Goal: Task Accomplishment & Management: Complete application form

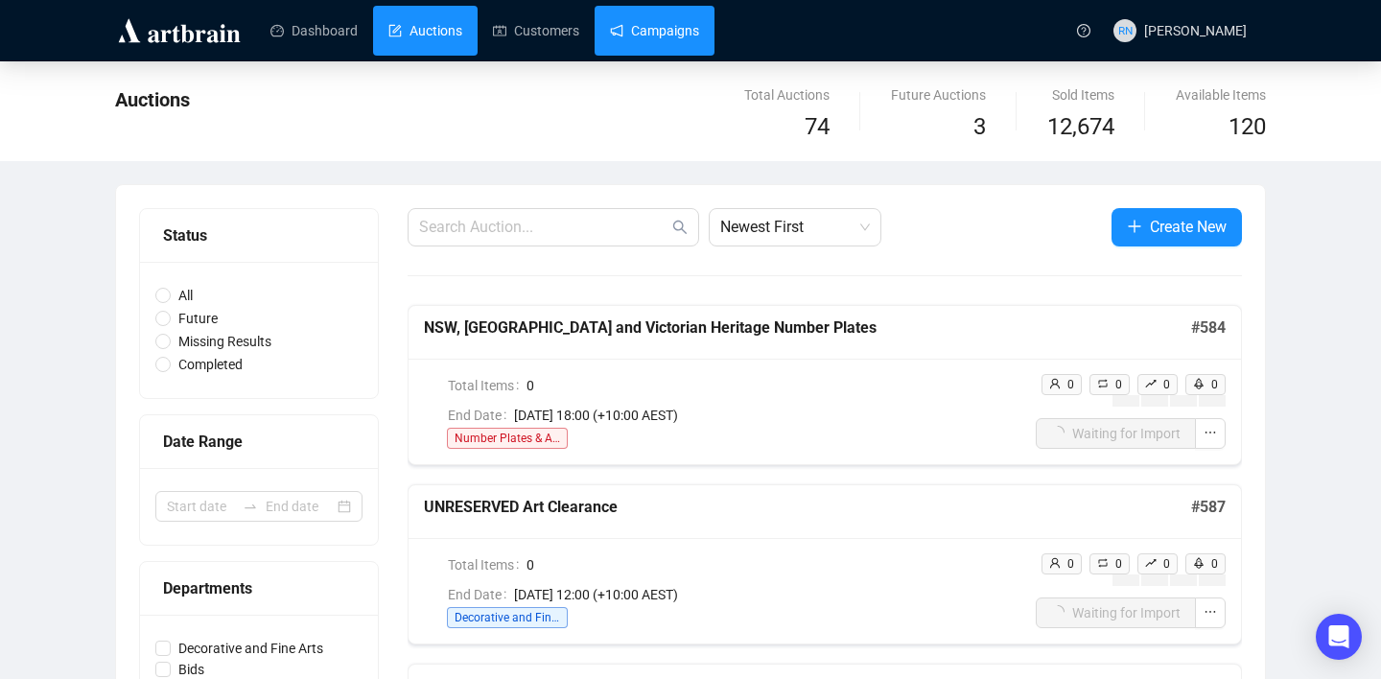
click at [653, 33] on link "Campaigns" at bounding box center [654, 31] width 89 height 50
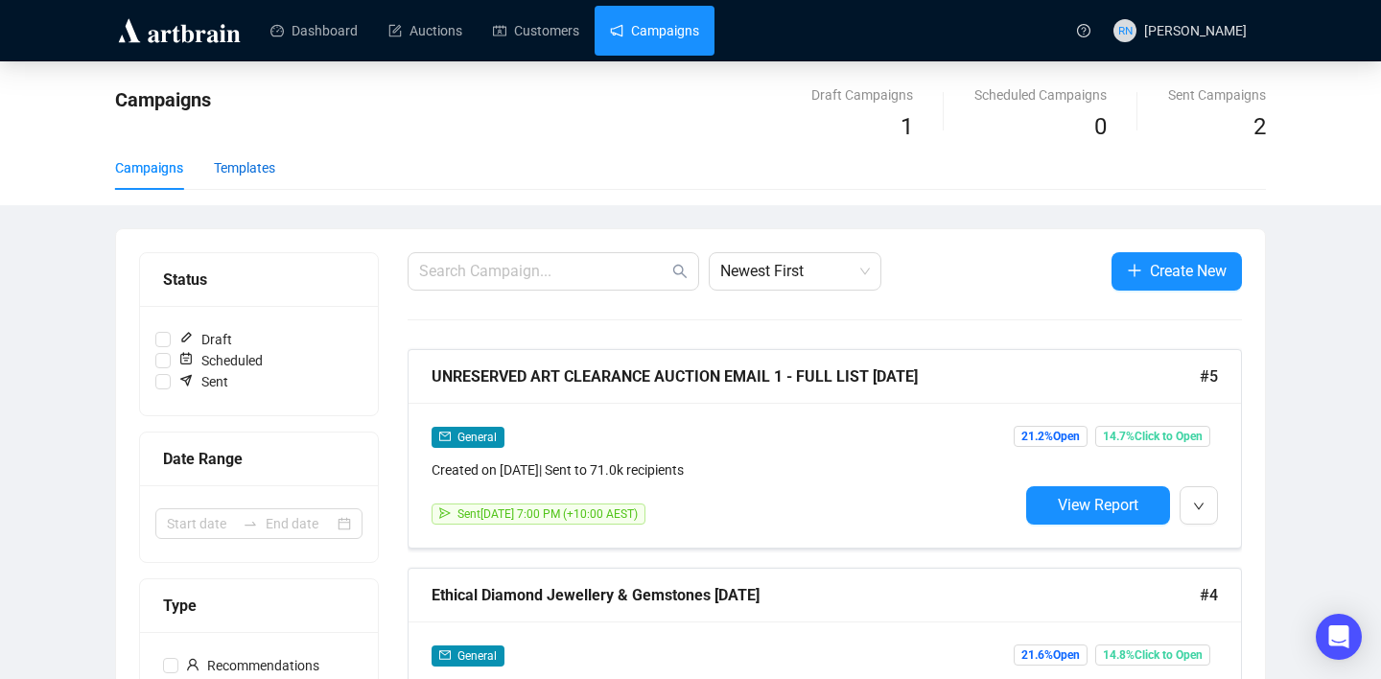
click at [272, 157] on div "Templates" at bounding box center [244, 167] width 61 height 21
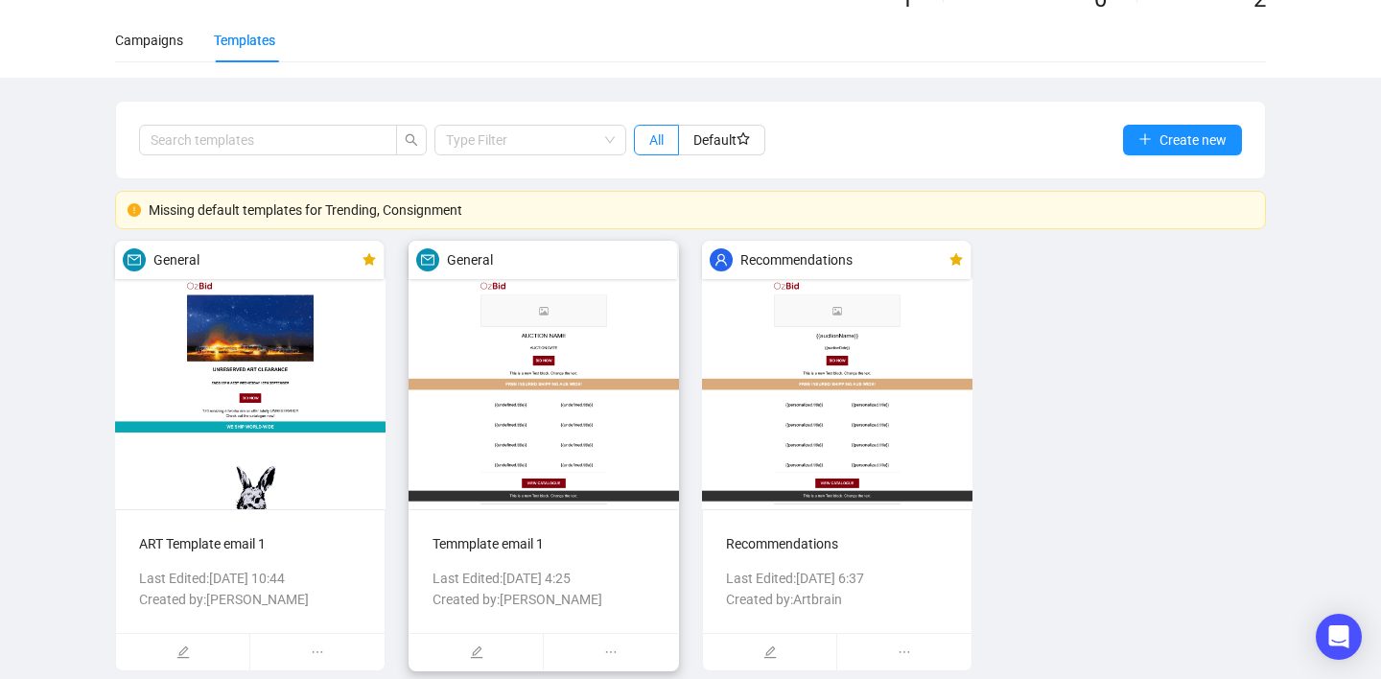
scroll to position [142, 0]
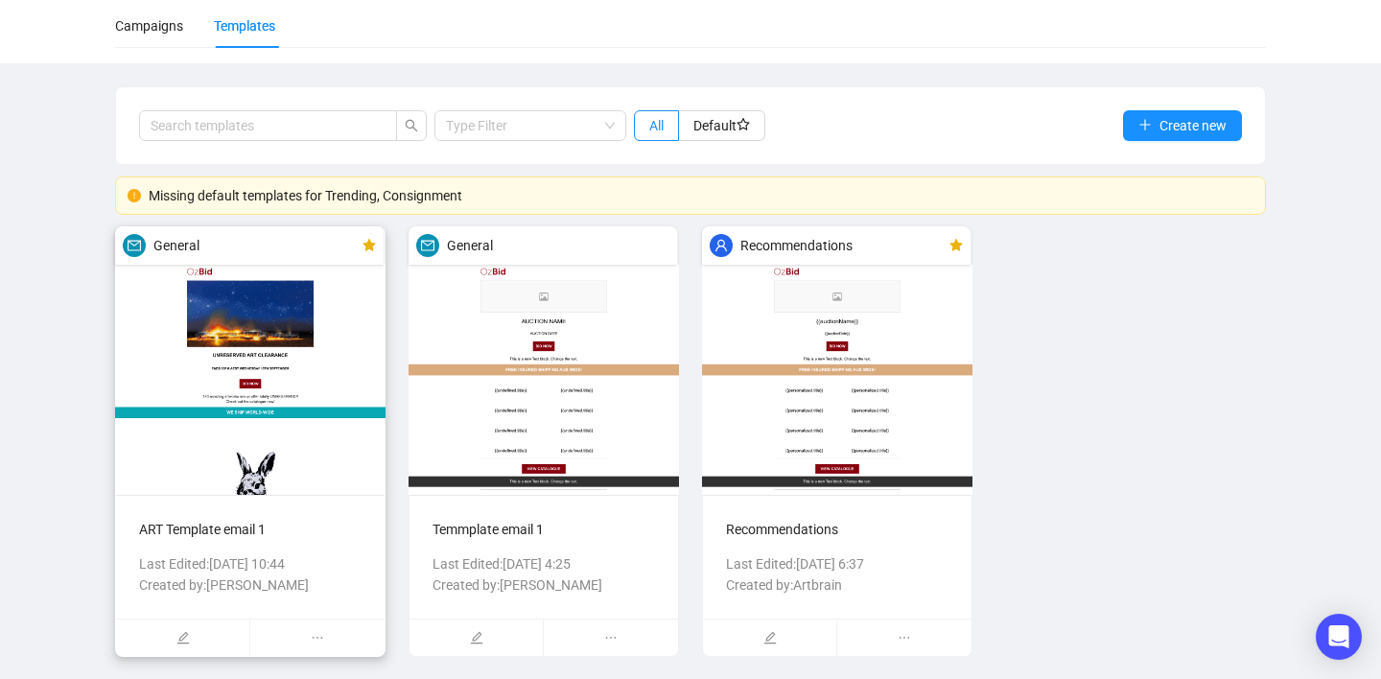
click at [254, 395] on img at bounding box center [250, 360] width 270 height 268
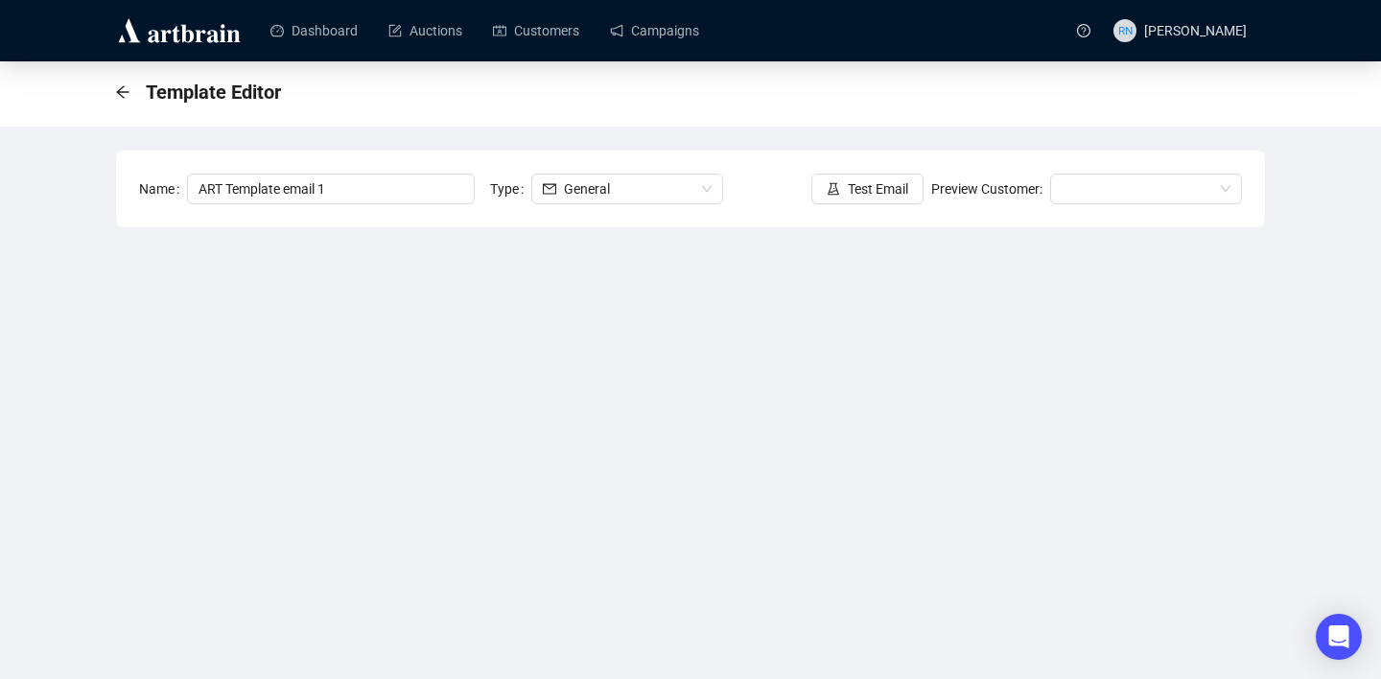
scroll to position [107, 0]
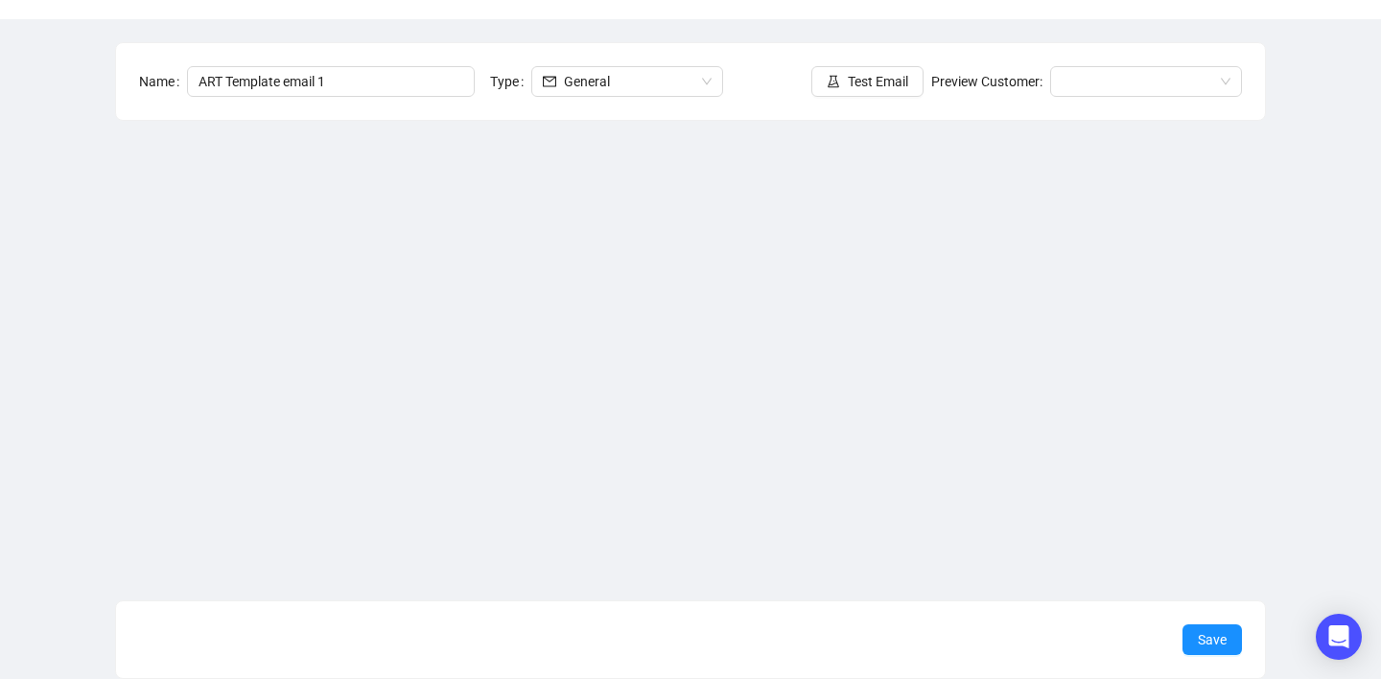
click at [1298, 412] on div "Template Editor Name ART Template email 1 Type General Test Email Preview Custo…" at bounding box center [690, 316] width 1381 height 725
click at [1294, 333] on div "Template Editor Name ART Template email 1 Type General Test Email Preview Custo…" at bounding box center [690, 316] width 1381 height 725
click at [1219, 653] on button "Save" at bounding box center [1211, 639] width 59 height 31
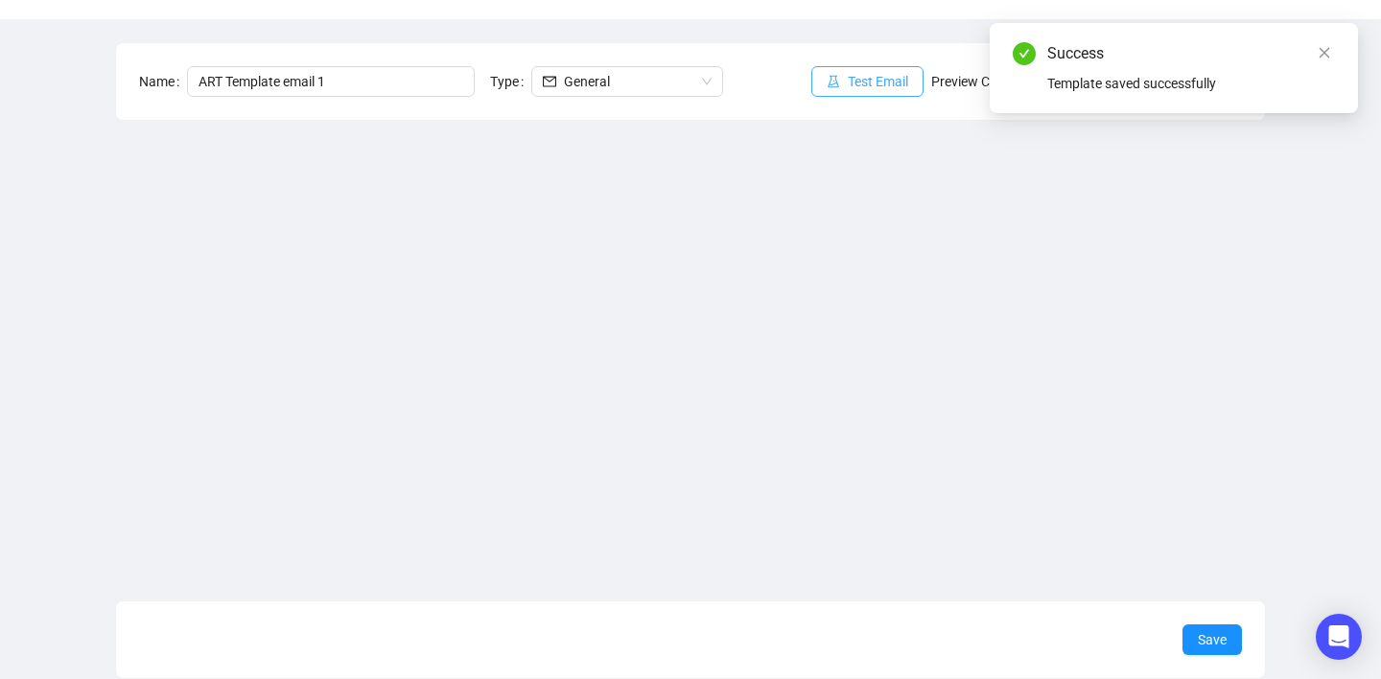
click at [864, 77] on span "Test Email" at bounding box center [878, 81] width 60 height 21
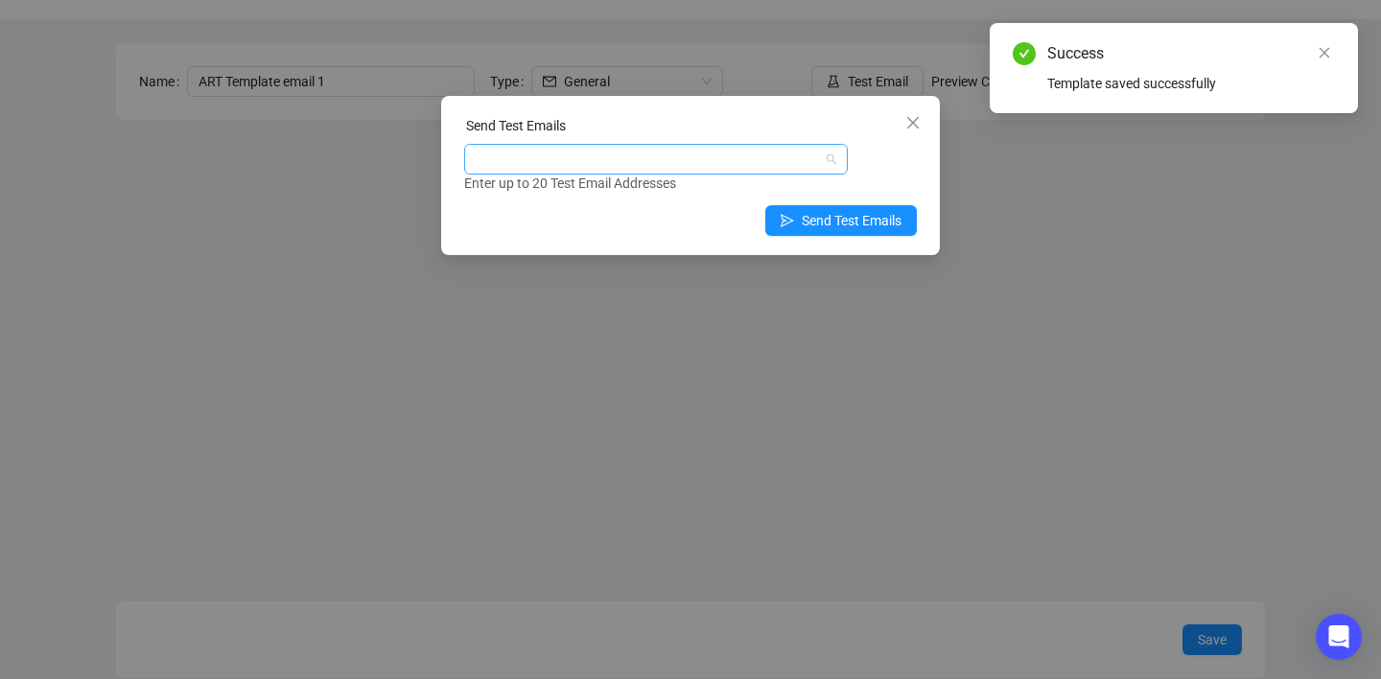
click at [565, 156] on div at bounding box center [646, 159] width 356 height 27
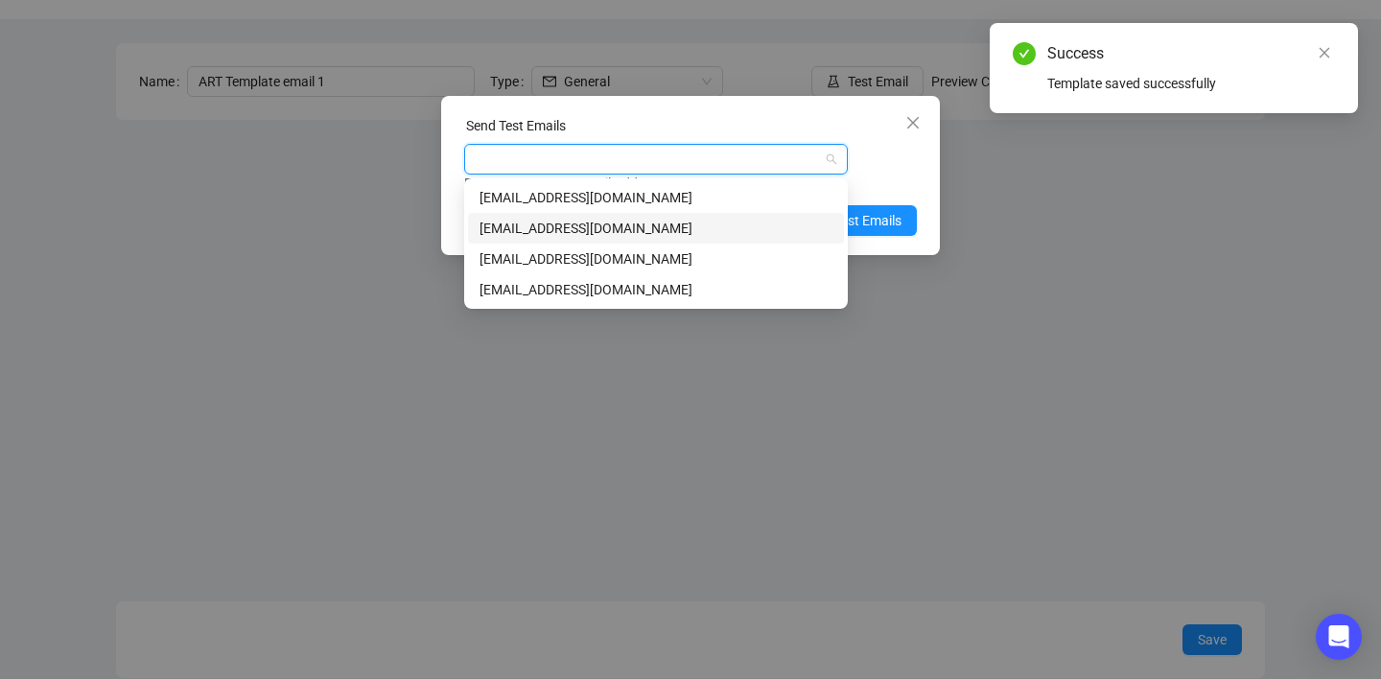
click at [562, 229] on div "[EMAIL_ADDRESS][DOMAIN_NAME]" at bounding box center [655, 228] width 353 height 21
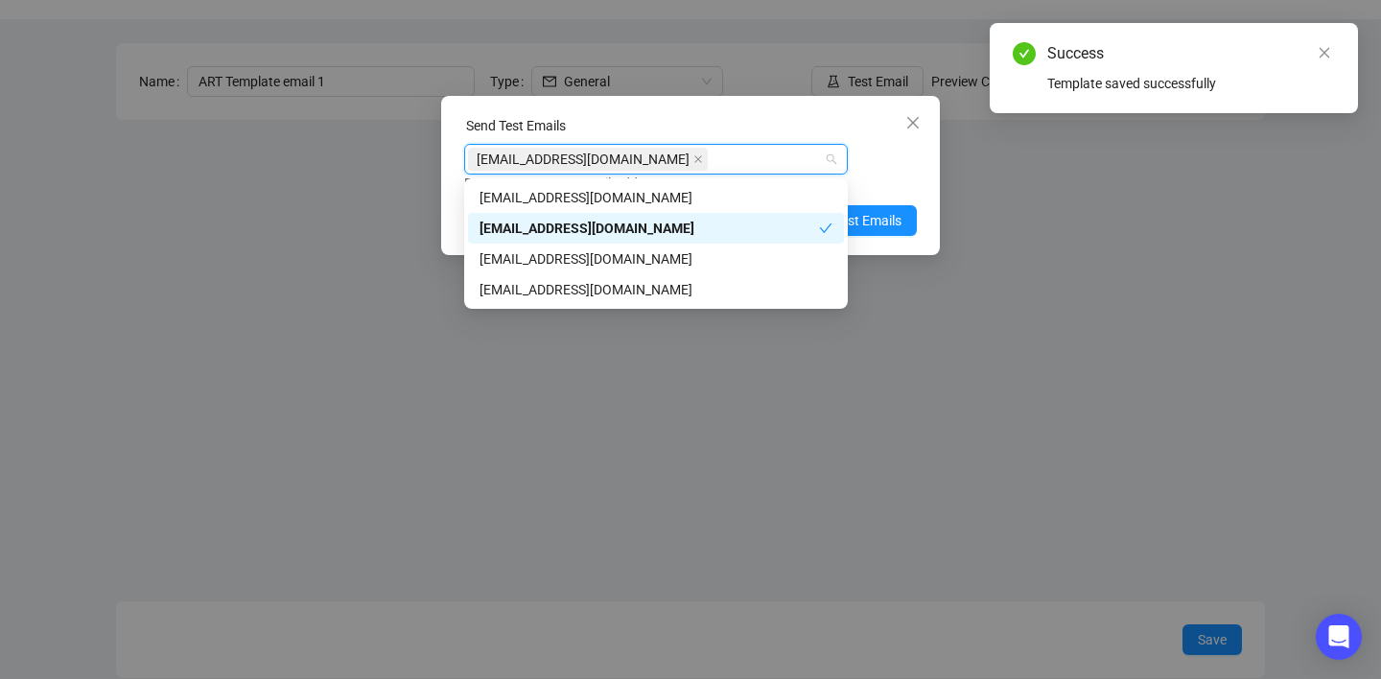
click at [902, 180] on div "Enter up to 20 Test Email Addresses" at bounding box center [690, 184] width 453 height 22
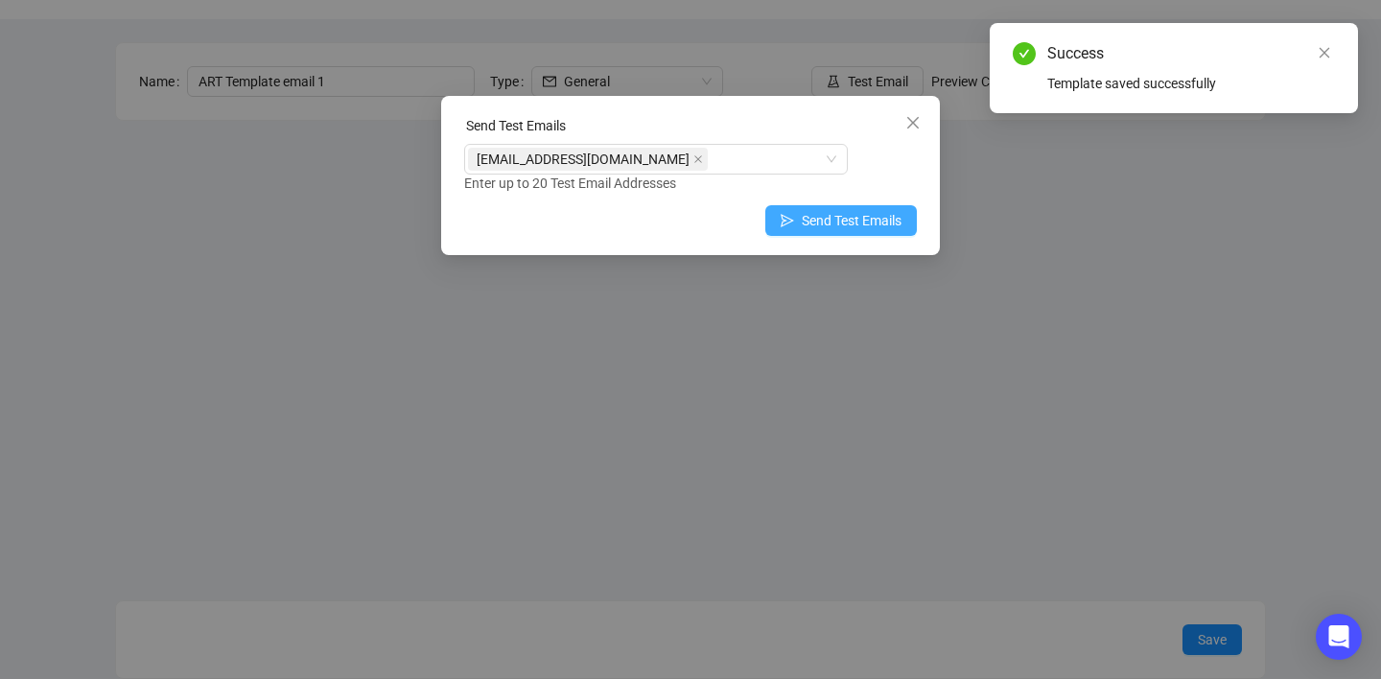
click at [890, 222] on span "Send Test Emails" at bounding box center [852, 220] width 100 height 21
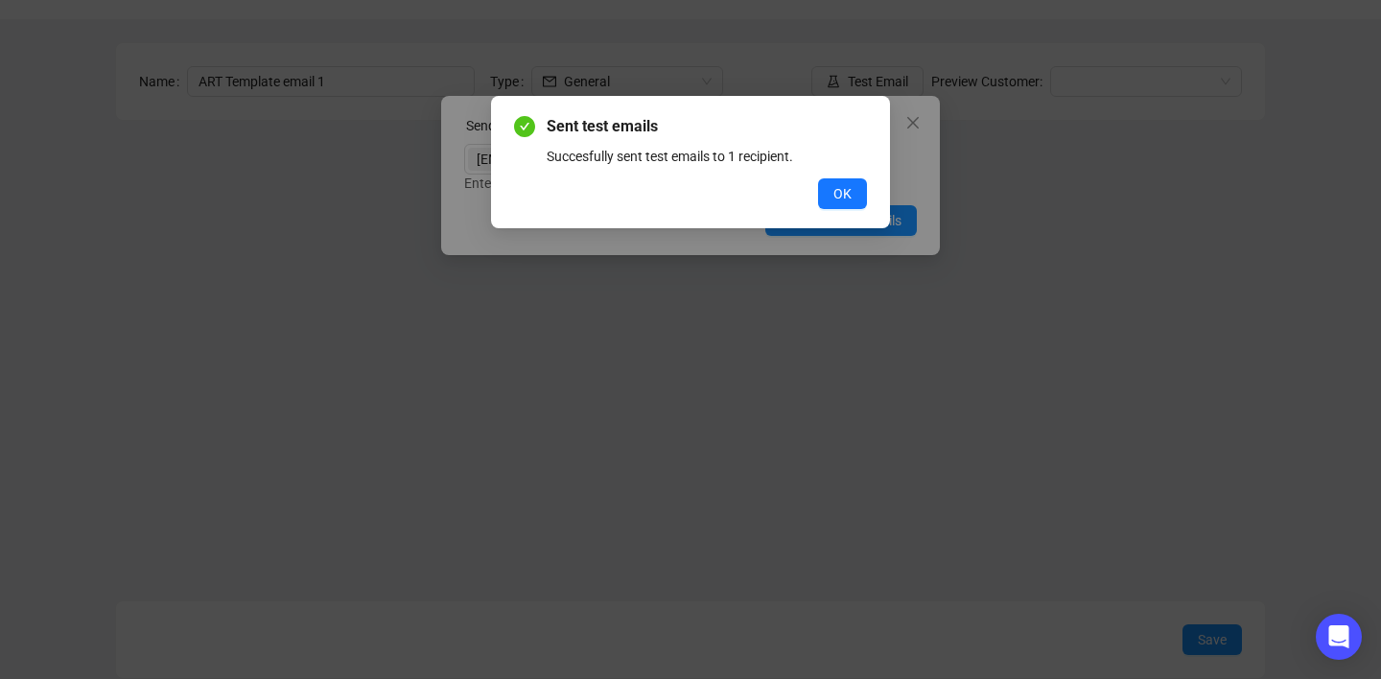
click at [815, 173] on div "Sent test emails Succesfully sent test emails to 1 recipient. OK" at bounding box center [690, 162] width 353 height 94
click at [834, 183] on span "OK" at bounding box center [842, 193] width 18 height 21
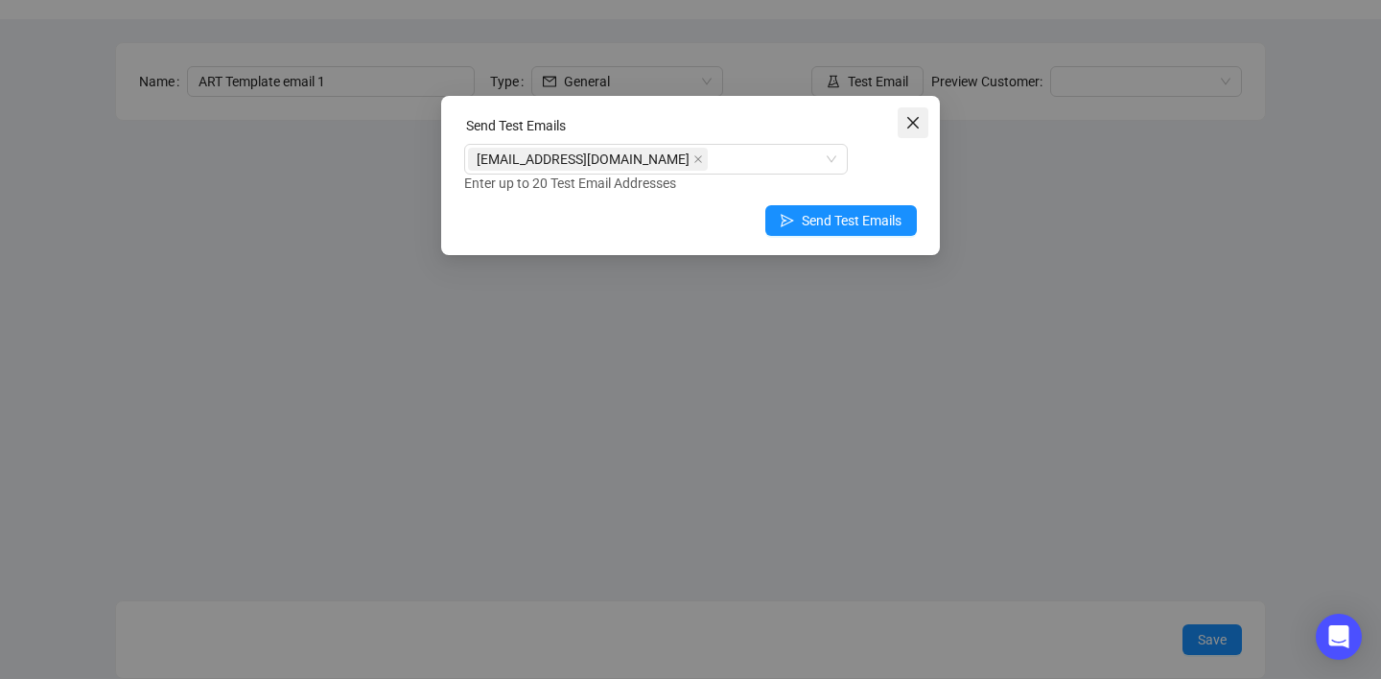
click at [913, 124] on icon "close" at bounding box center [913, 123] width 12 height 12
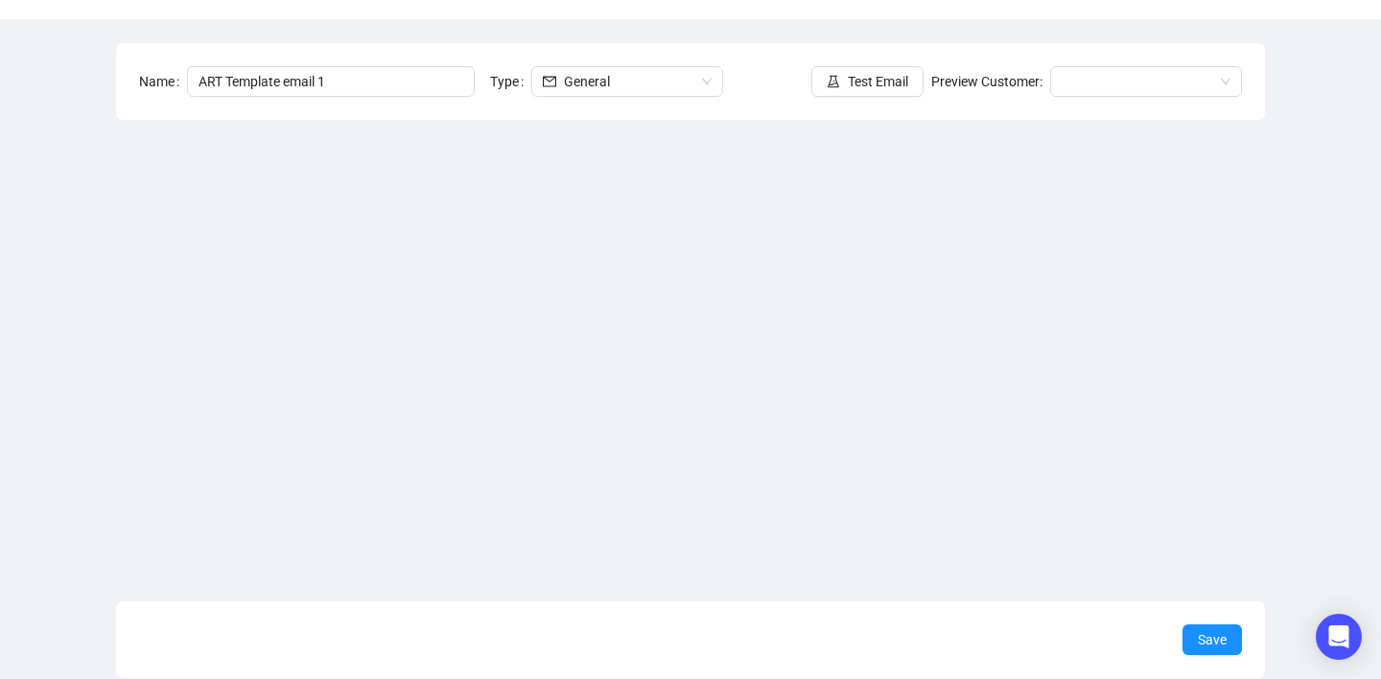
scroll to position [0, 0]
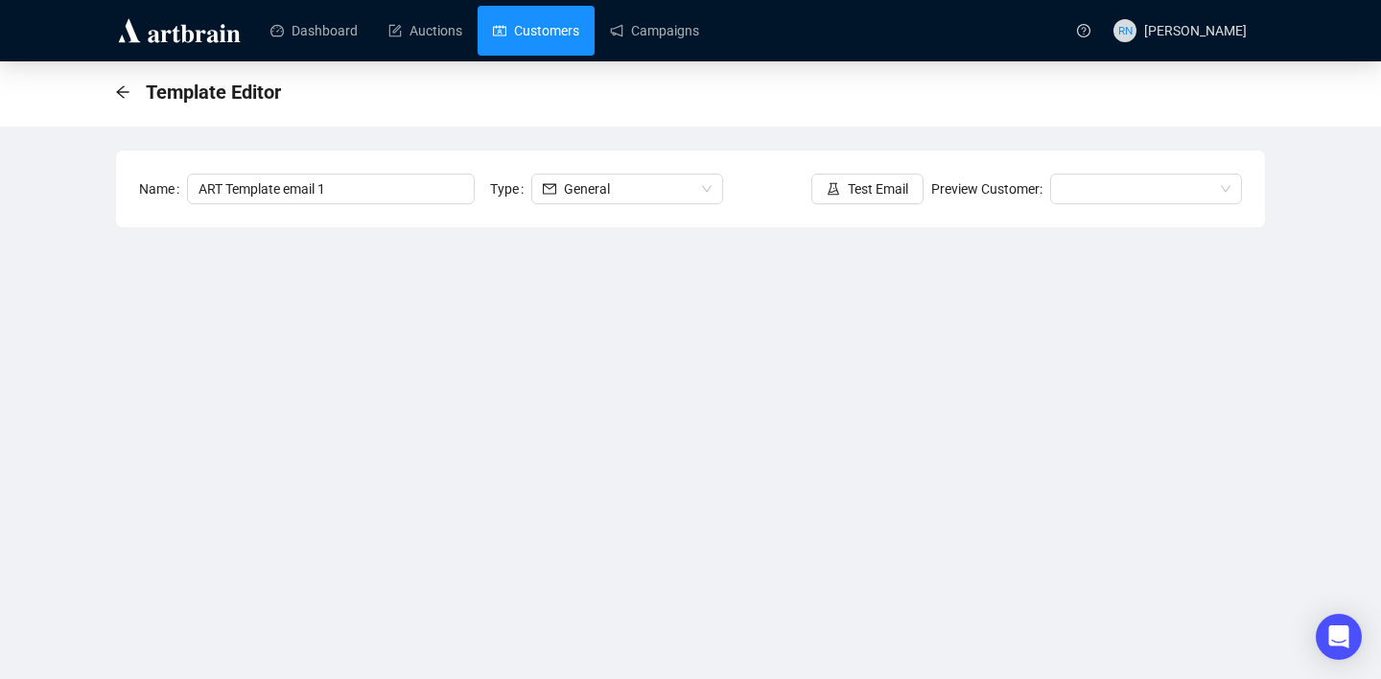
click at [518, 35] on link "Customers" at bounding box center [536, 31] width 86 height 50
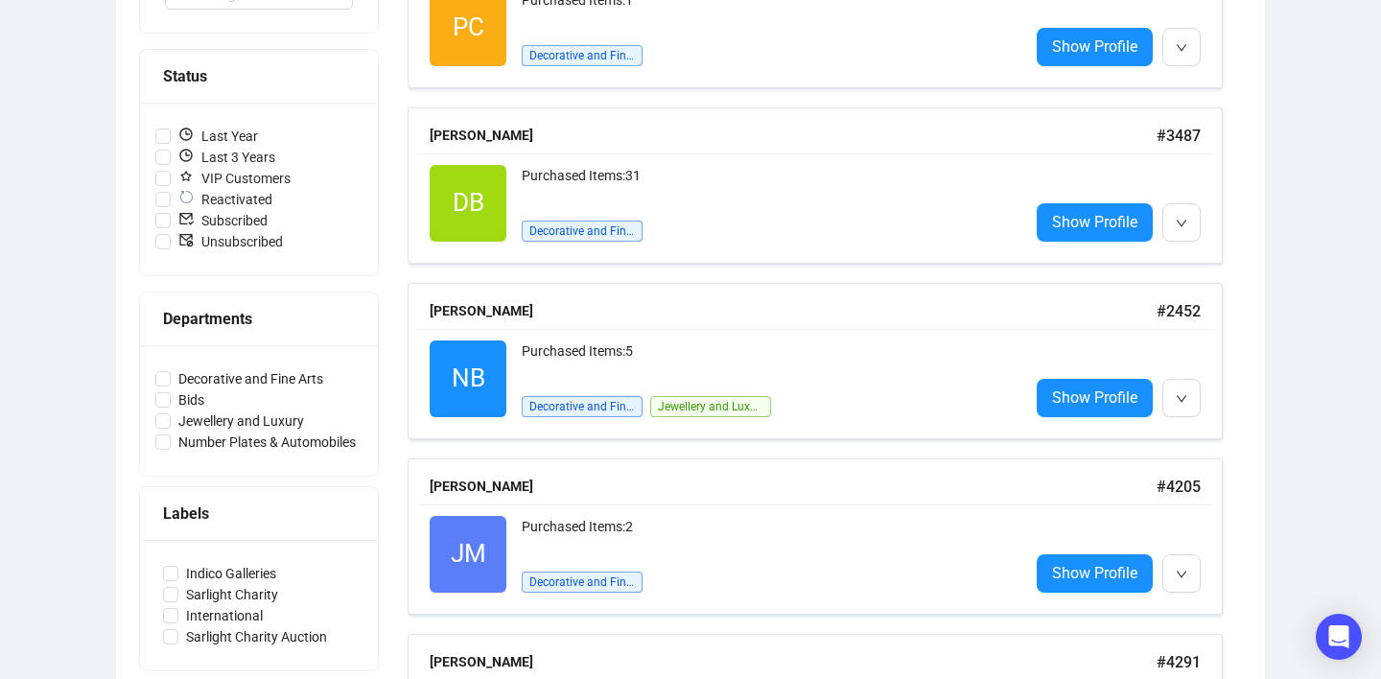
scroll to position [454, 0]
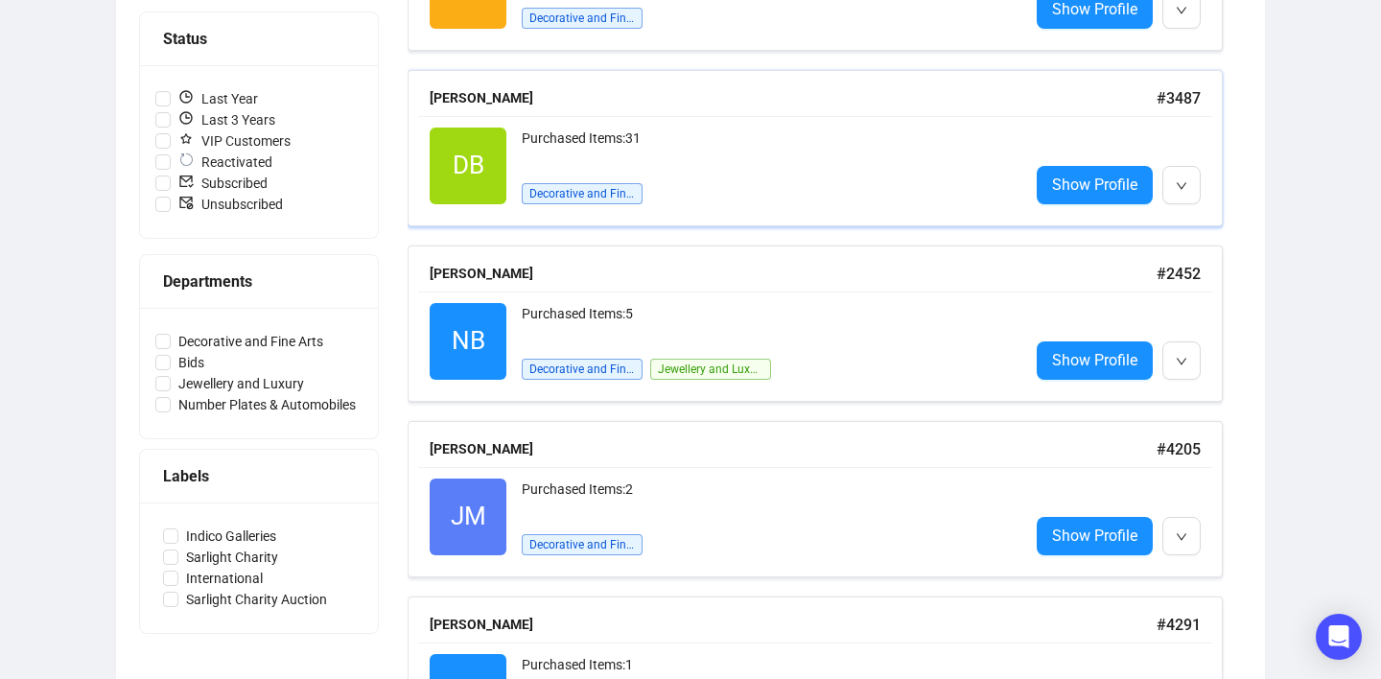
click at [767, 197] on div "Purchased Items: 31 Decorative and Fine Arts" at bounding box center [768, 166] width 492 height 77
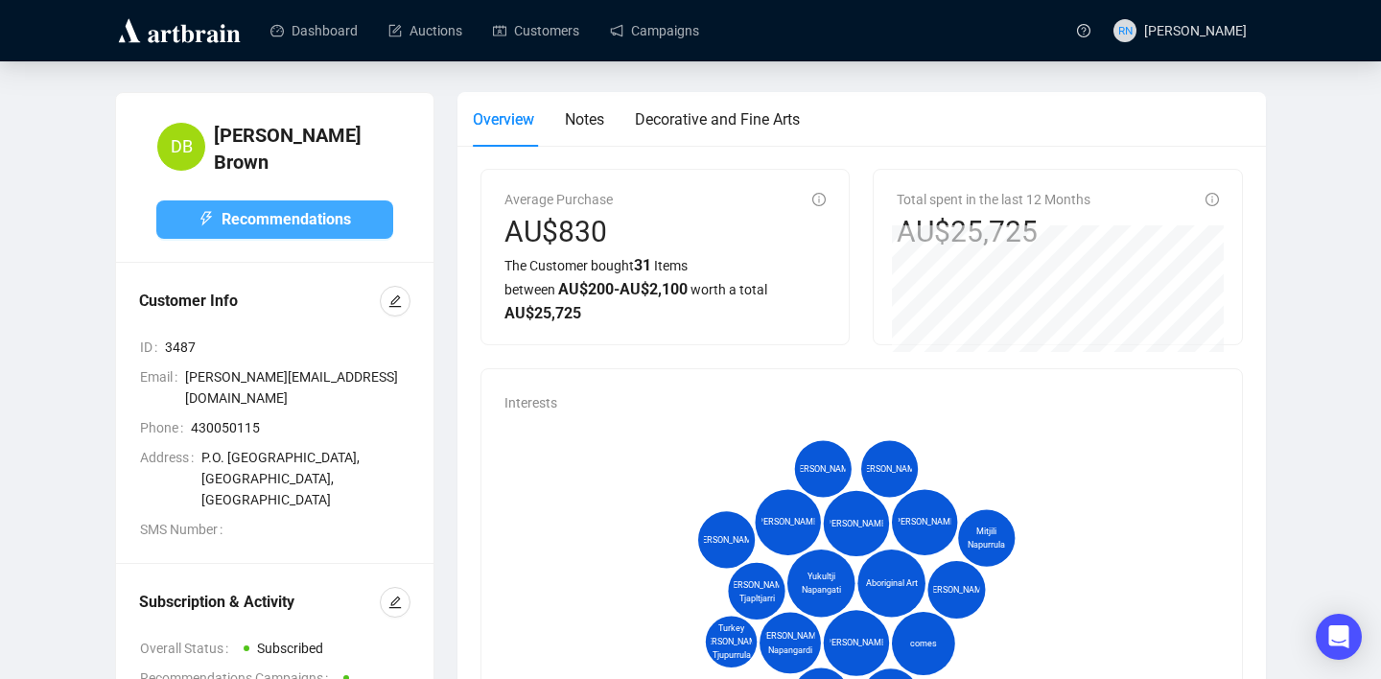
click at [332, 209] on span "Recommendations" at bounding box center [285, 219] width 129 height 24
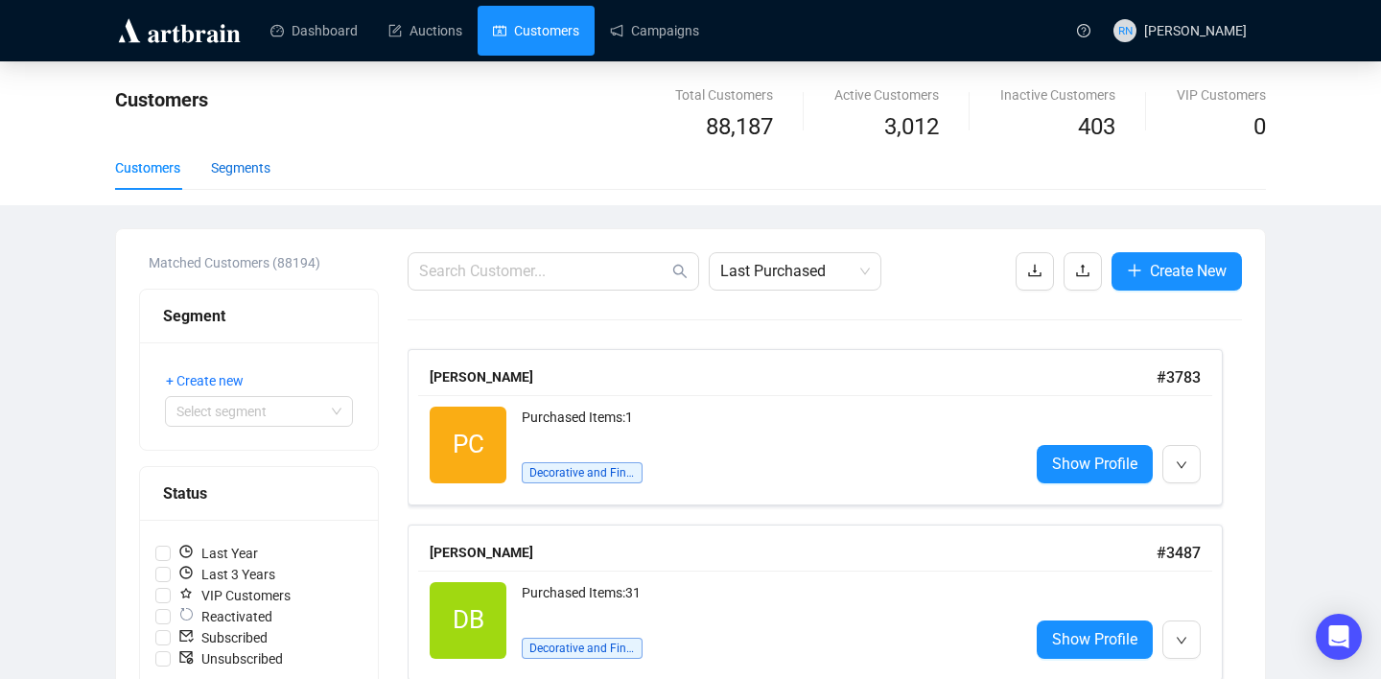
click at [261, 174] on div "Segments" at bounding box center [240, 167] width 59 height 21
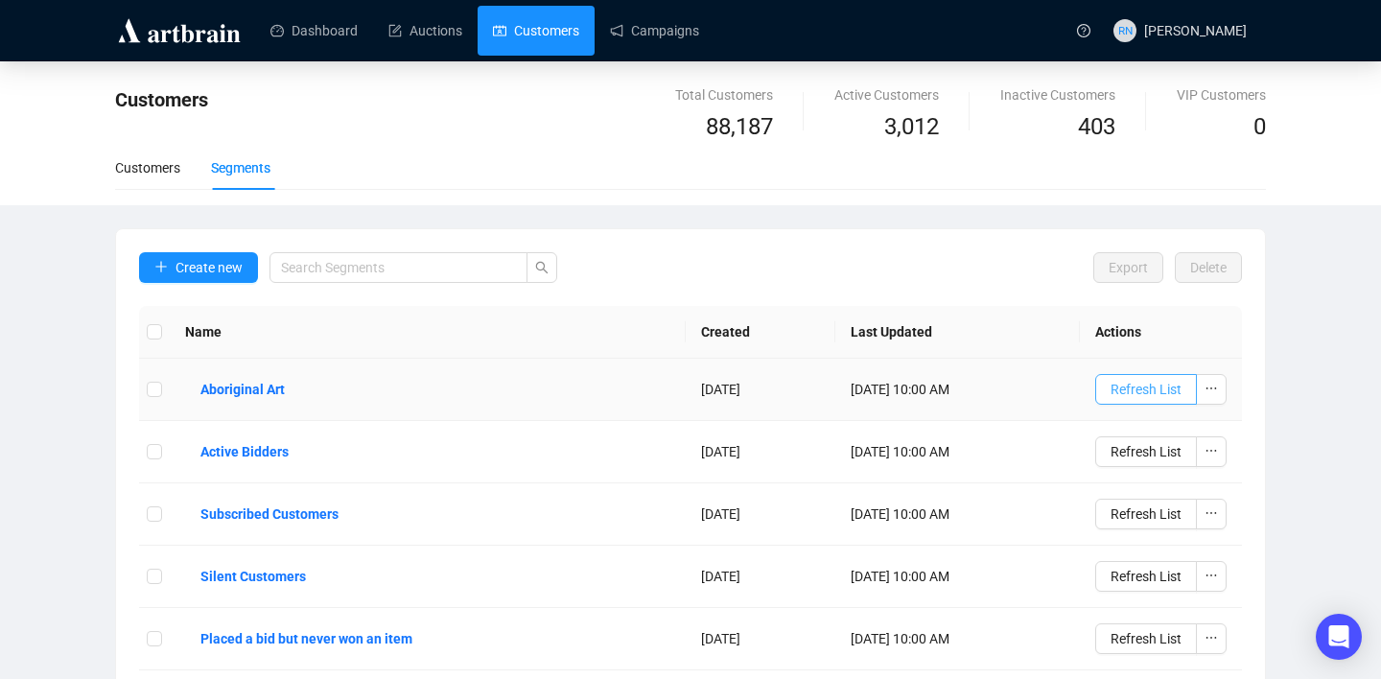
click at [1123, 396] on span "Refresh List" at bounding box center [1145, 389] width 71 height 21
click at [276, 387] on b "Aboriginal Art" at bounding box center [242, 389] width 84 height 21
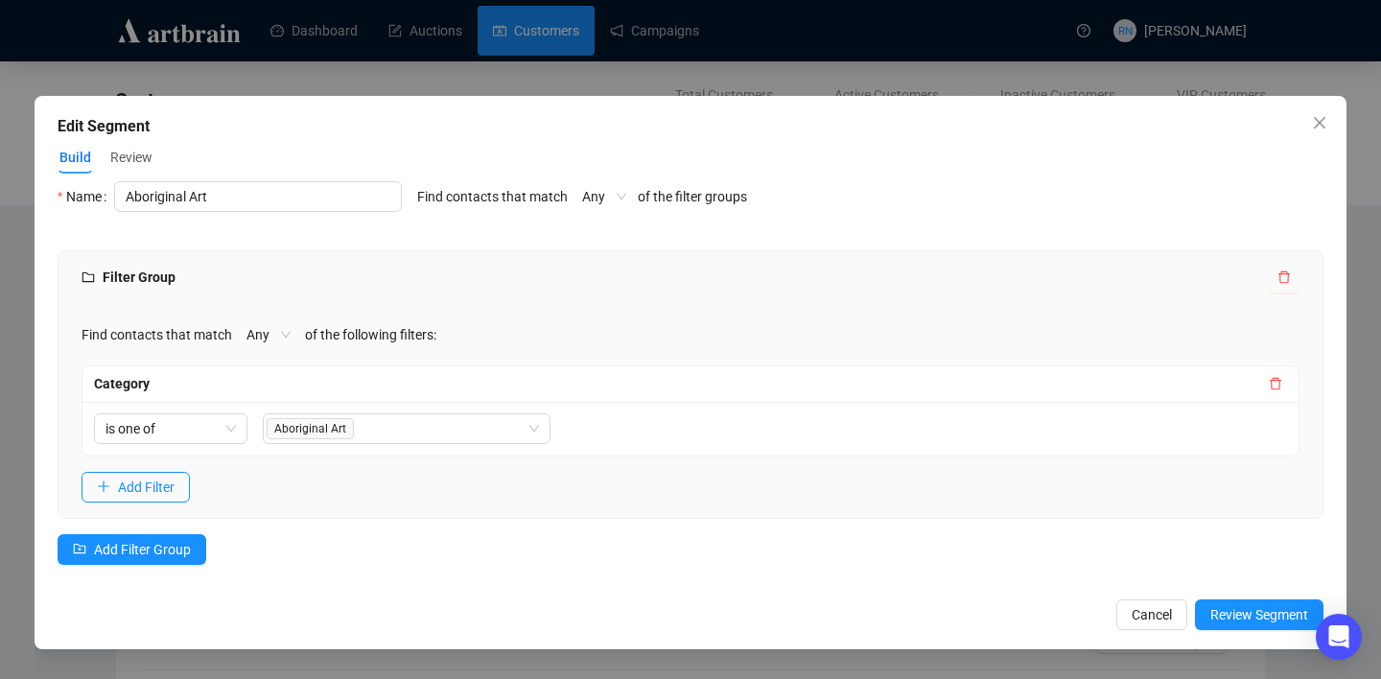
click at [120, 155] on span "Review" at bounding box center [131, 158] width 42 height 20
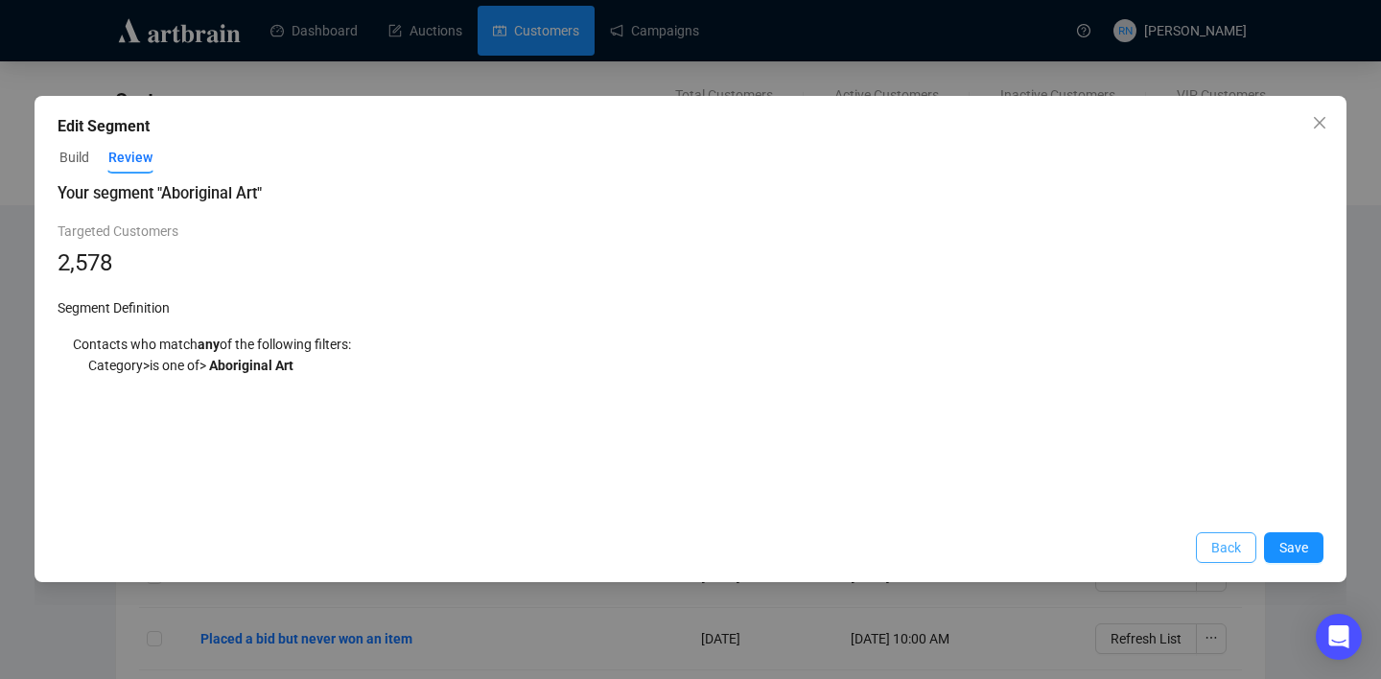
click at [1206, 545] on button "Back" at bounding box center [1226, 547] width 60 height 31
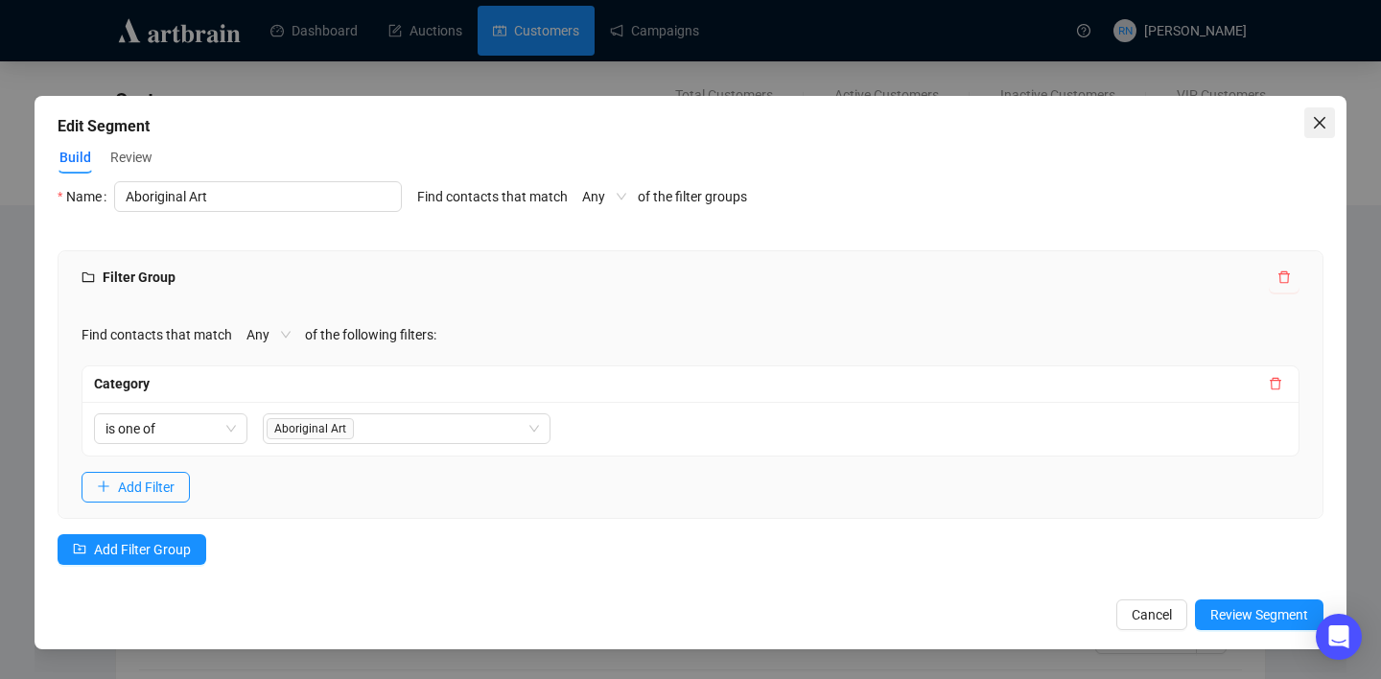
click at [1316, 115] on icon "close" at bounding box center [1319, 122] width 15 height 15
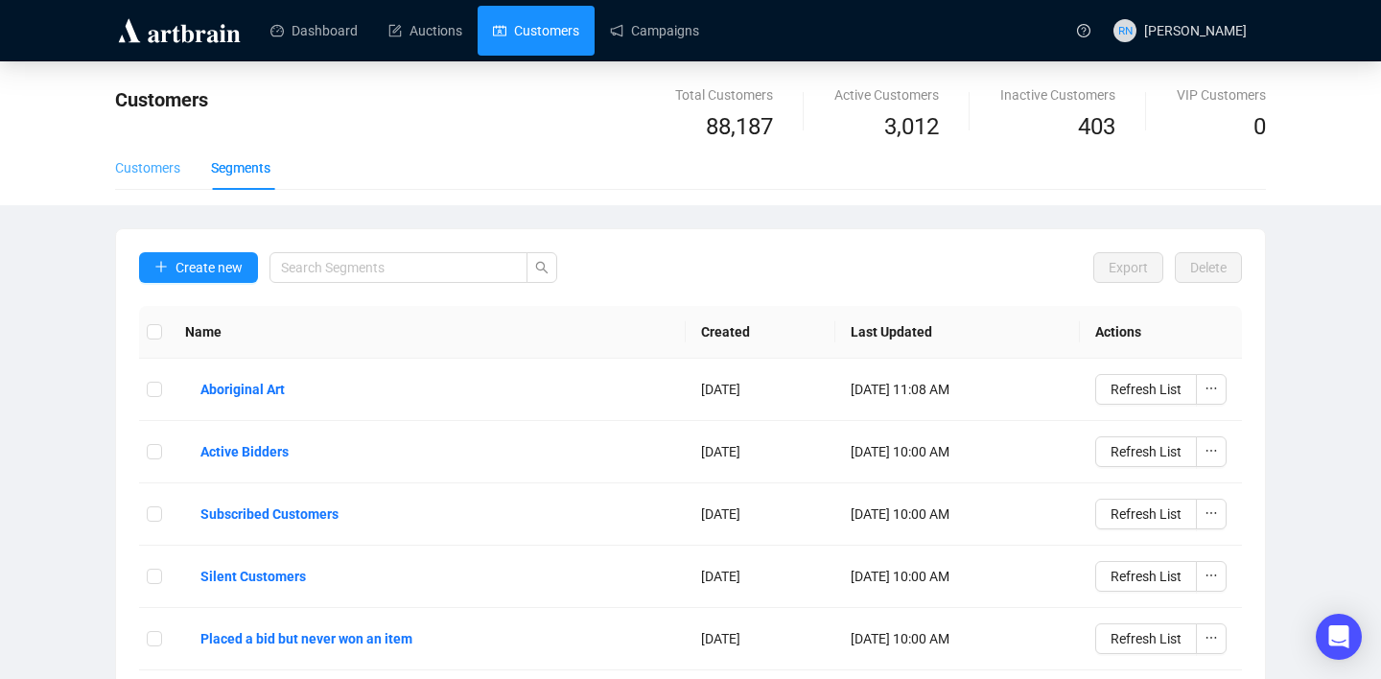
click at [146, 182] on div "Customers" at bounding box center [147, 168] width 65 height 44
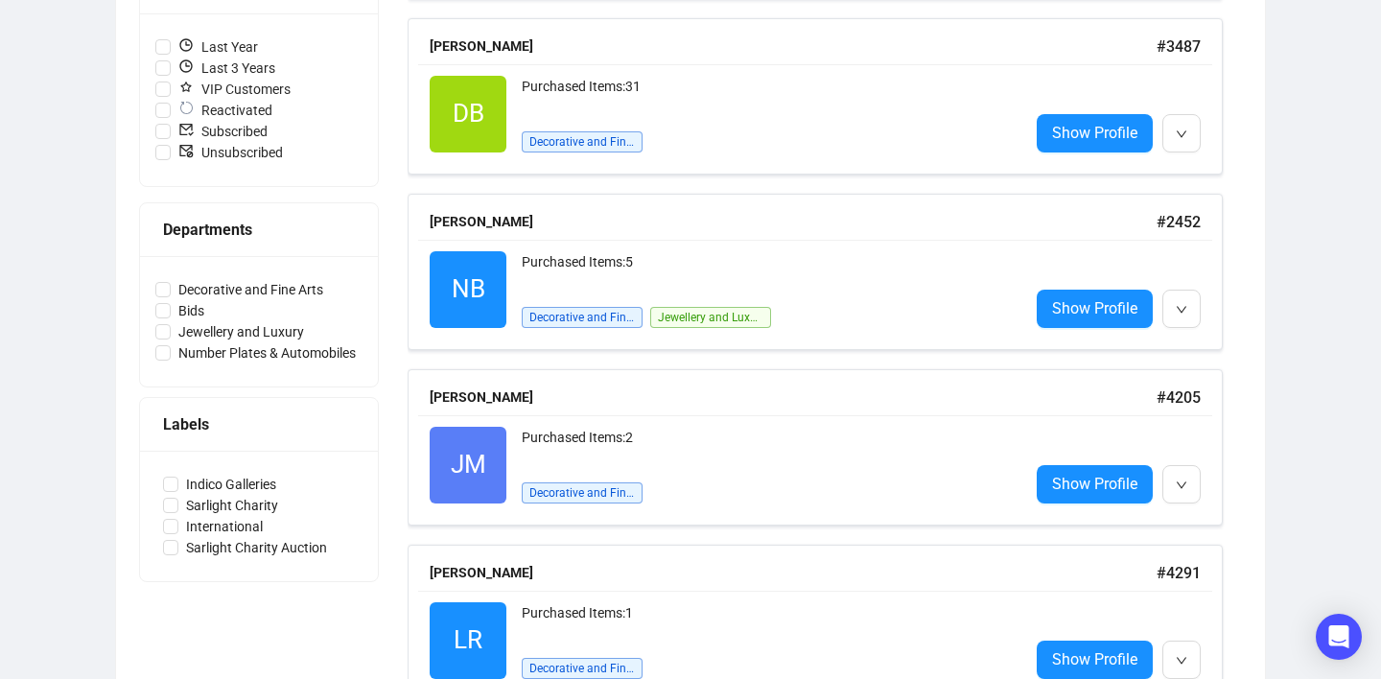
scroll to position [562, 0]
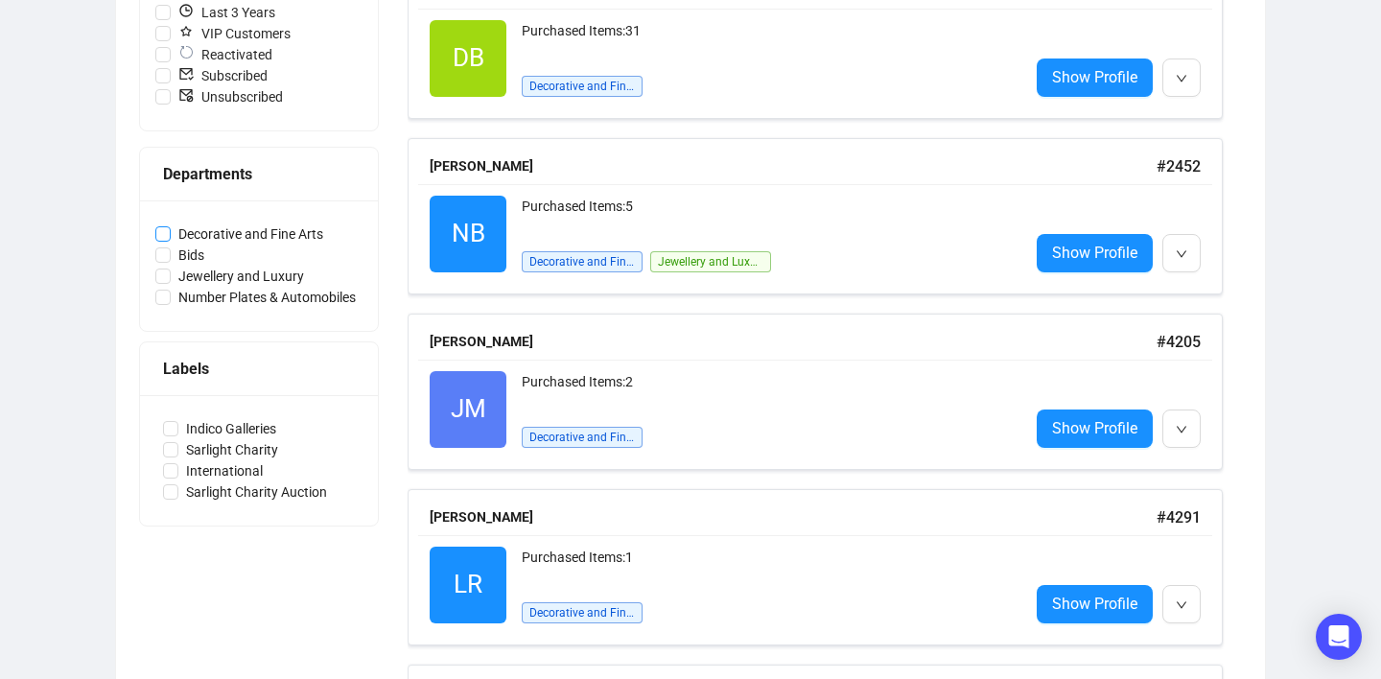
click at [209, 237] on span "Decorative and Fine Arts" at bounding box center [251, 233] width 160 height 21
click at [171, 237] on input "Decorative and Fine Arts" at bounding box center [162, 233] width 15 height 15
checkbox input "true"
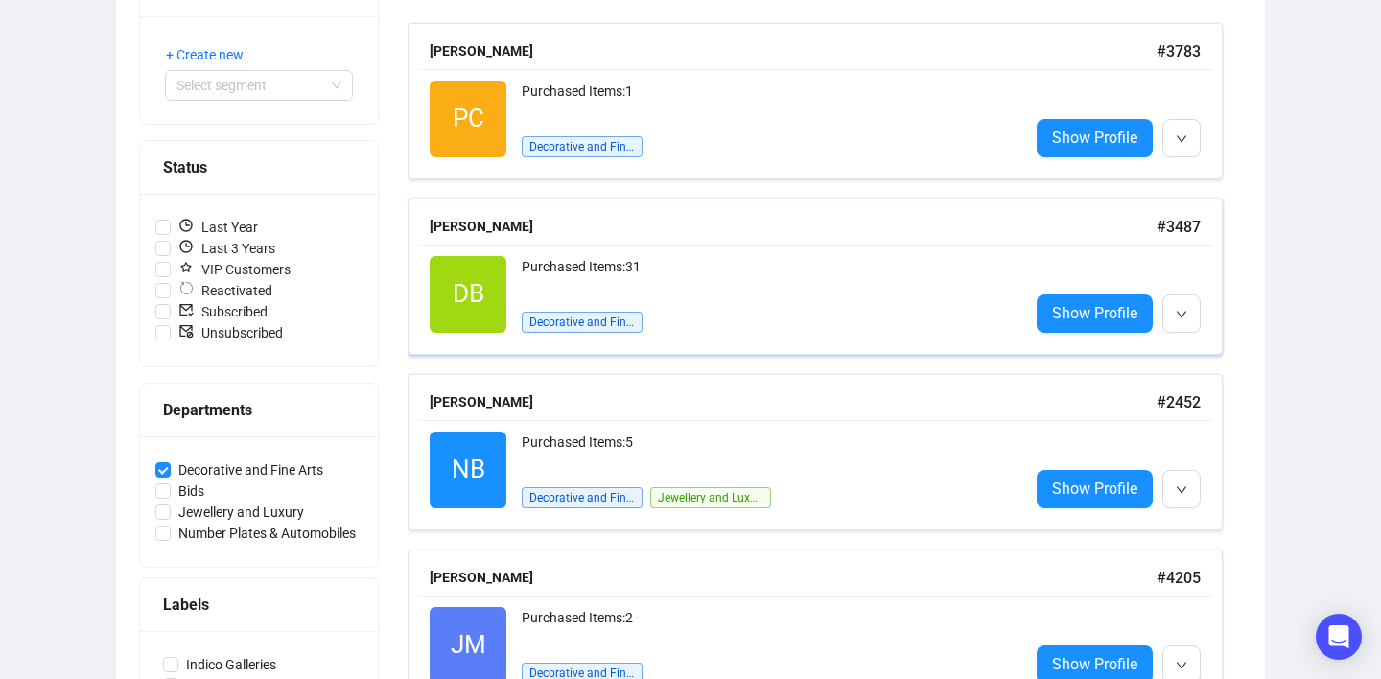
scroll to position [0, 0]
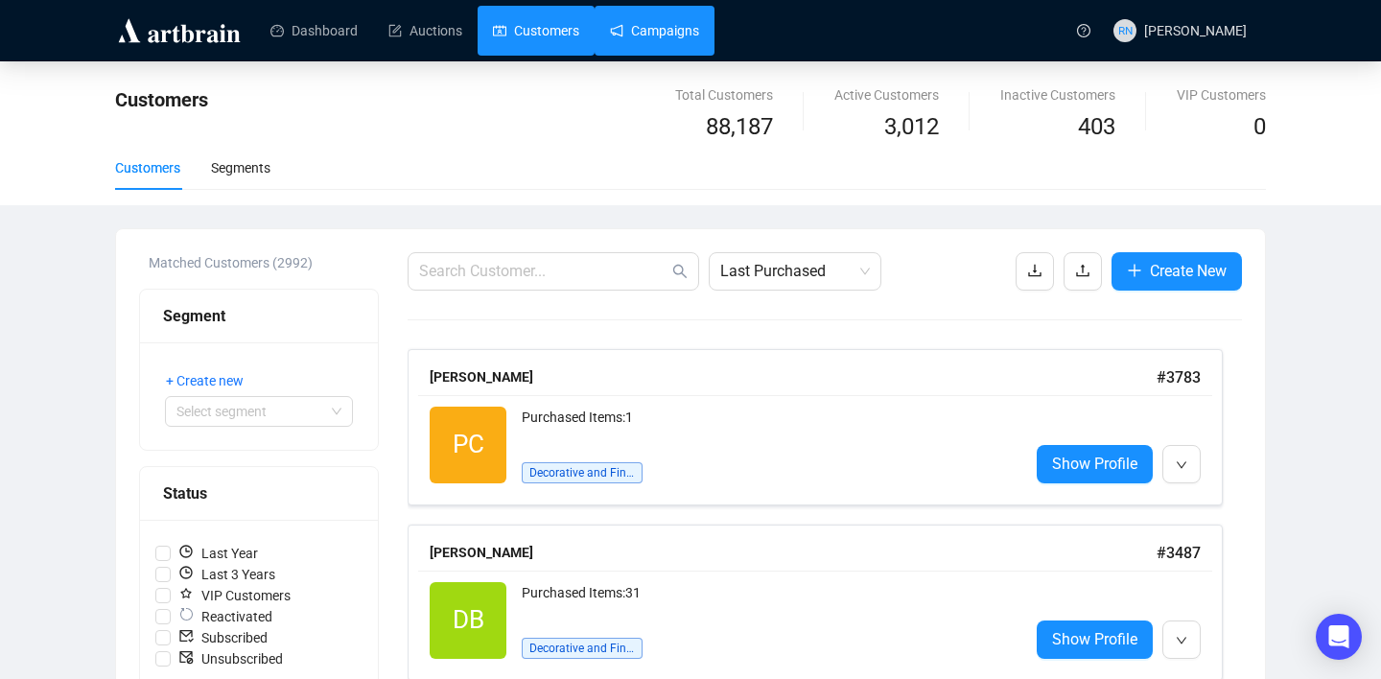
click at [666, 19] on link "Campaigns" at bounding box center [654, 31] width 89 height 50
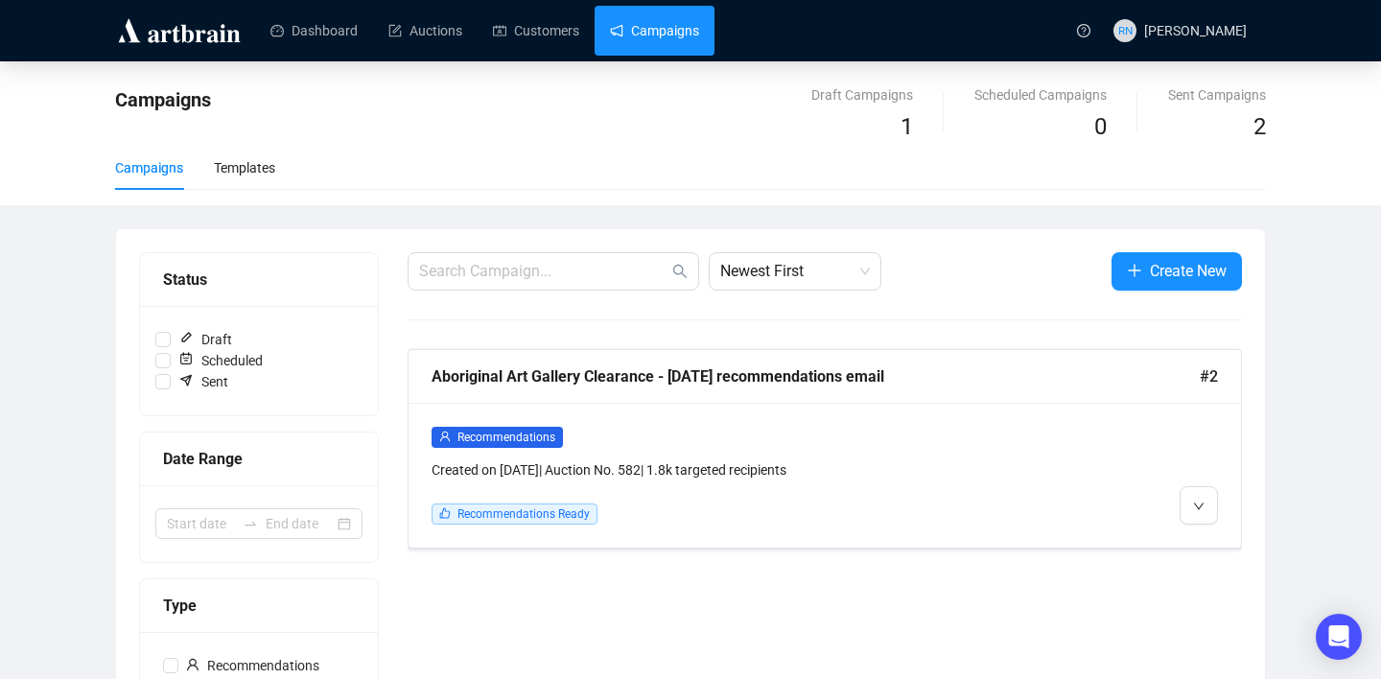
scroll to position [10, 0]
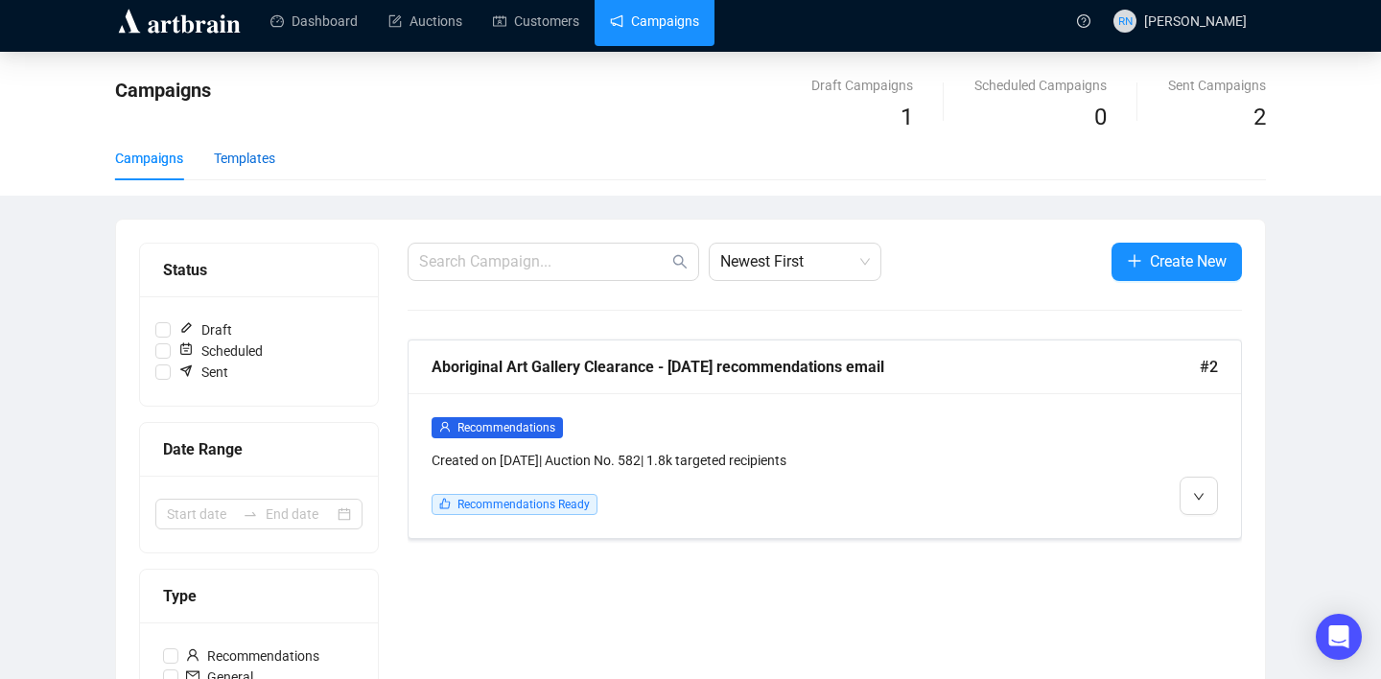
click at [254, 165] on div "Templates" at bounding box center [244, 158] width 61 height 21
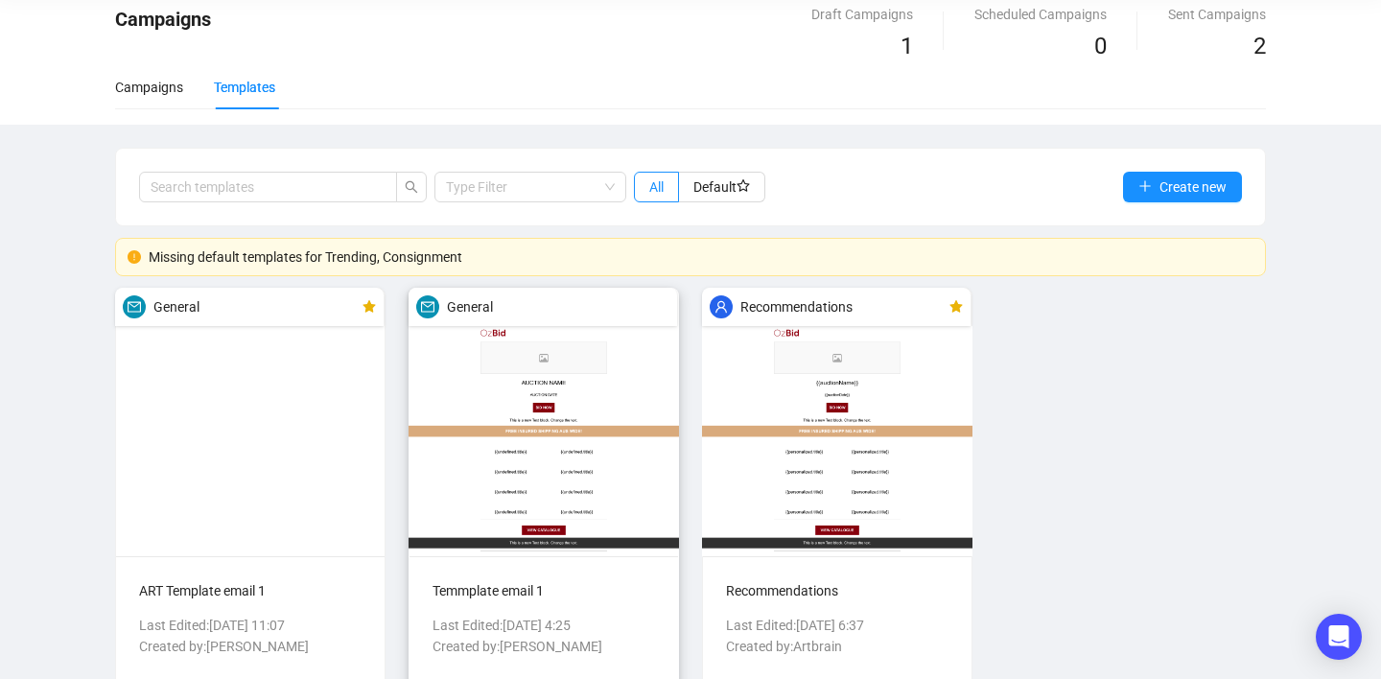
scroll to position [93, 0]
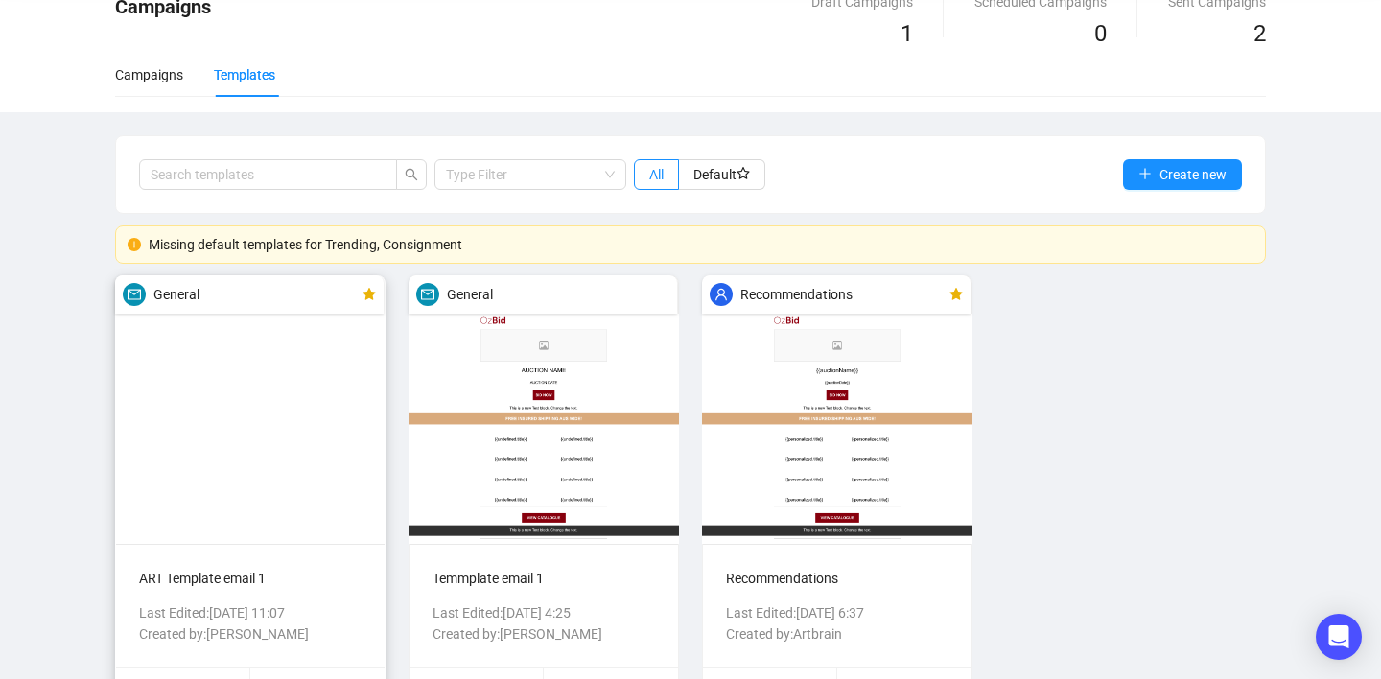
click at [319, 356] on img at bounding box center [250, 409] width 270 height 268
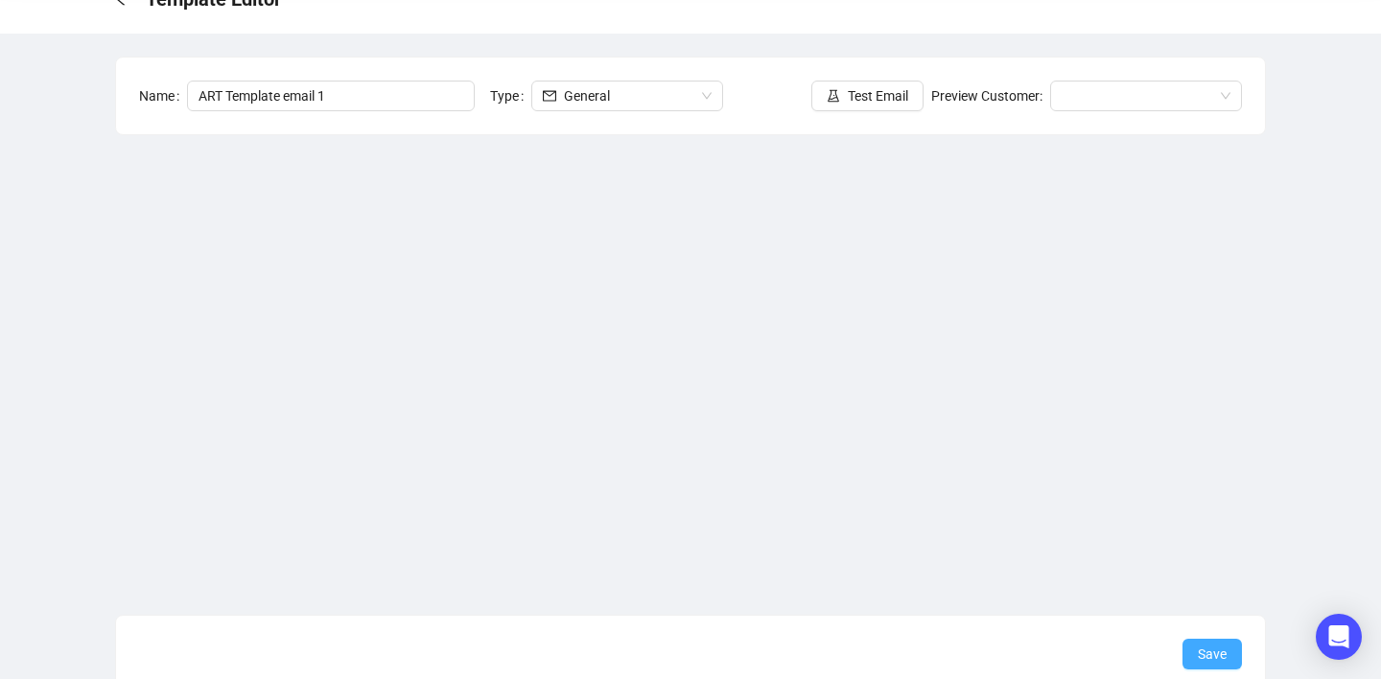
click at [1189, 642] on button "Save" at bounding box center [1211, 654] width 59 height 31
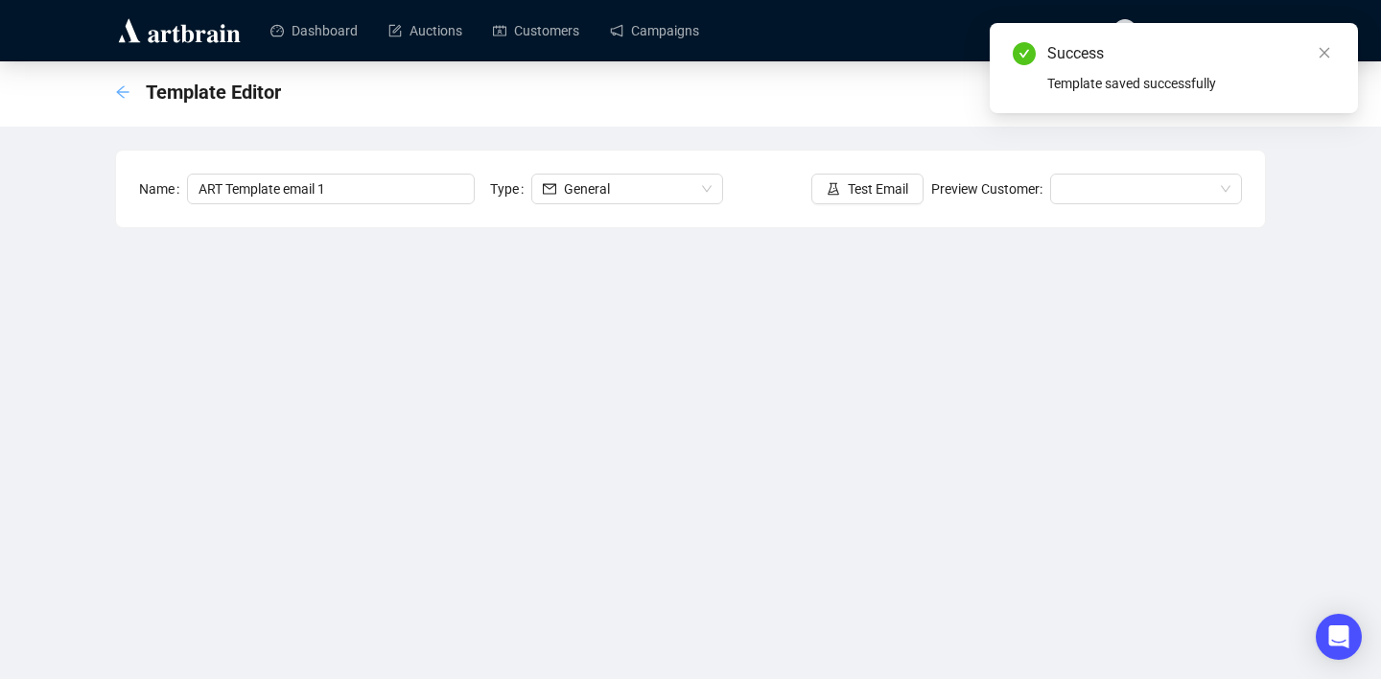
click at [121, 89] on icon "arrow-left" at bounding box center [122, 91] width 15 height 15
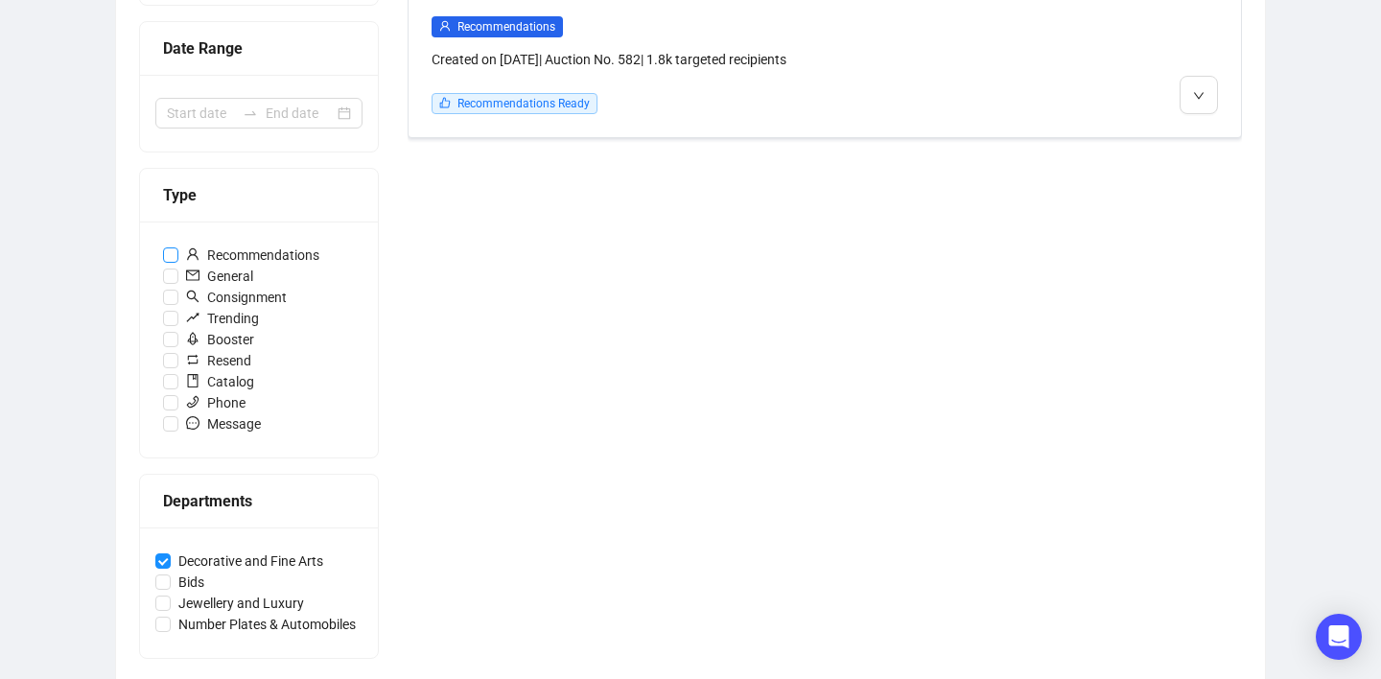
scroll to position [411, 0]
click at [161, 561] on input "Decorative and Fine Arts" at bounding box center [162, 559] width 15 height 15
checkbox input "false"
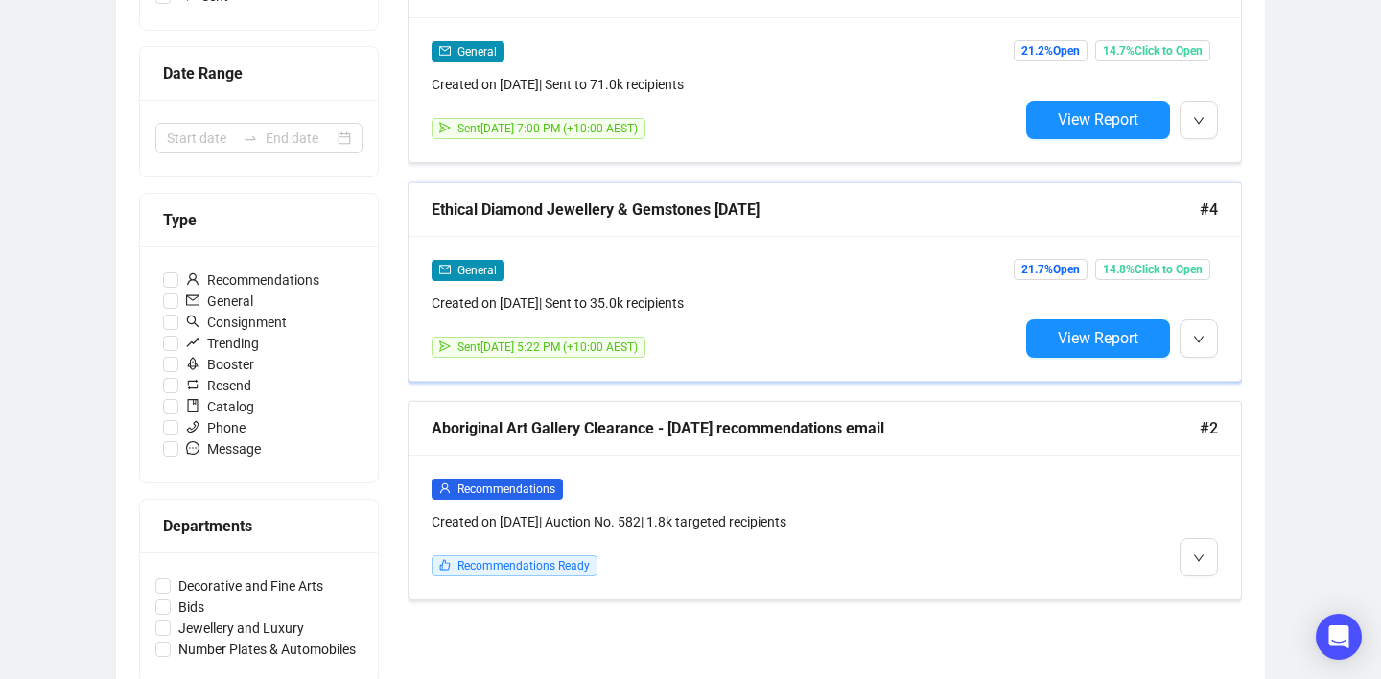
scroll to position [375, 0]
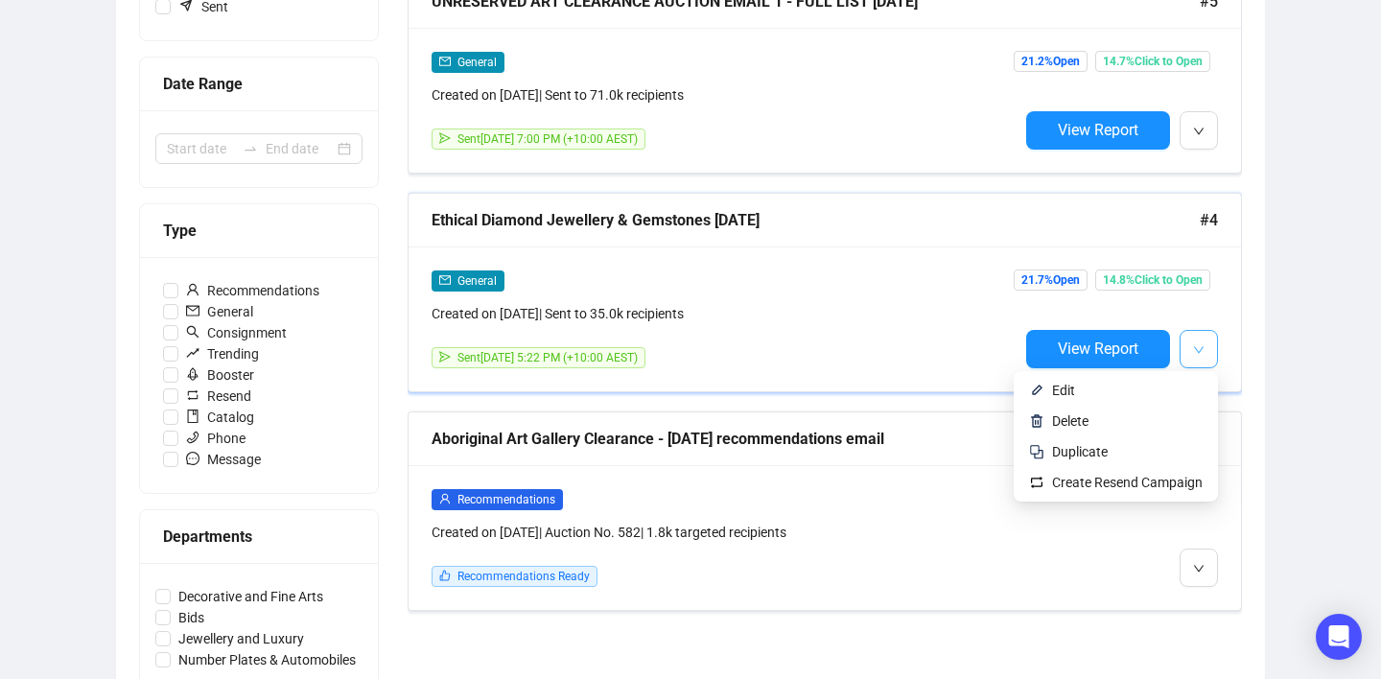
click at [1200, 351] on icon "down" at bounding box center [1199, 350] width 12 height 12
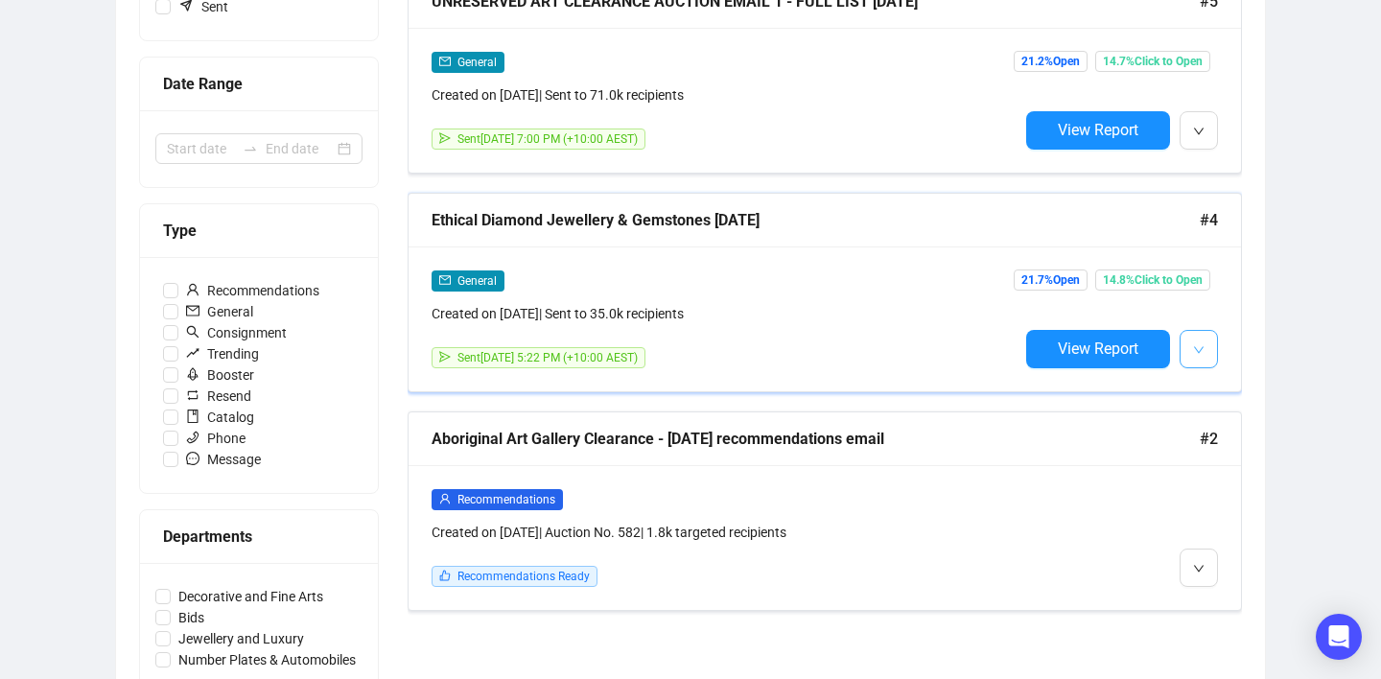
click at [1198, 354] on icon "down" at bounding box center [1199, 350] width 12 height 12
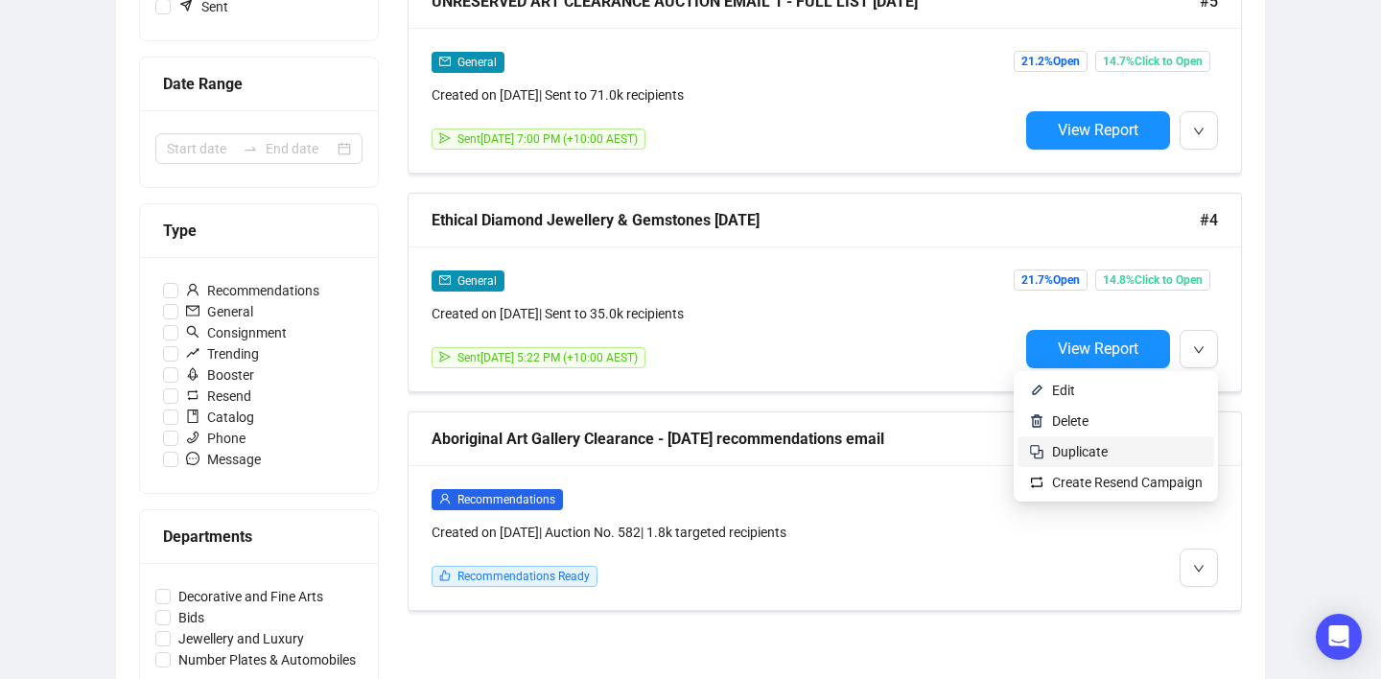
click at [1159, 451] on span "Duplicate" at bounding box center [1127, 451] width 151 height 21
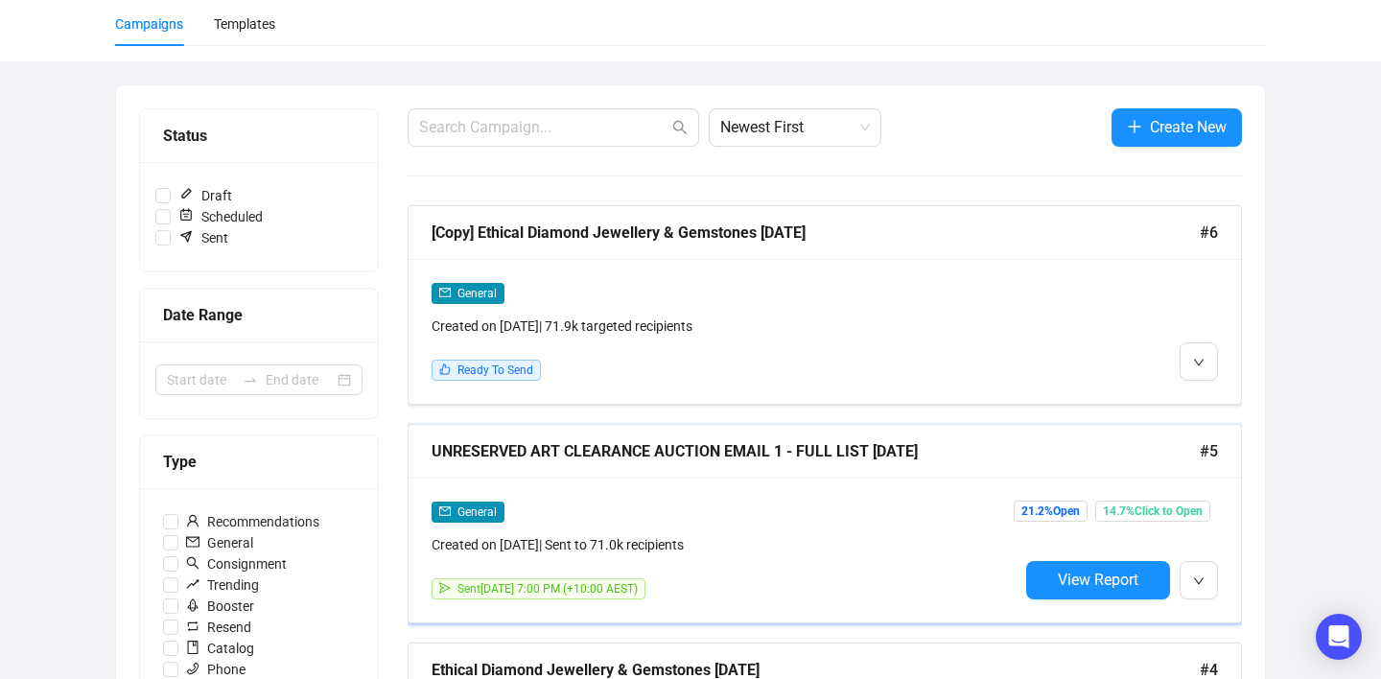
scroll to position [115, 0]
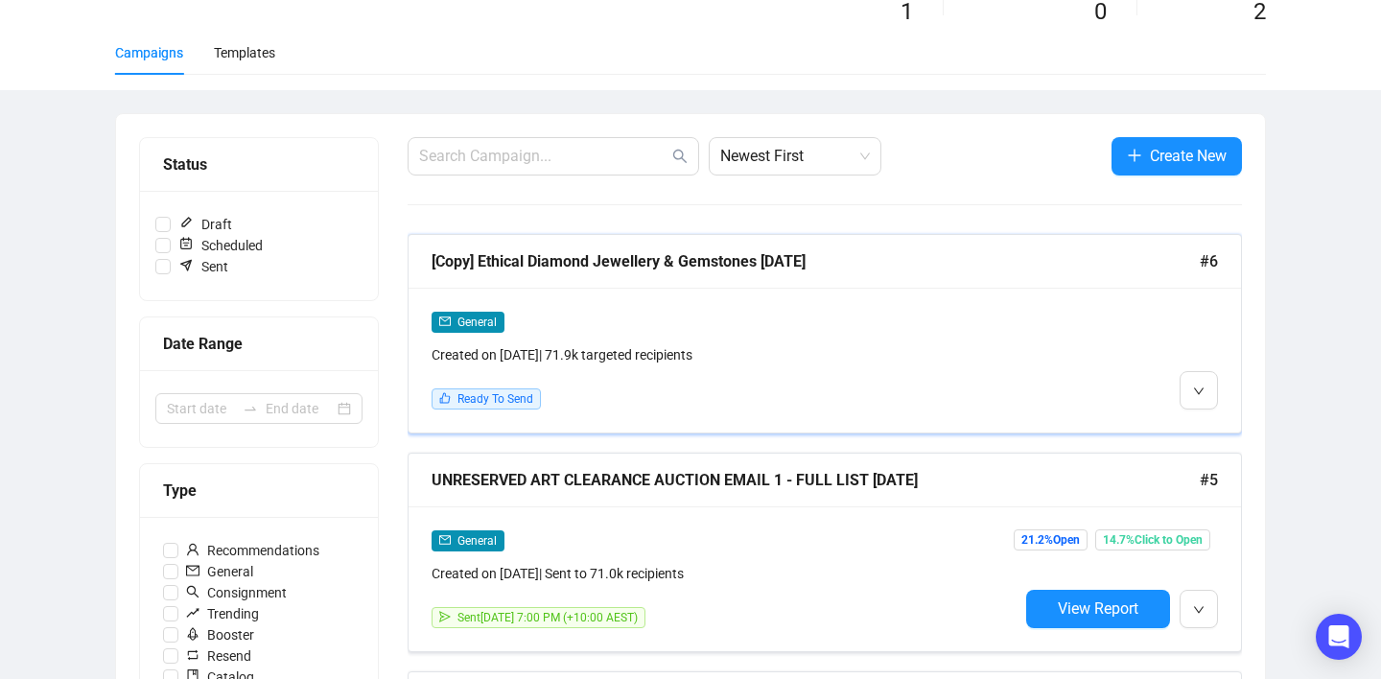
click at [583, 260] on div "[Copy] Ethical Diamond Jewellery & Gemstones [DATE]" at bounding box center [815, 261] width 768 height 24
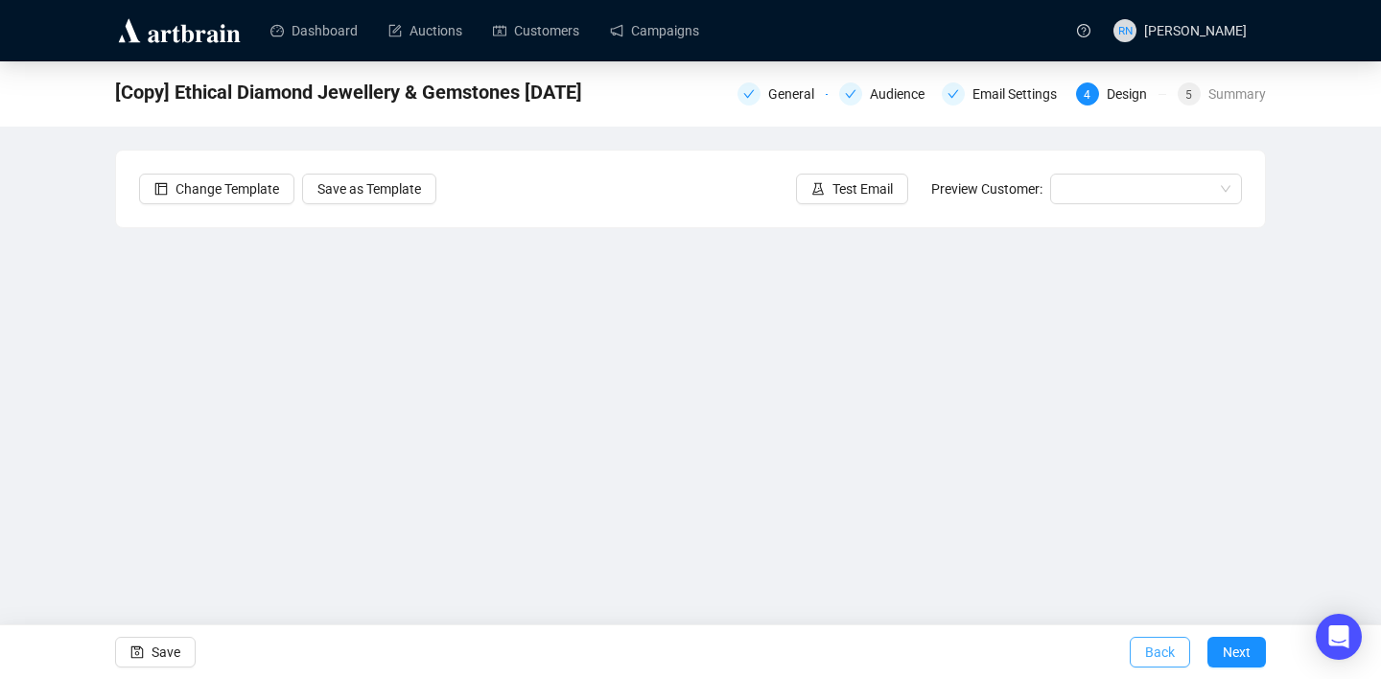
click at [1145, 650] on span "Back" at bounding box center [1160, 652] width 30 height 54
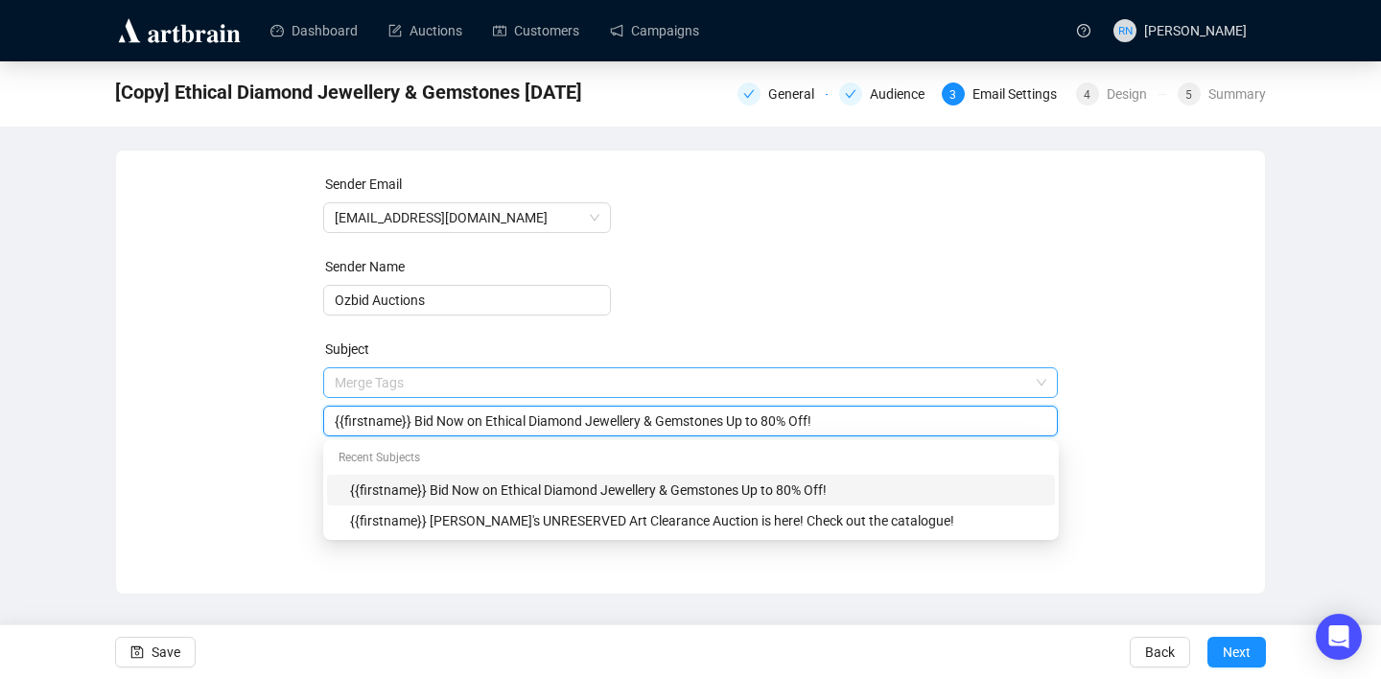
drag, startPoint x: 489, startPoint y: 380, endPoint x: 426, endPoint y: 380, distance: 63.3
click at [426, 380] on span "Merge Tags {{firstname}} Bid Now on Ethical Diamond Jewellery & Gemstones Up to…" at bounding box center [690, 402] width 735 height 54
click at [491, 419] on input "{{firstname}} Bid Now on Ethical Diamond Jewellery & Gemstones Up to 80% Off!" at bounding box center [691, 420] width 712 height 21
drag, startPoint x: 741, startPoint y: 419, endPoint x: 832, endPoint y: 422, distance: 91.1
click at [832, 422] on input "{{firstname}} Bid Now on Ethical Diamond Jewellery & Gemstones Up to 80% Off!" at bounding box center [691, 420] width 712 height 21
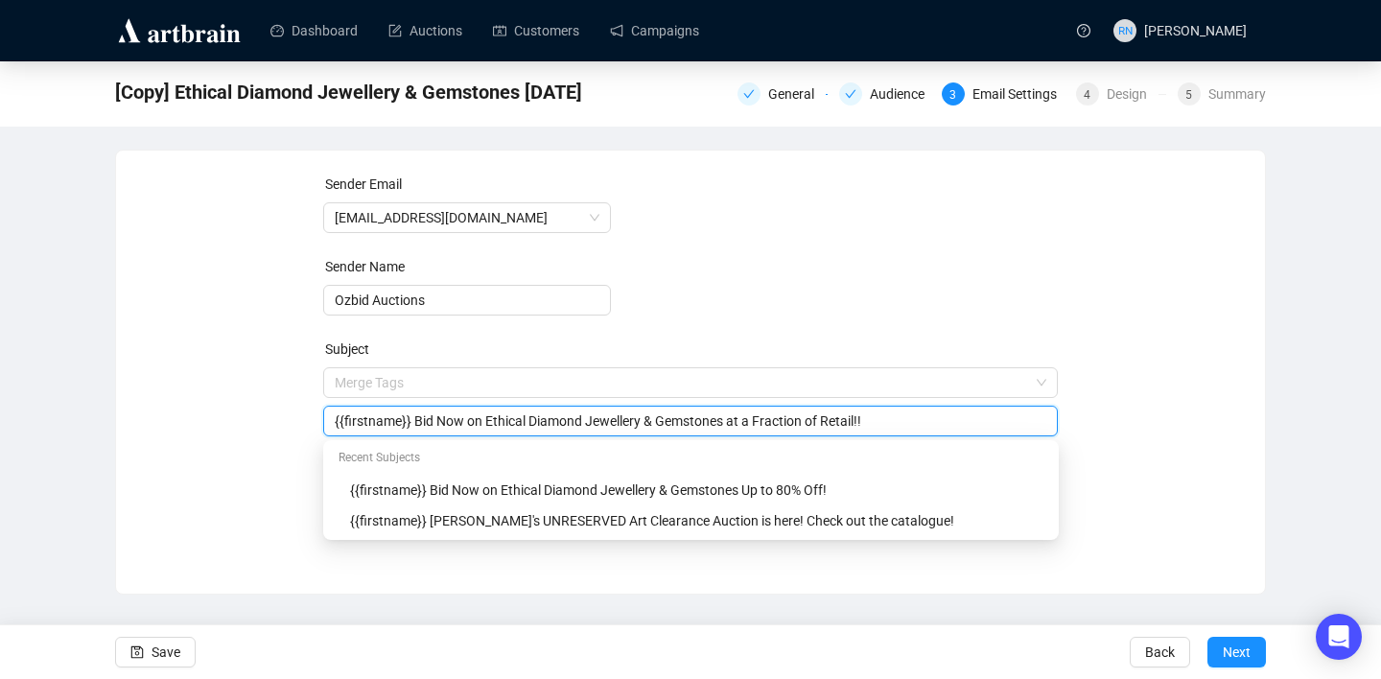
type input "{{firstname}} Bid Now on Ethical Diamond Jewellery & Gemstones at a Fraction of…"
click at [1163, 399] on div "Sender Email [EMAIL_ADDRESS][DOMAIN_NAME] Sender Name Ozbid Auctions Subject Me…" at bounding box center [690, 358] width 1103 height 368
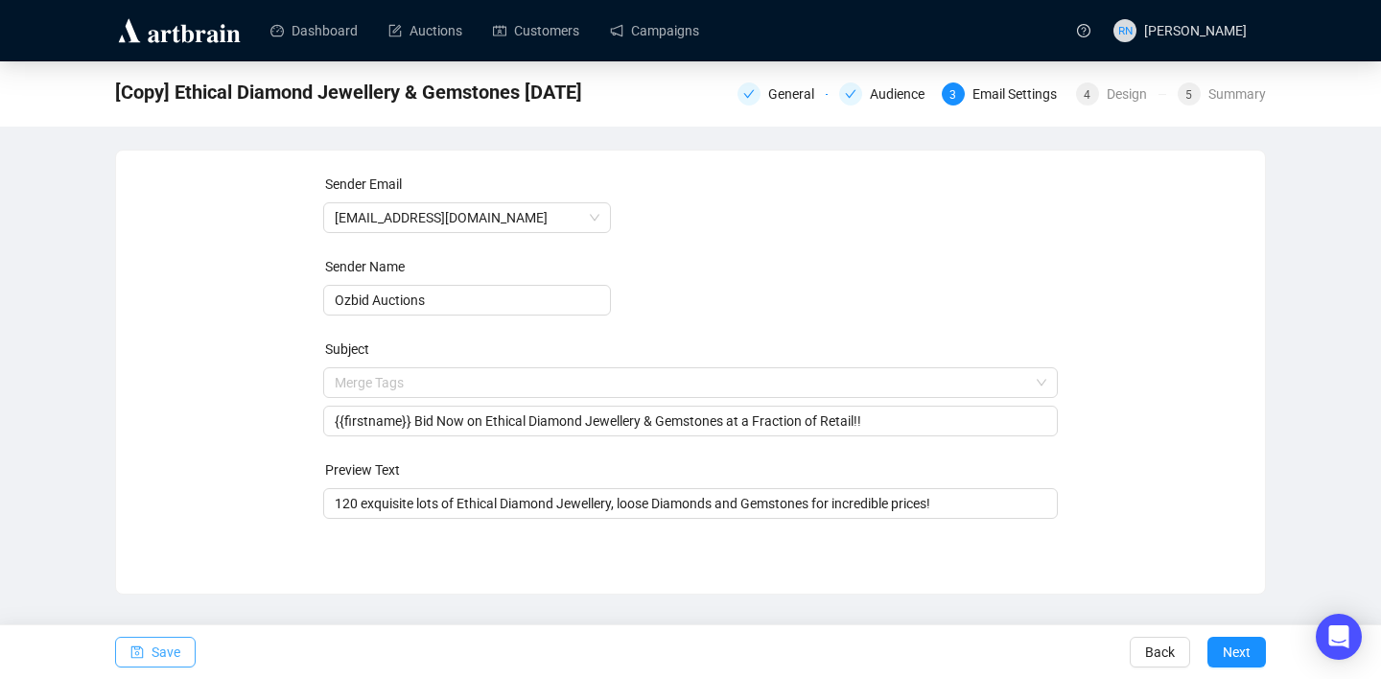
click at [159, 657] on span "Save" at bounding box center [165, 652] width 29 height 54
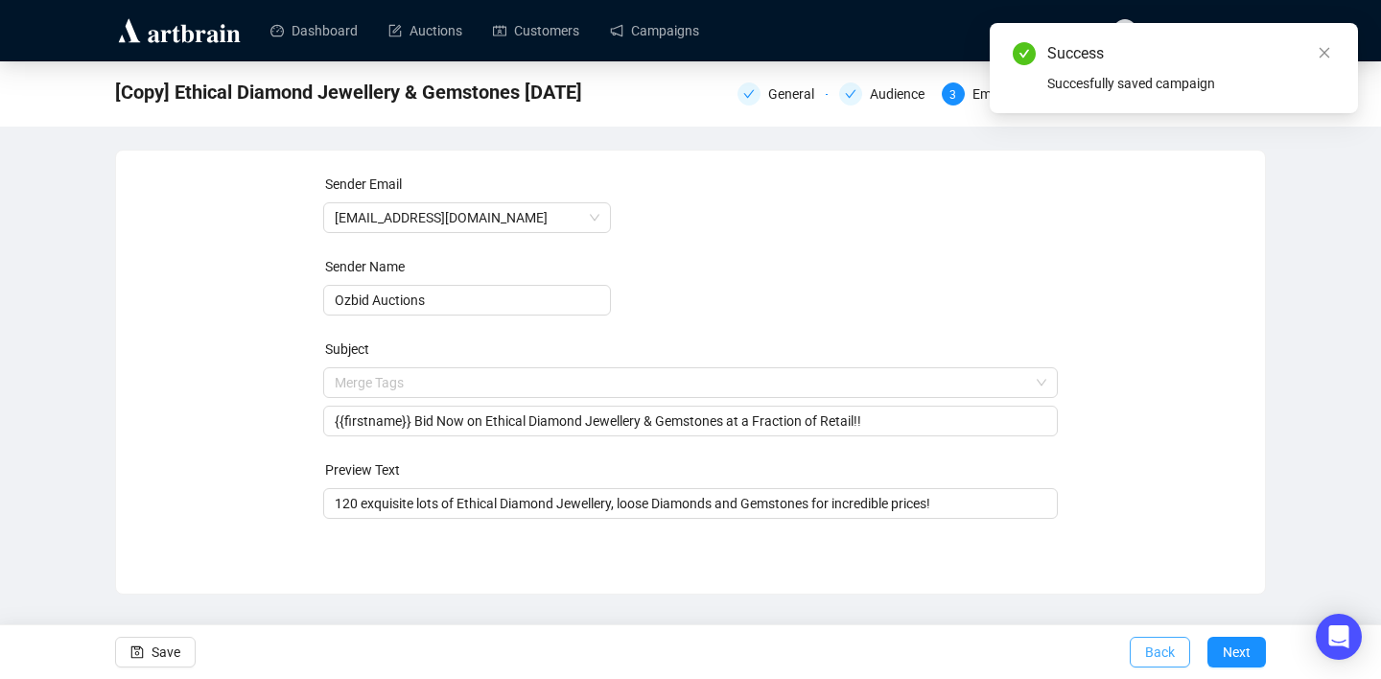
click at [1156, 650] on span "Back" at bounding box center [1160, 652] width 30 height 54
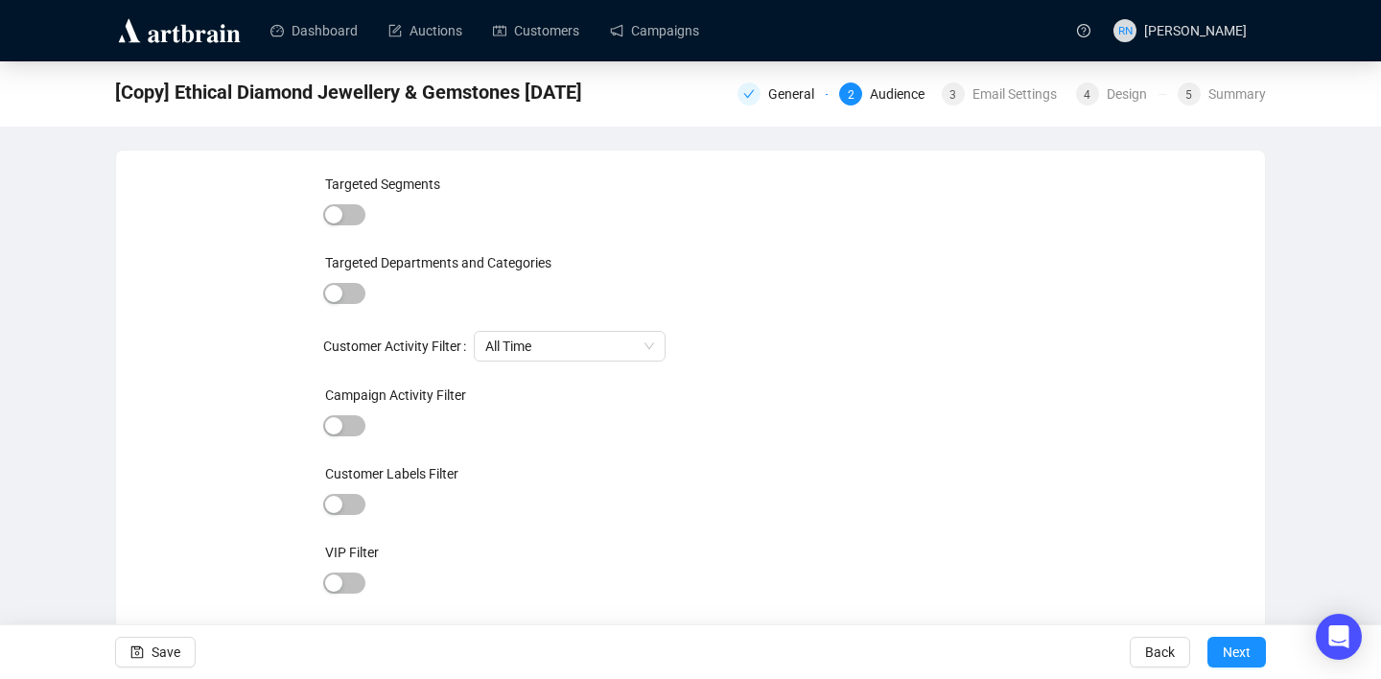
scroll to position [44, 0]
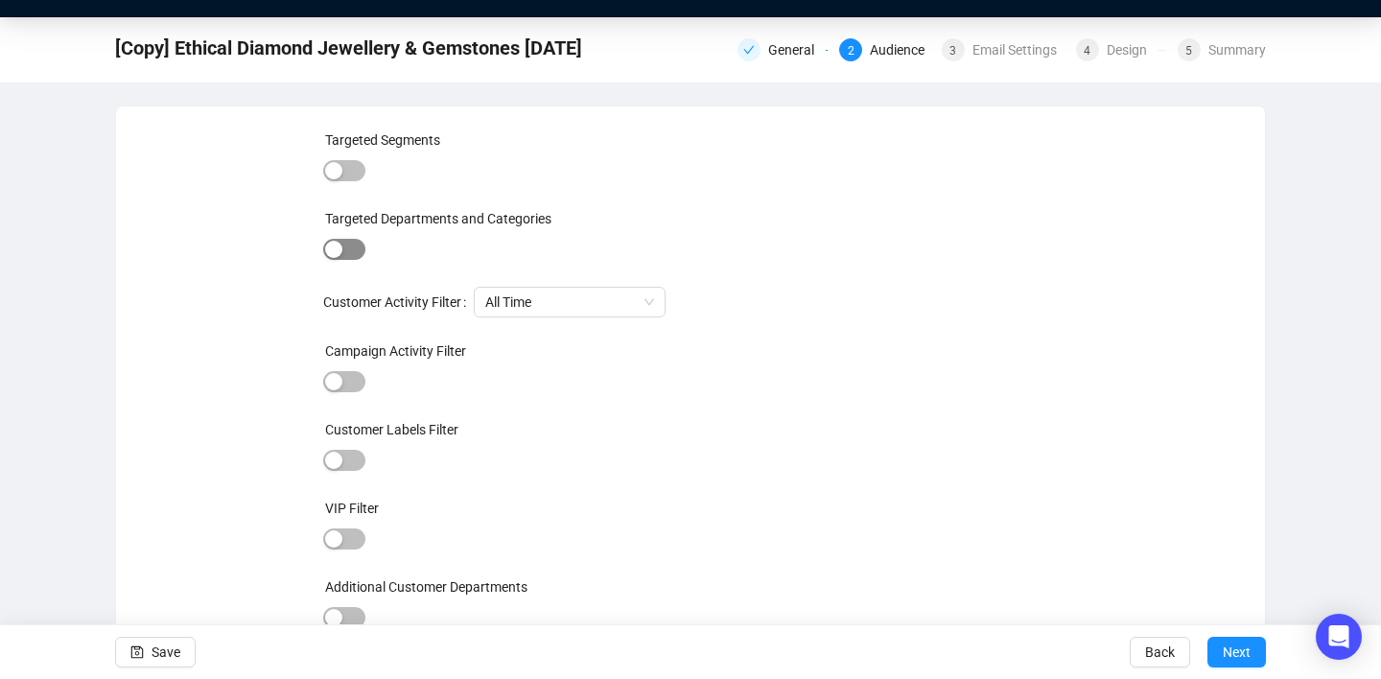
click at [346, 242] on span "button" at bounding box center [344, 249] width 42 height 21
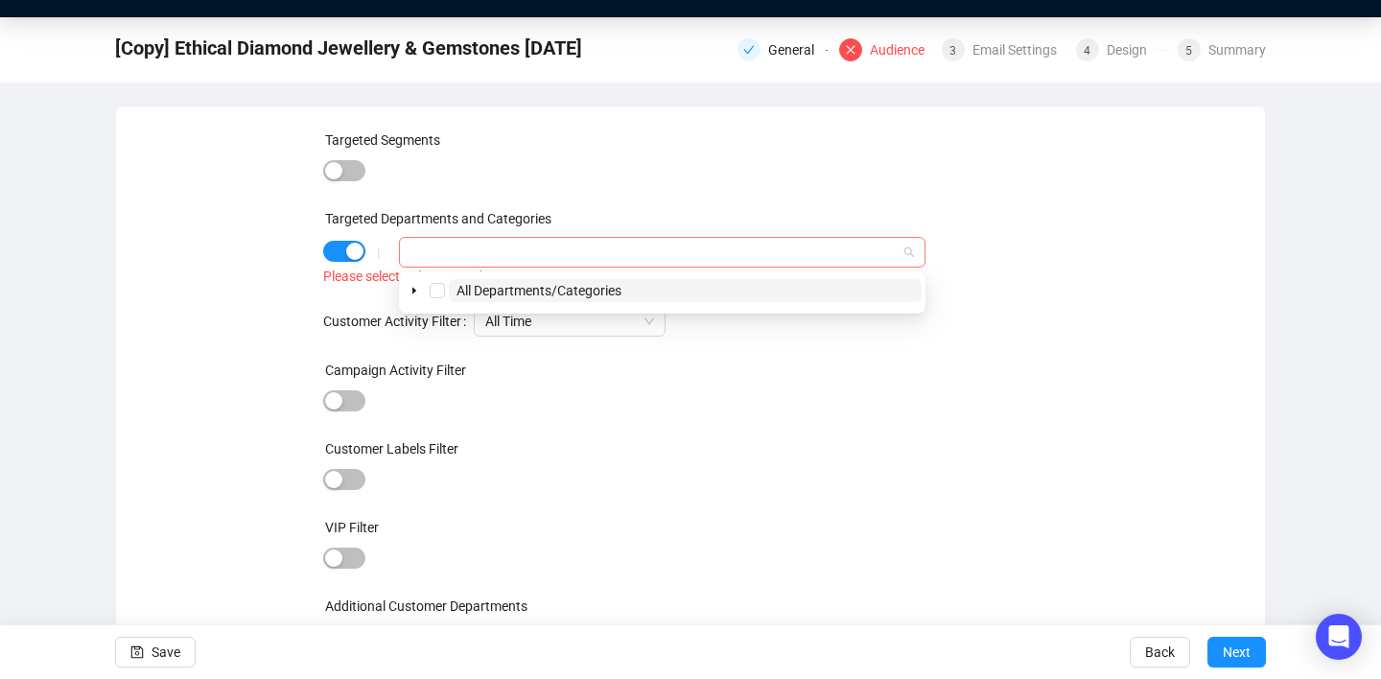
click at [452, 261] on div at bounding box center [652, 252] width 499 height 27
click at [412, 291] on icon "caret-down" at bounding box center [414, 291] width 4 height 7
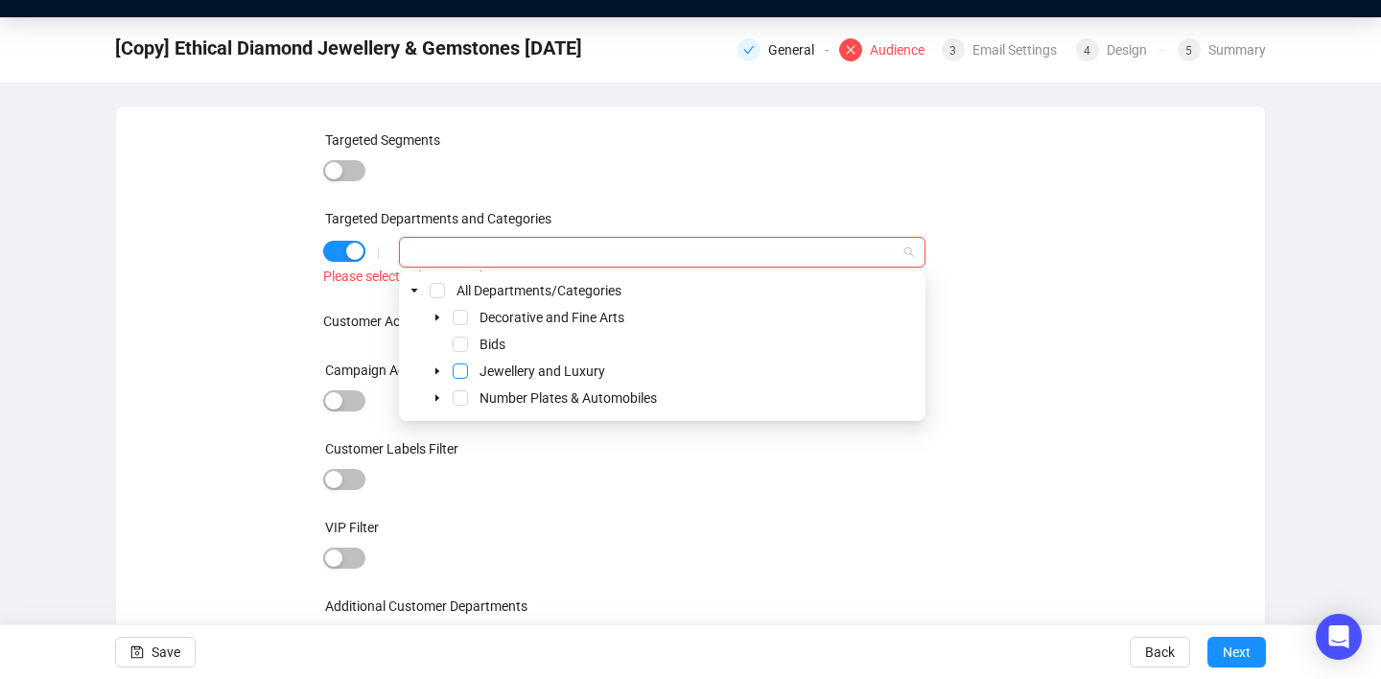
click at [462, 364] on span "Select Jewellery and Luxury" at bounding box center [460, 370] width 15 height 15
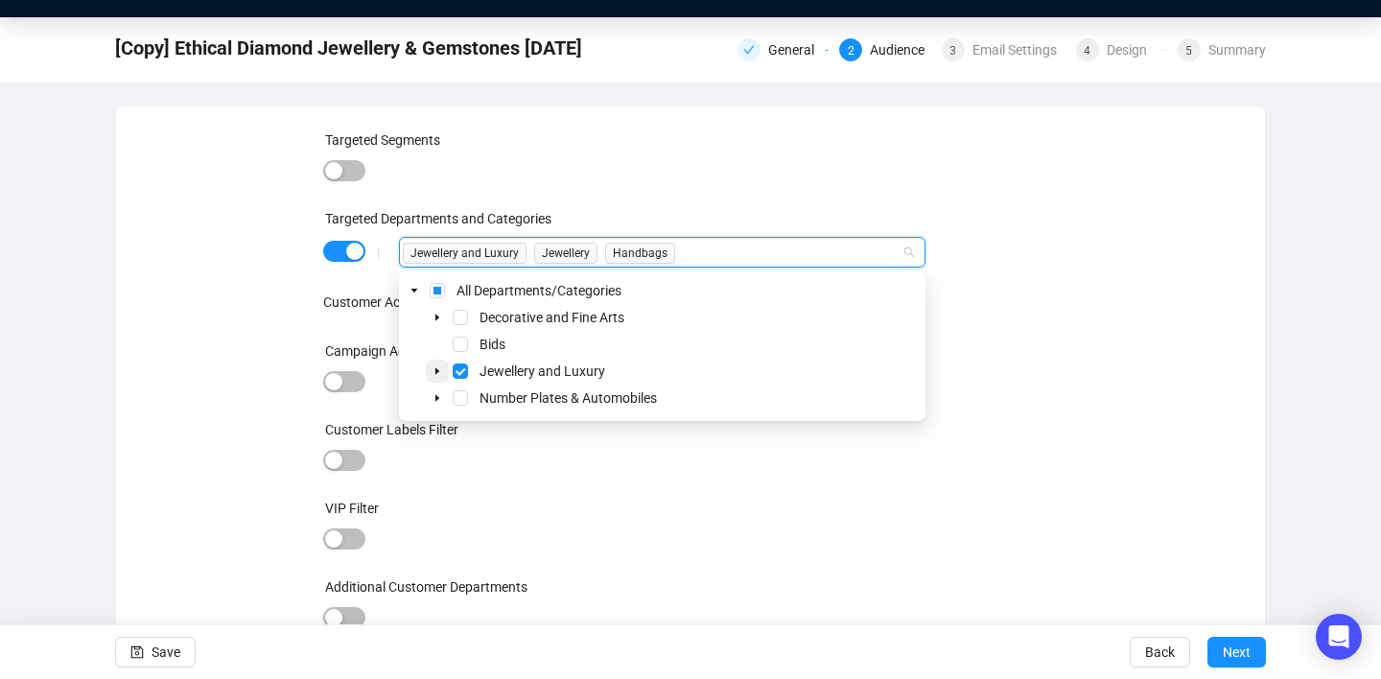
click at [437, 367] on icon "caret-down" at bounding box center [437, 371] width 10 height 10
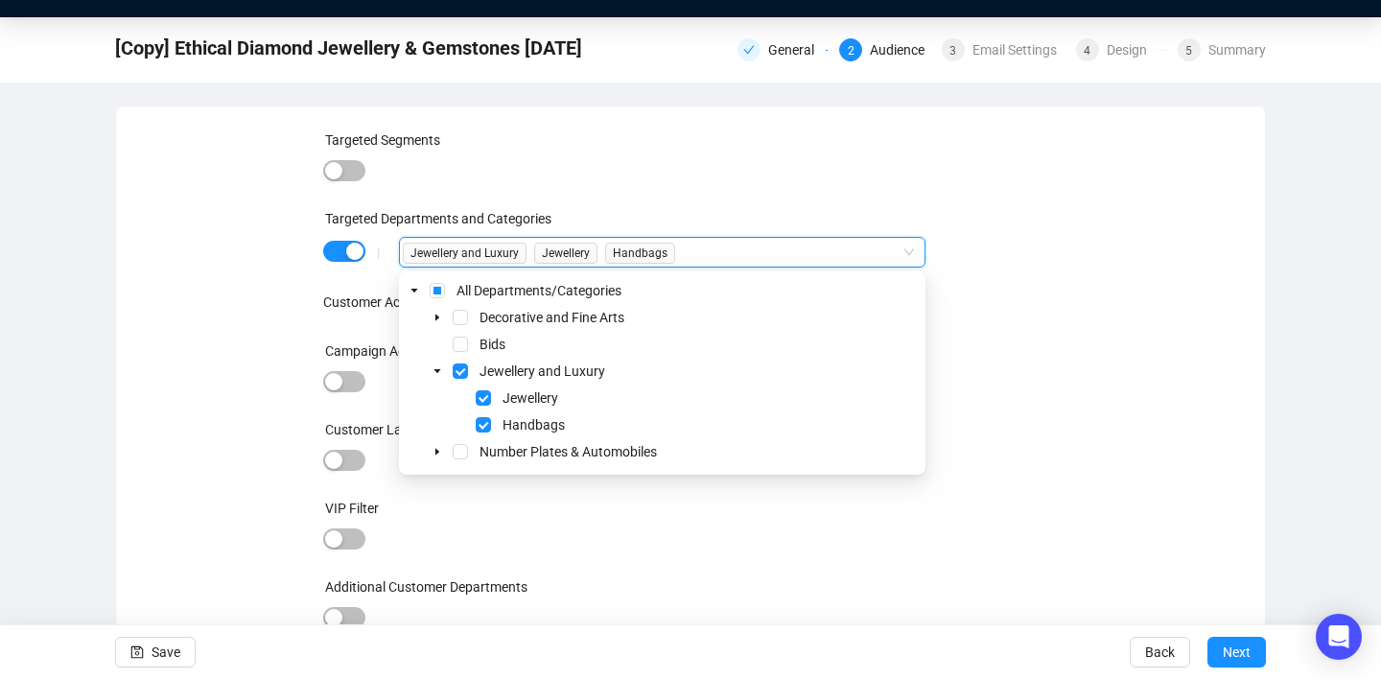
click at [1091, 359] on div "Targeted Segments Targeted Departments and Categories | Jewellery and Luxury, J…" at bounding box center [690, 391] width 1103 height 525
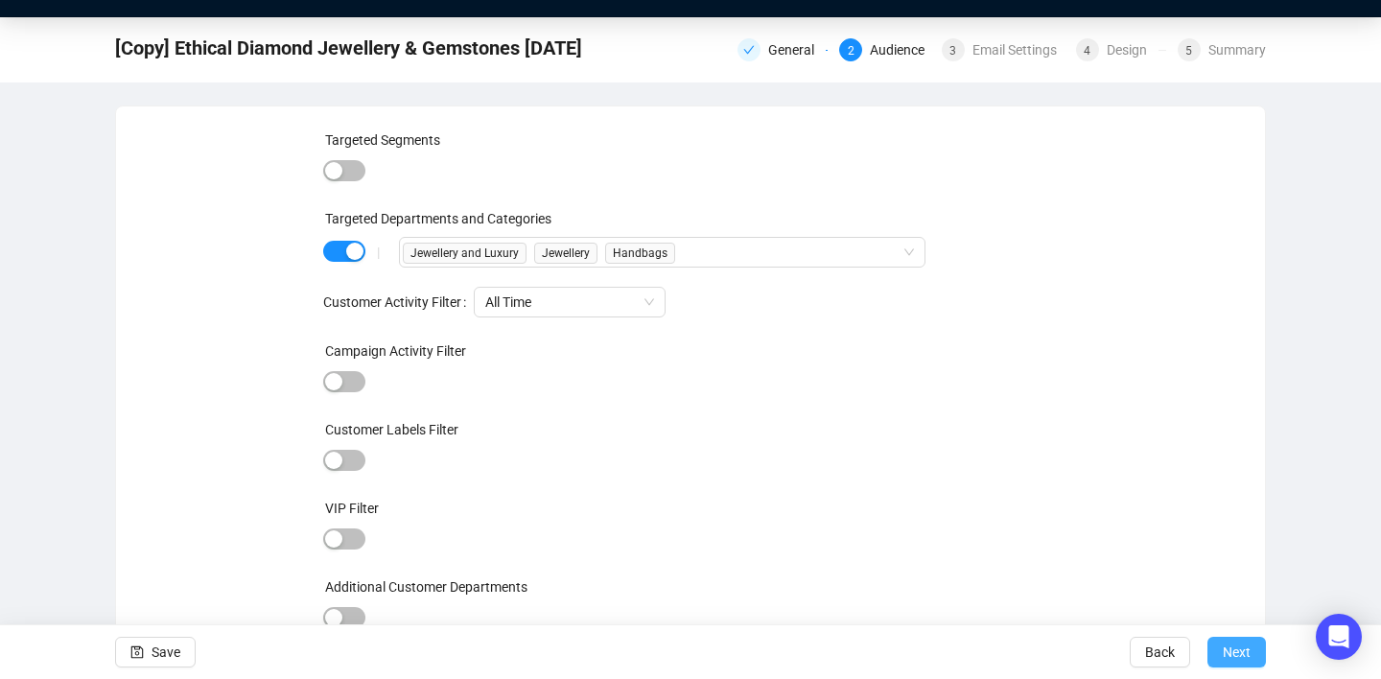
click at [1246, 649] on span "Next" at bounding box center [1236, 652] width 28 height 54
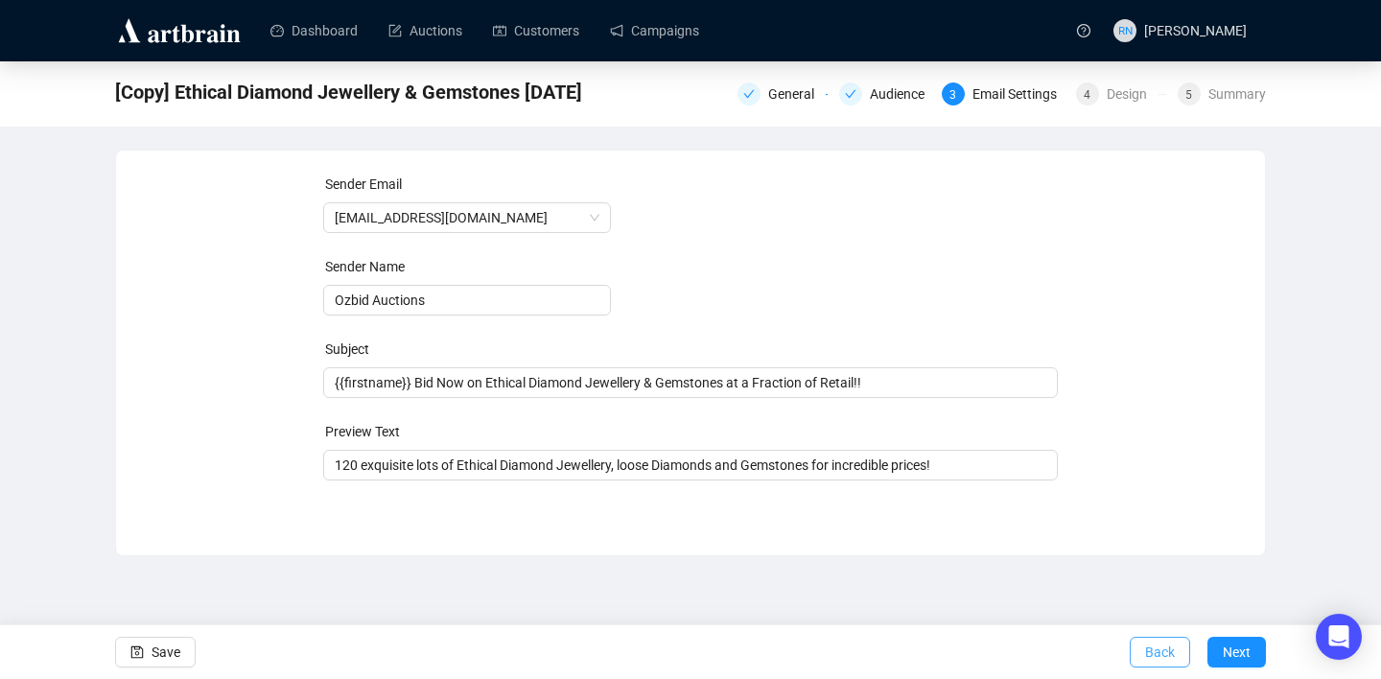
click at [1153, 663] on span "Back" at bounding box center [1160, 652] width 30 height 54
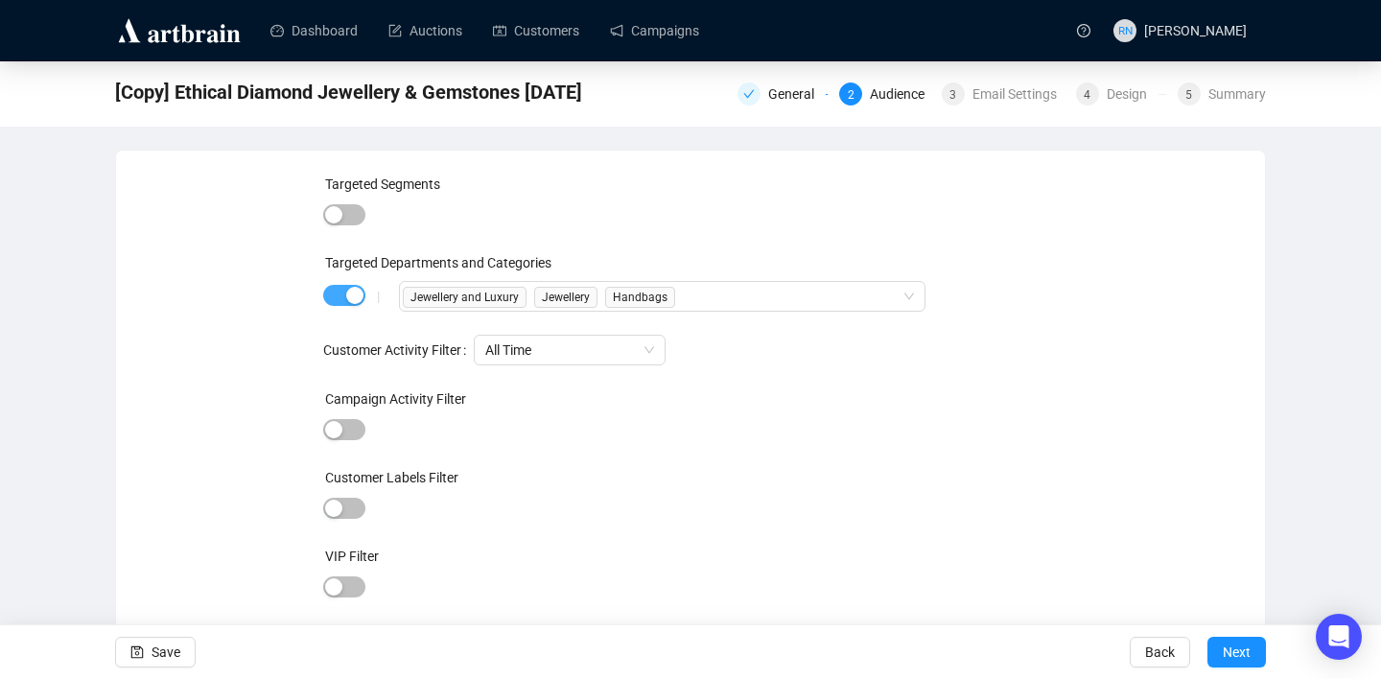
click at [348, 293] on div "button" at bounding box center [354, 295] width 17 height 17
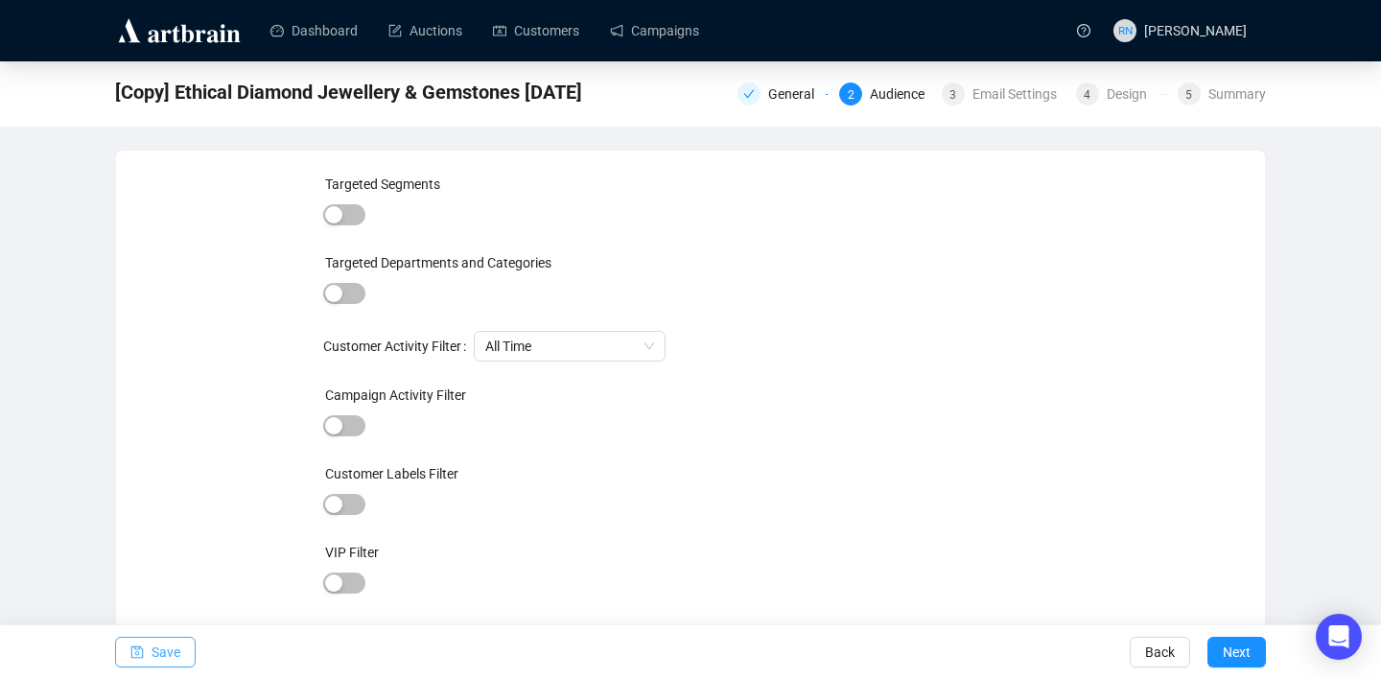
click at [171, 652] on span "Save" at bounding box center [165, 652] width 29 height 54
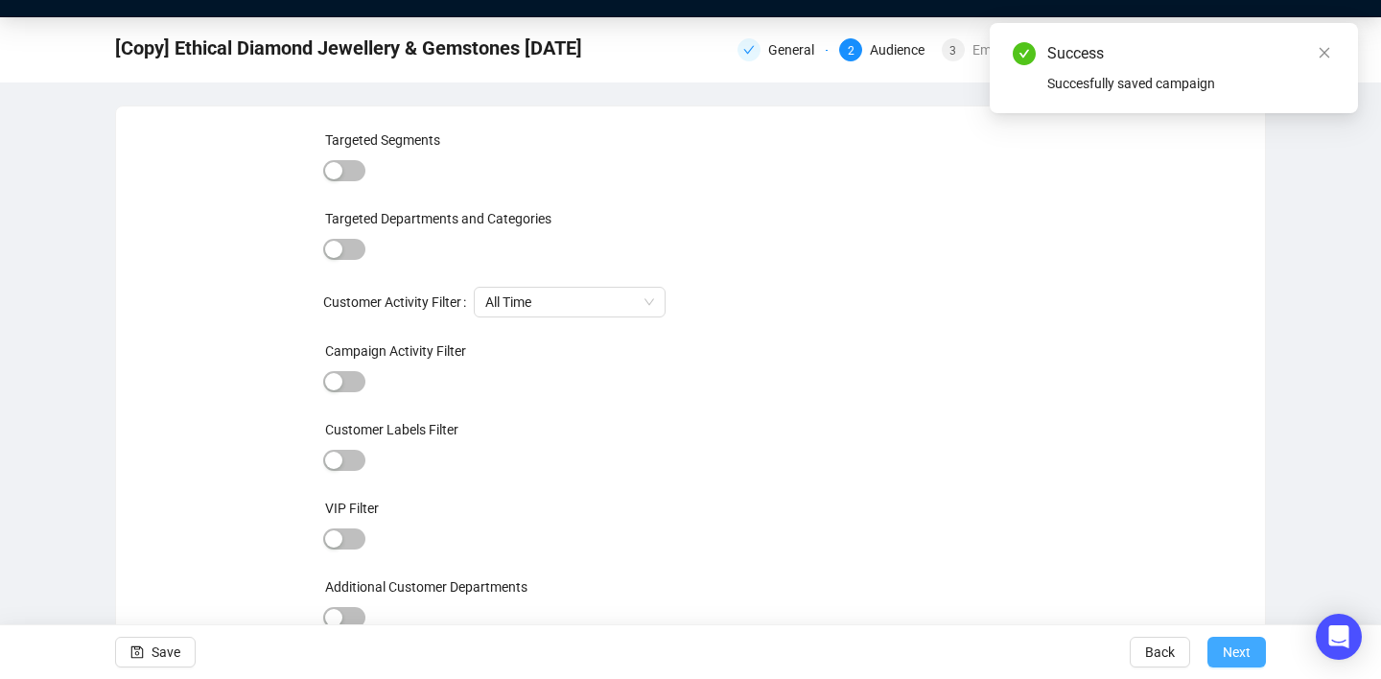
click at [1244, 647] on span "Next" at bounding box center [1236, 652] width 28 height 54
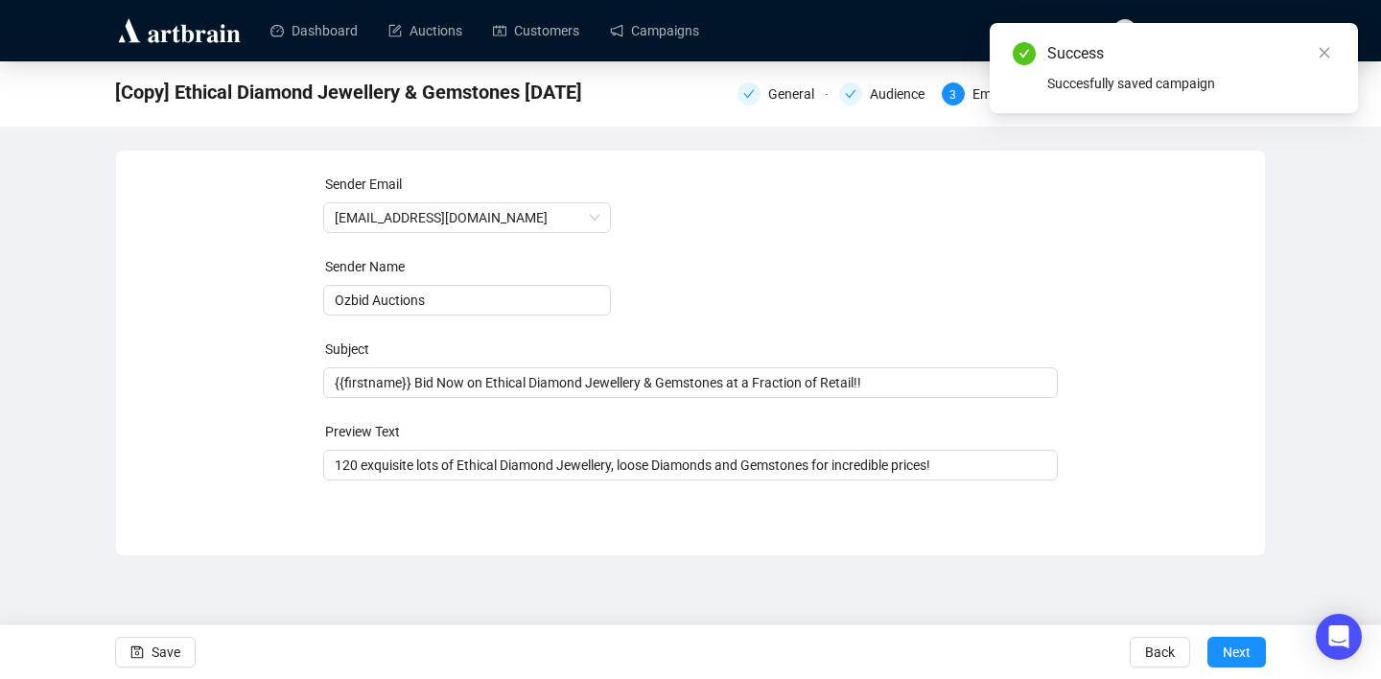
click at [1244, 647] on span "Next" at bounding box center [1236, 652] width 28 height 54
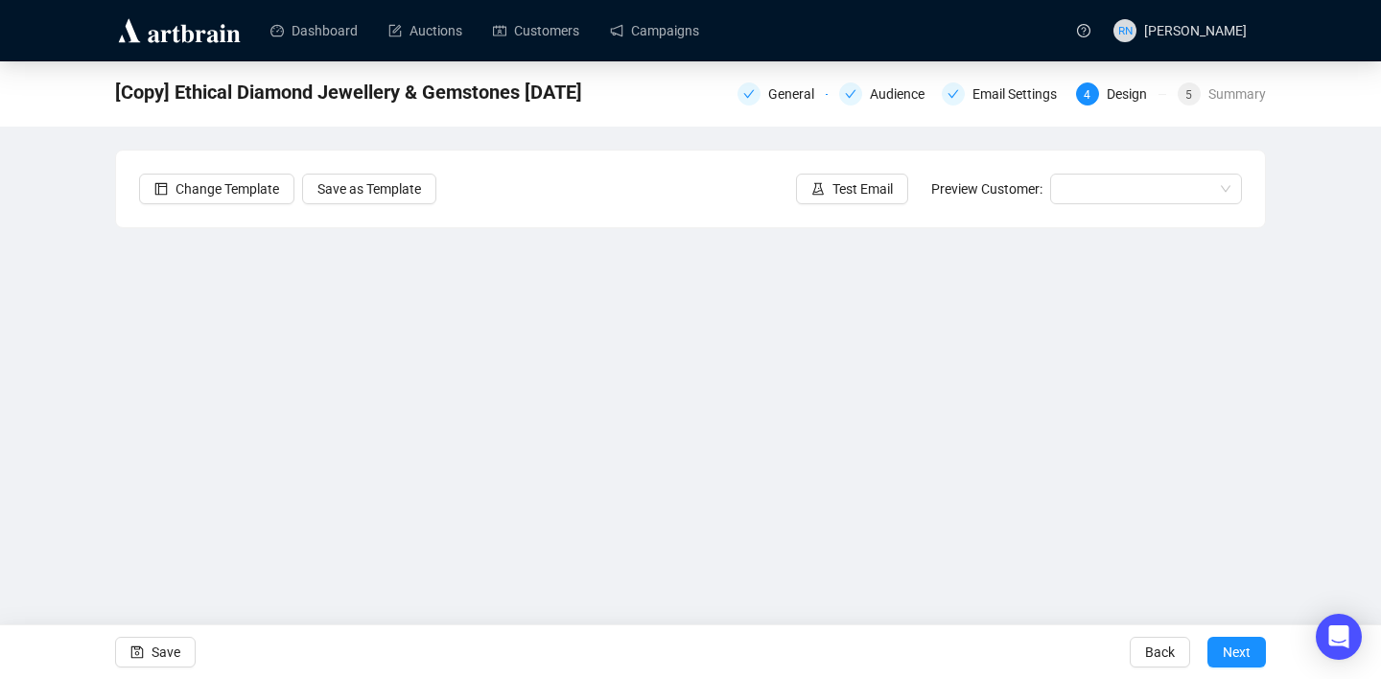
scroll to position [35, 0]
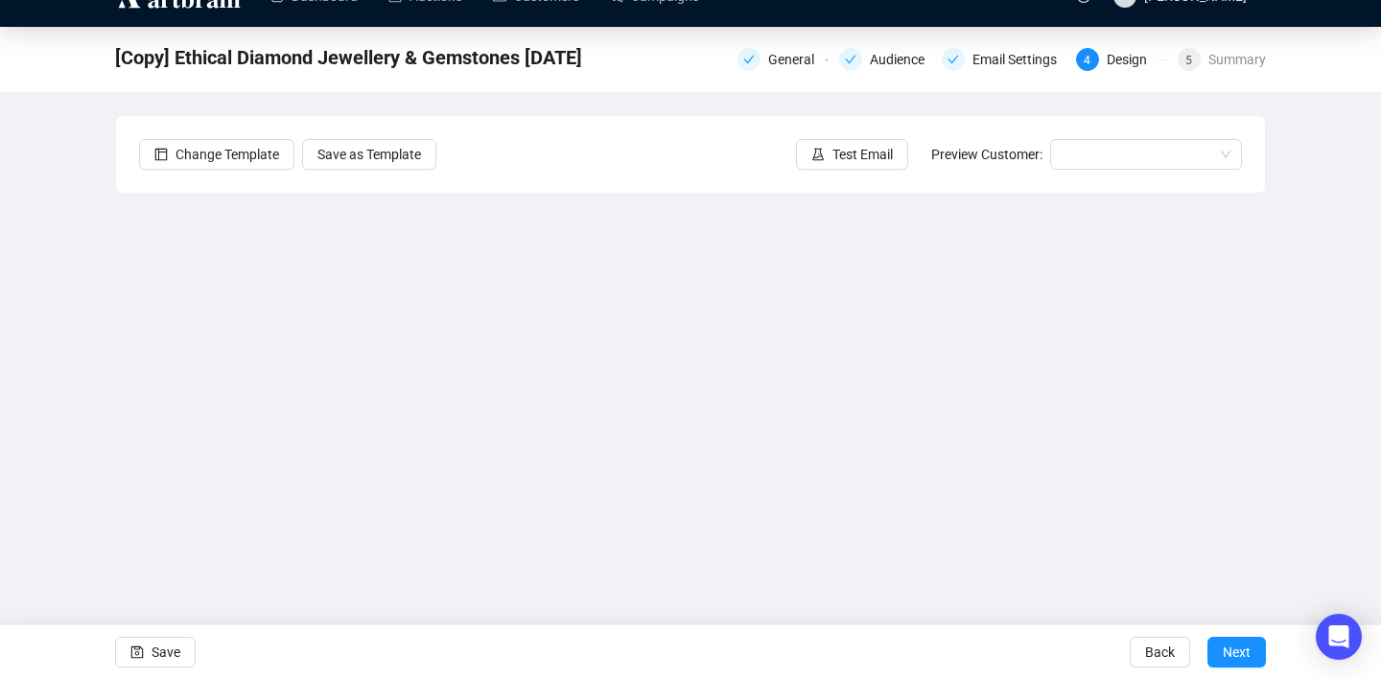
click at [1317, 385] on div "[Copy] Ethical Diamond Jewellery & Gemstones [DATE] General Audience Email Sett…" at bounding box center [690, 350] width 1381 height 646
click at [1289, 444] on div "[Copy] Ethical Diamond Jewellery & Gemstones [DATE] General Audience Email Sett…" at bounding box center [690, 350] width 1381 height 646
click at [175, 649] on span "Save" at bounding box center [165, 652] width 29 height 54
click at [1347, 404] on div "[Copy] Ethical Diamond Jewellery & Gemstones [DATE] General Audience Email Sett…" at bounding box center [690, 350] width 1381 height 646
click at [180, 655] on span "Save" at bounding box center [165, 652] width 29 height 54
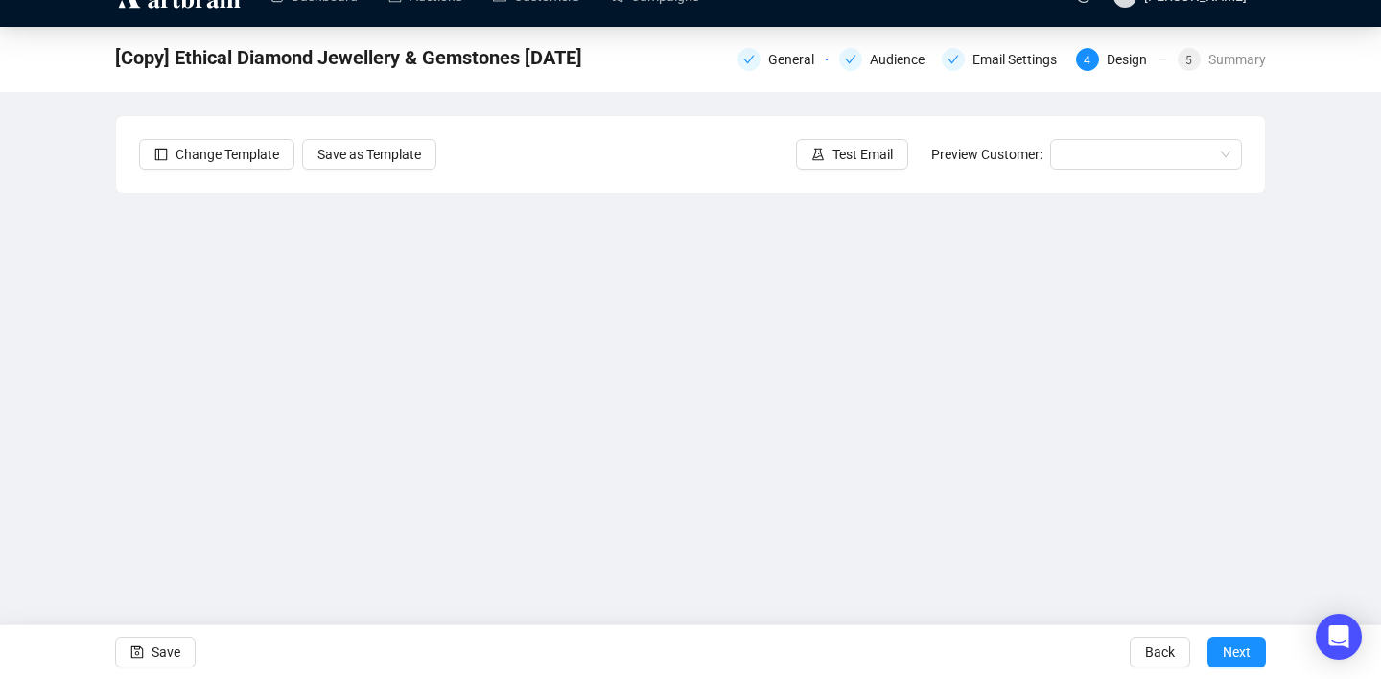
click at [1296, 446] on div "[Copy] Ethical Diamond Jewellery & Gemstones [DATE] General Audience Email Sett…" at bounding box center [690, 350] width 1381 height 646
click at [164, 654] on span "Save" at bounding box center [165, 652] width 29 height 54
click at [1304, 411] on div "[Copy] Ethical Diamond Jewellery & Gemstones [DATE] General Audience Email Sett…" at bounding box center [690, 350] width 1381 height 646
click at [173, 652] on span "Save" at bounding box center [165, 652] width 29 height 54
click at [835, 151] on span "Test Email" at bounding box center [862, 154] width 60 height 21
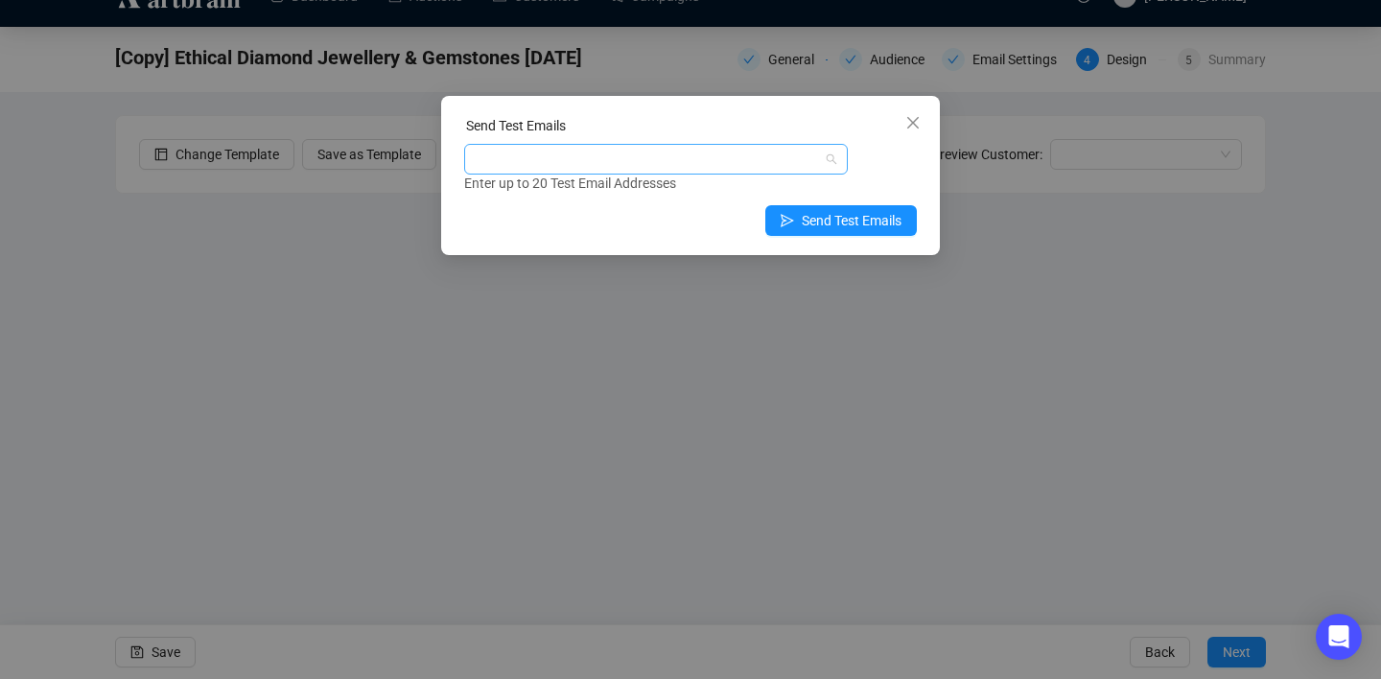
click at [723, 166] on div at bounding box center [646, 159] width 356 height 27
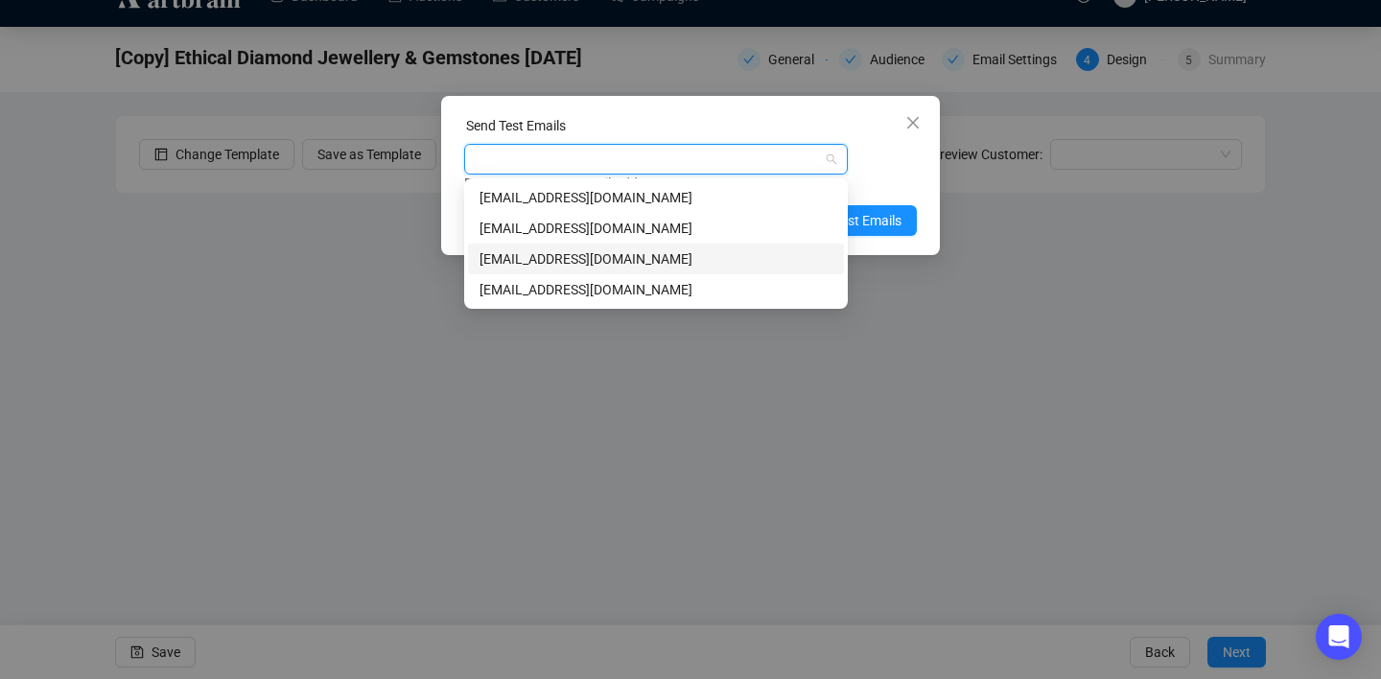
click at [620, 257] on div "[EMAIL_ADDRESS][DOMAIN_NAME]" at bounding box center [655, 258] width 353 height 21
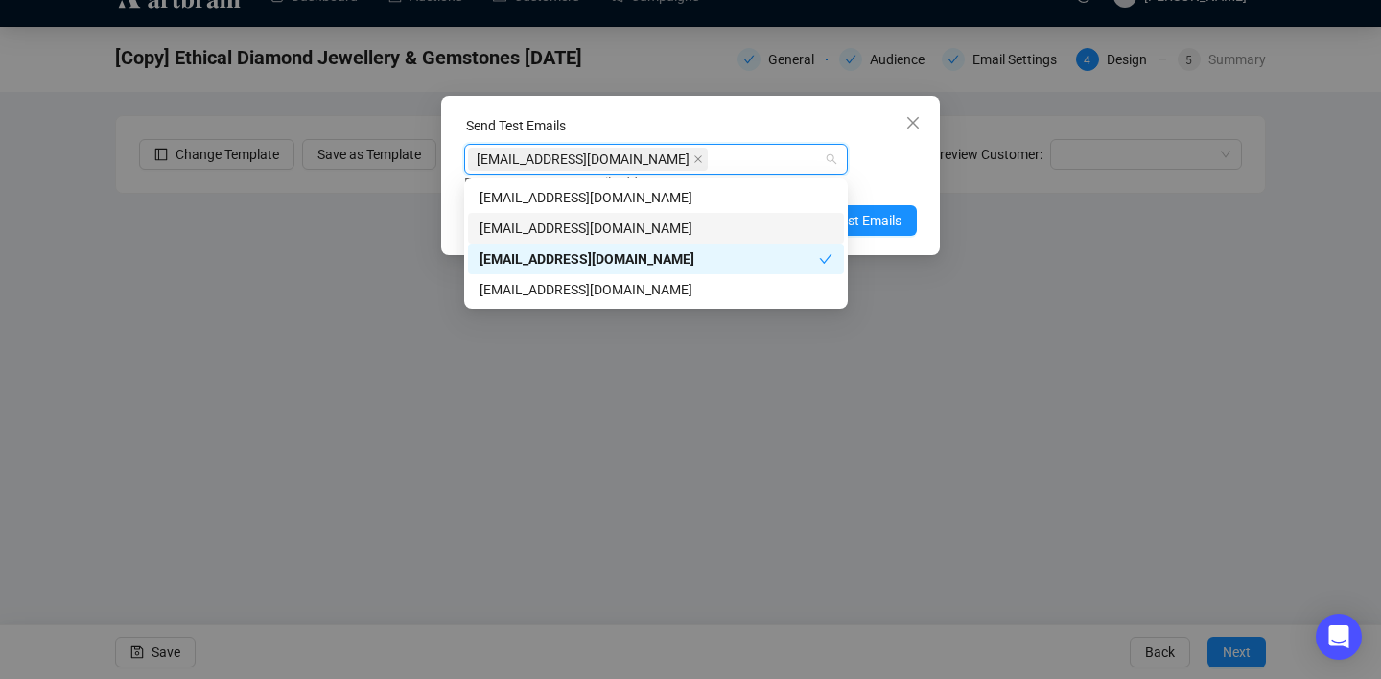
click at [682, 227] on div "[EMAIL_ADDRESS][DOMAIN_NAME]" at bounding box center [655, 228] width 353 height 21
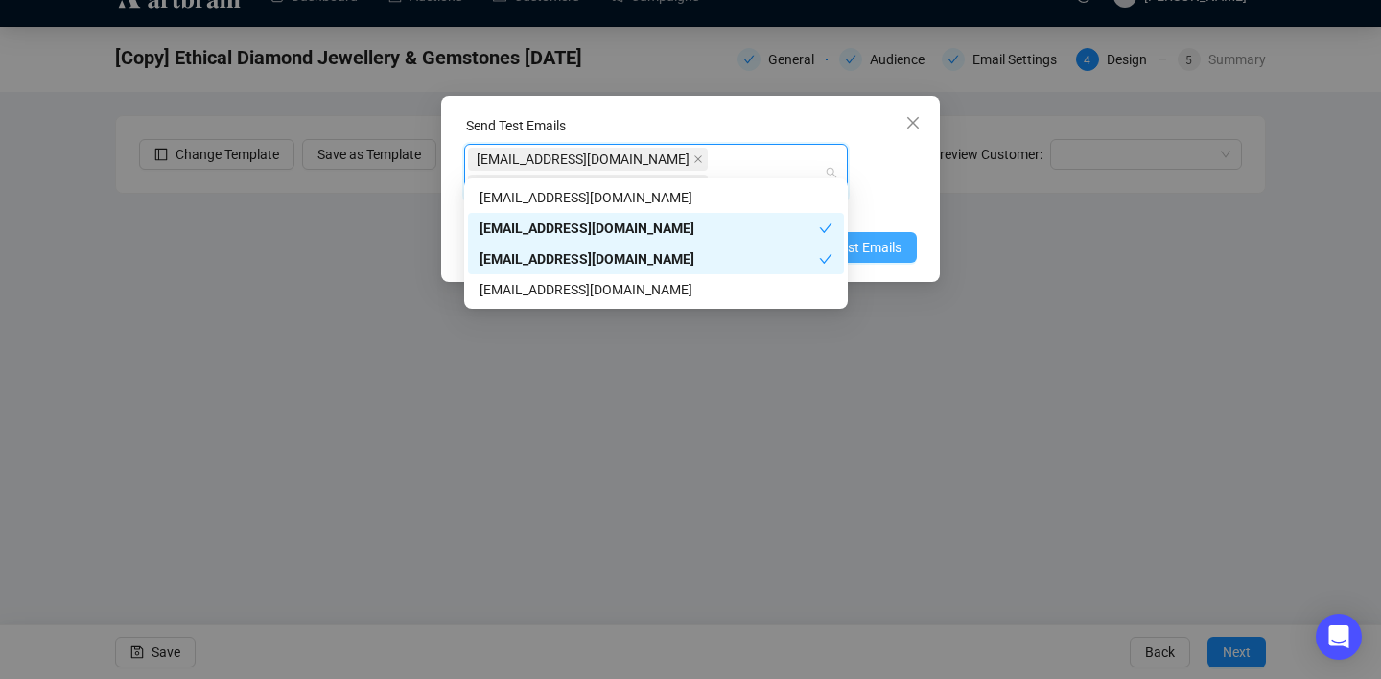
click at [895, 237] on span "Send Test Emails" at bounding box center [852, 247] width 100 height 21
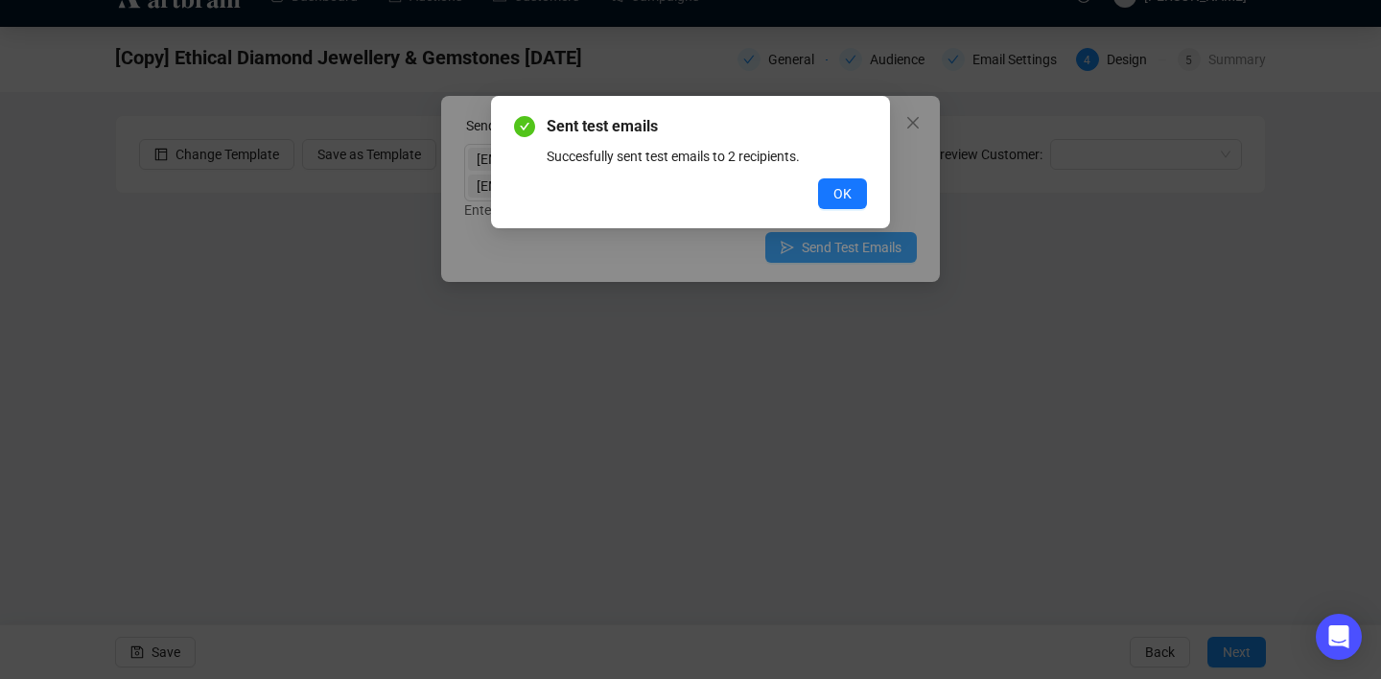
click at [867, 221] on div "Sent test emails Succesfully sent test emails to 2 recipients. OK" at bounding box center [690, 339] width 1381 height 679
click at [846, 198] on span "OK" at bounding box center [842, 193] width 18 height 21
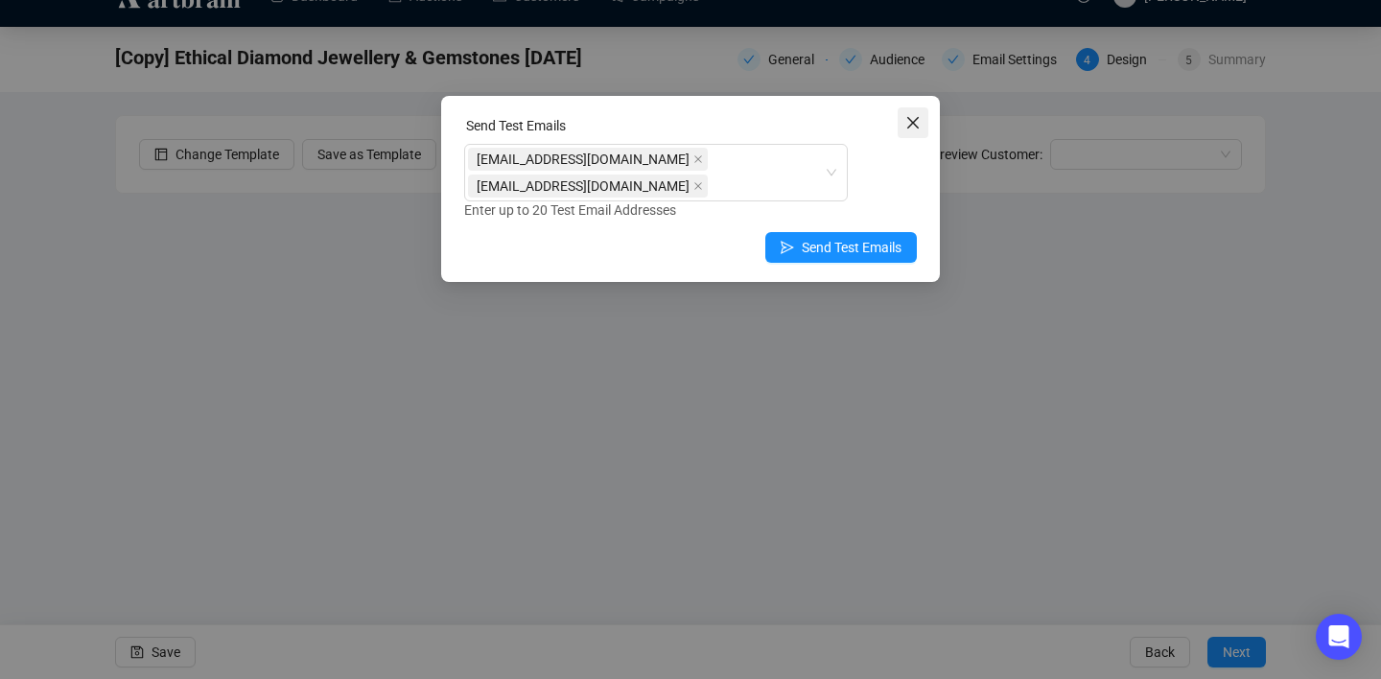
click at [912, 122] on icon "close" at bounding box center [913, 123] width 12 height 12
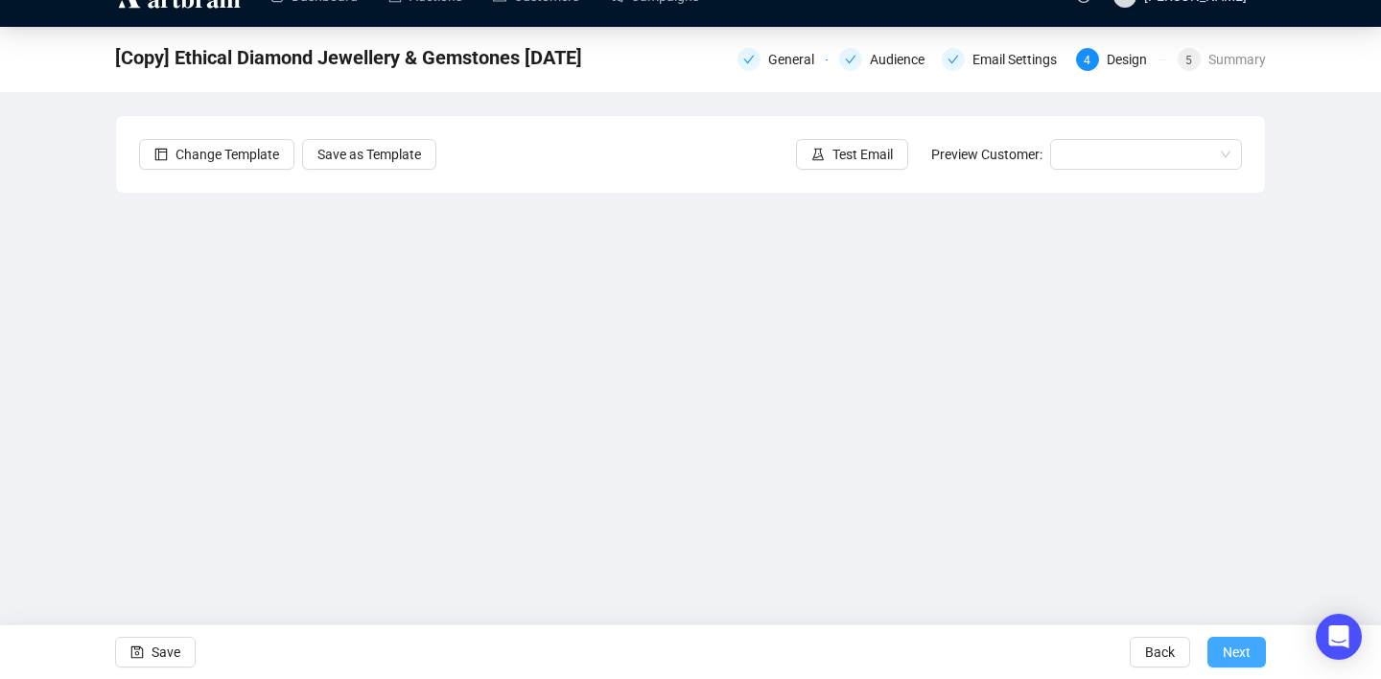
click at [1251, 658] on button "Next" at bounding box center [1236, 652] width 58 height 31
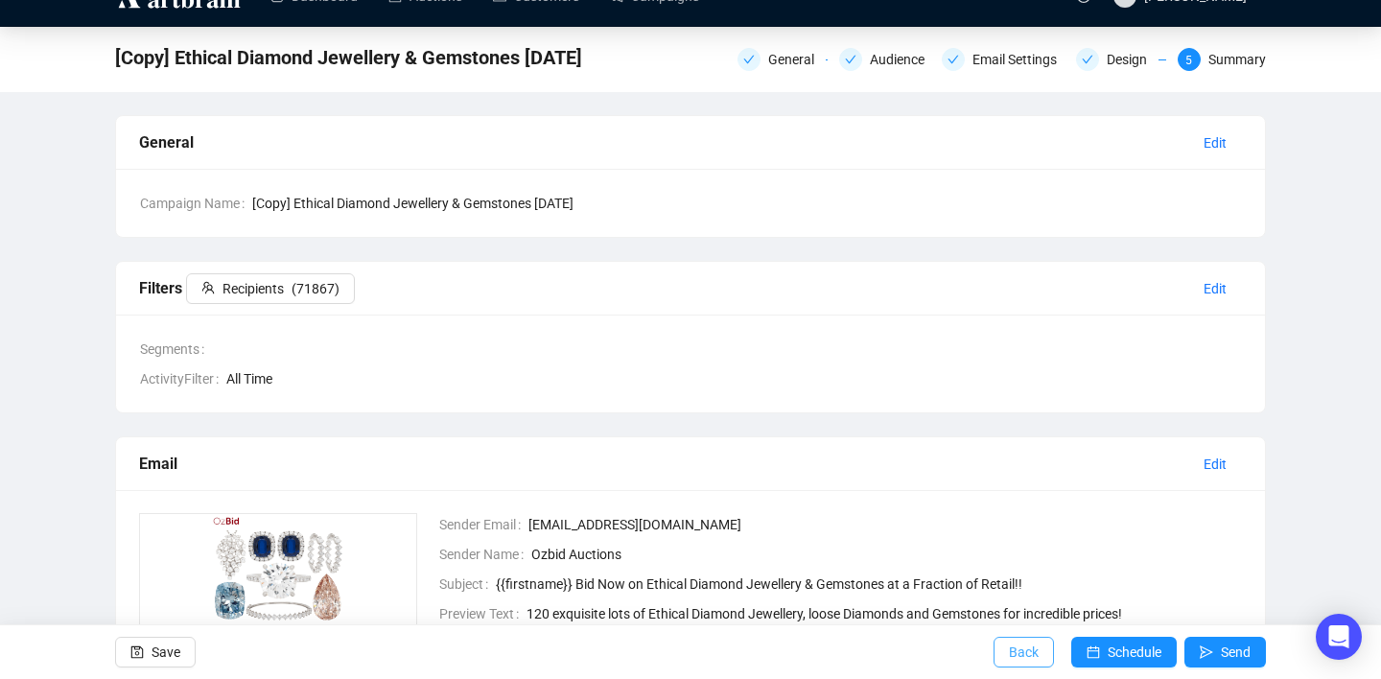
click at [1012, 657] on span "Back" at bounding box center [1024, 652] width 30 height 54
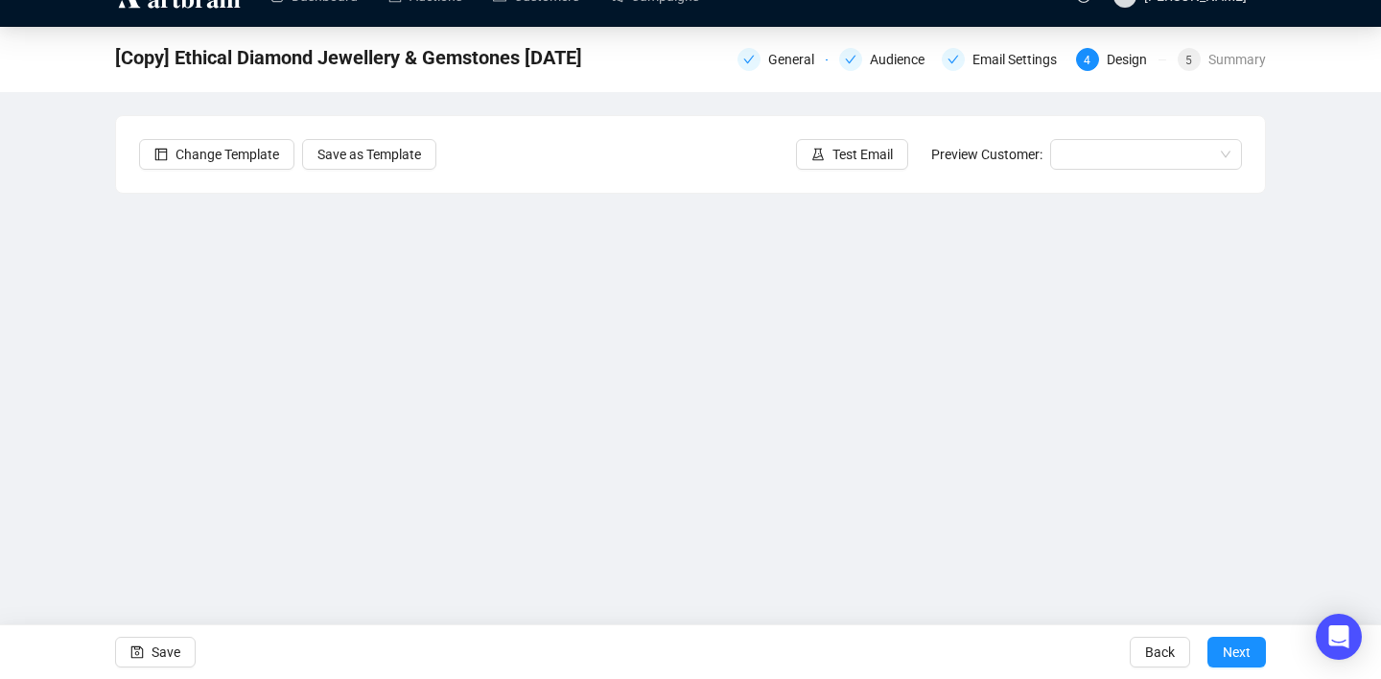
click at [74, 504] on div "[Copy] Ethical Diamond Jewellery & Gemstones [DATE] General Audience Email Sett…" at bounding box center [690, 350] width 1381 height 646
click at [172, 658] on span "Save" at bounding box center [165, 652] width 29 height 54
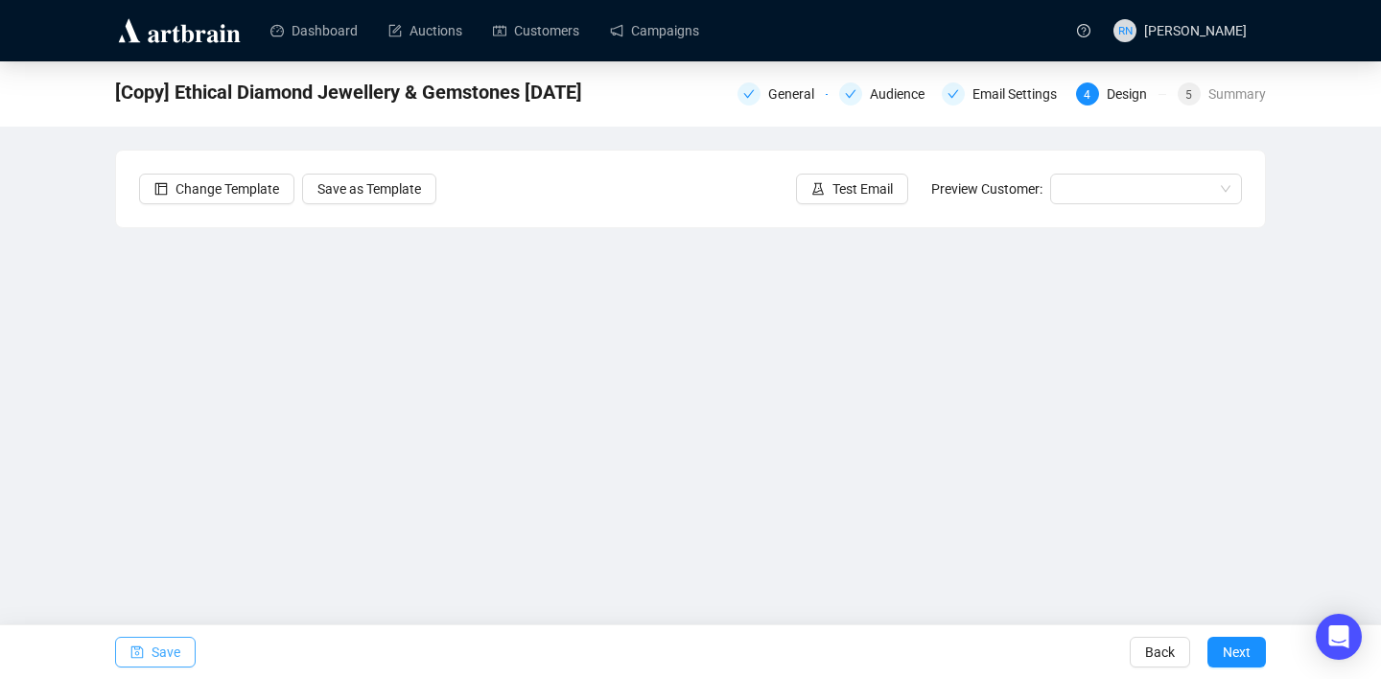
click at [185, 650] on button "Save" at bounding box center [155, 652] width 81 height 31
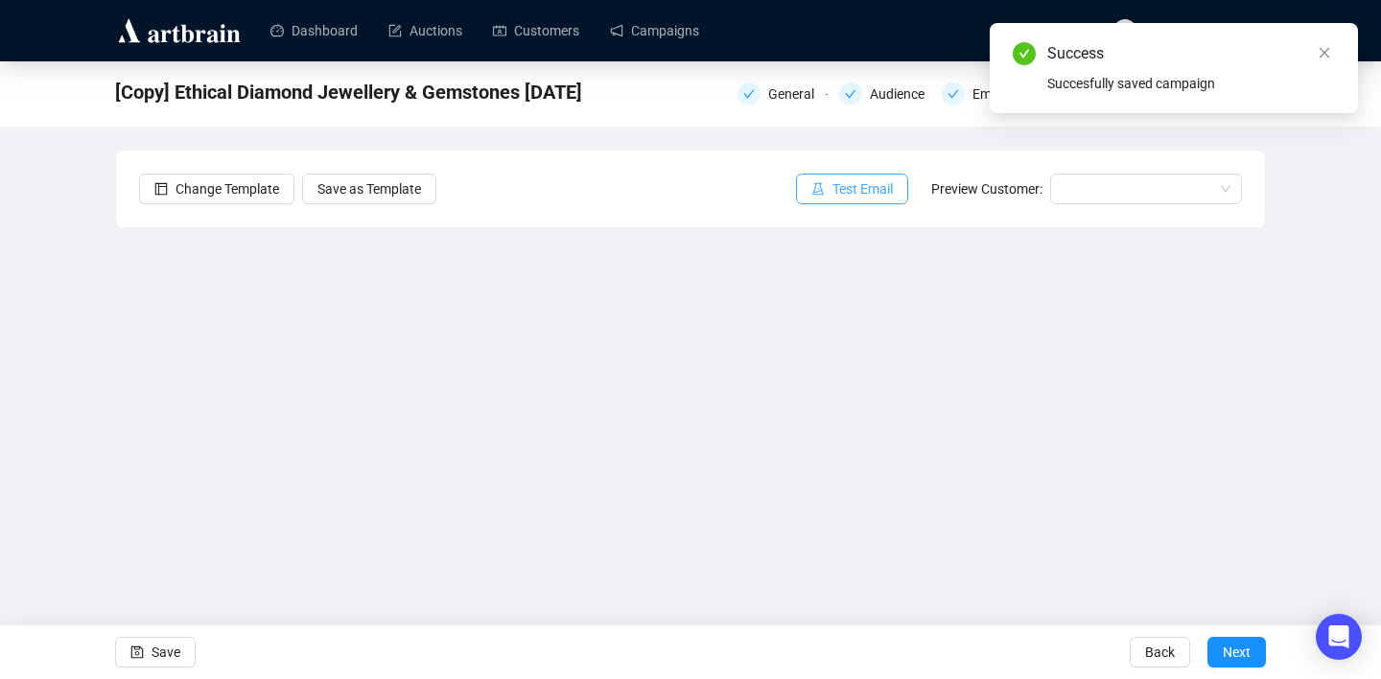
click at [816, 184] on icon "experiment" at bounding box center [817, 188] width 13 height 13
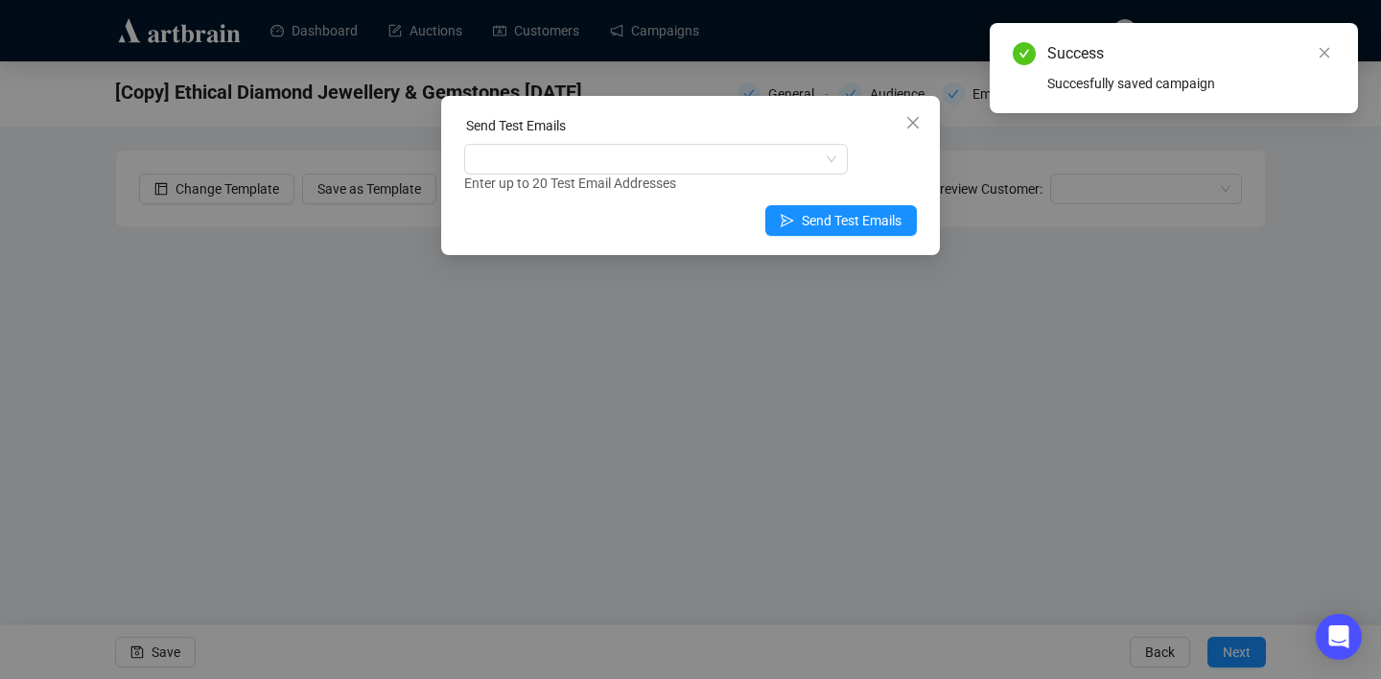
click at [643, 174] on div "Enter up to 20 Test Email Addresses" at bounding box center [690, 184] width 453 height 22
click at [629, 162] on div at bounding box center [646, 159] width 356 height 27
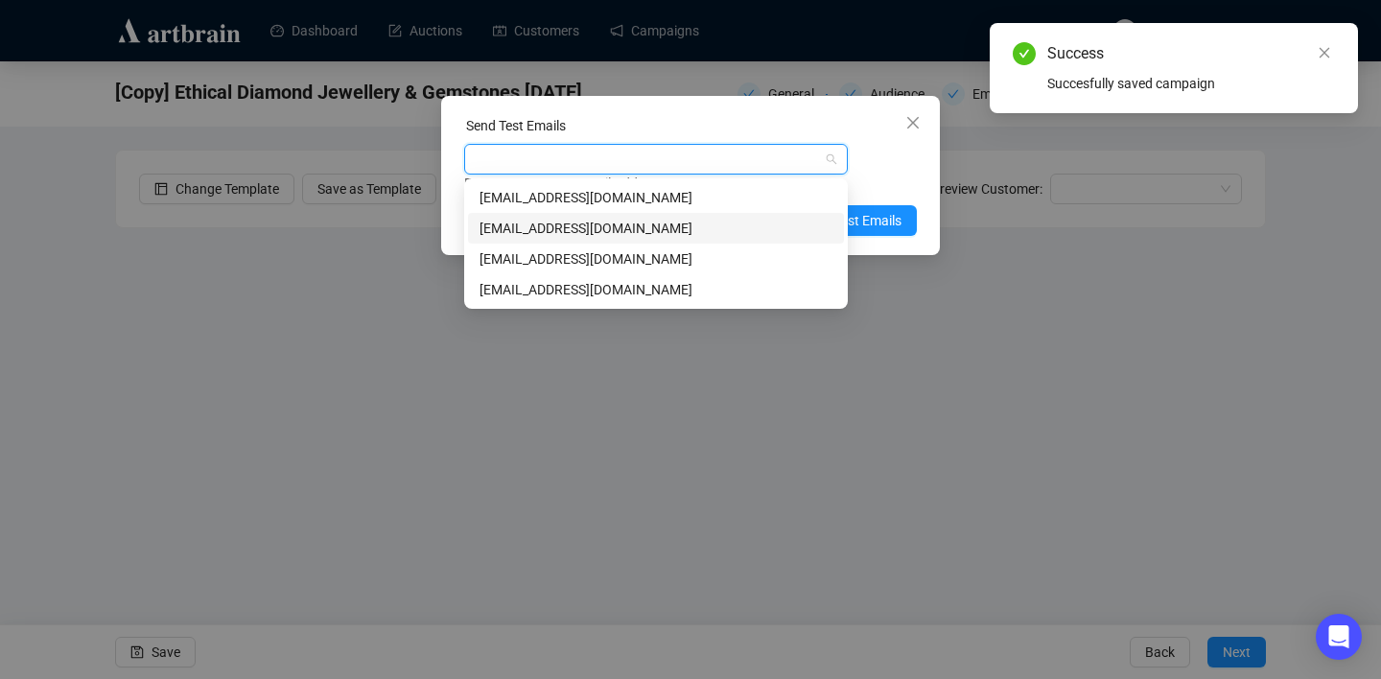
click at [595, 224] on div "[EMAIL_ADDRESS][DOMAIN_NAME]" at bounding box center [655, 228] width 353 height 21
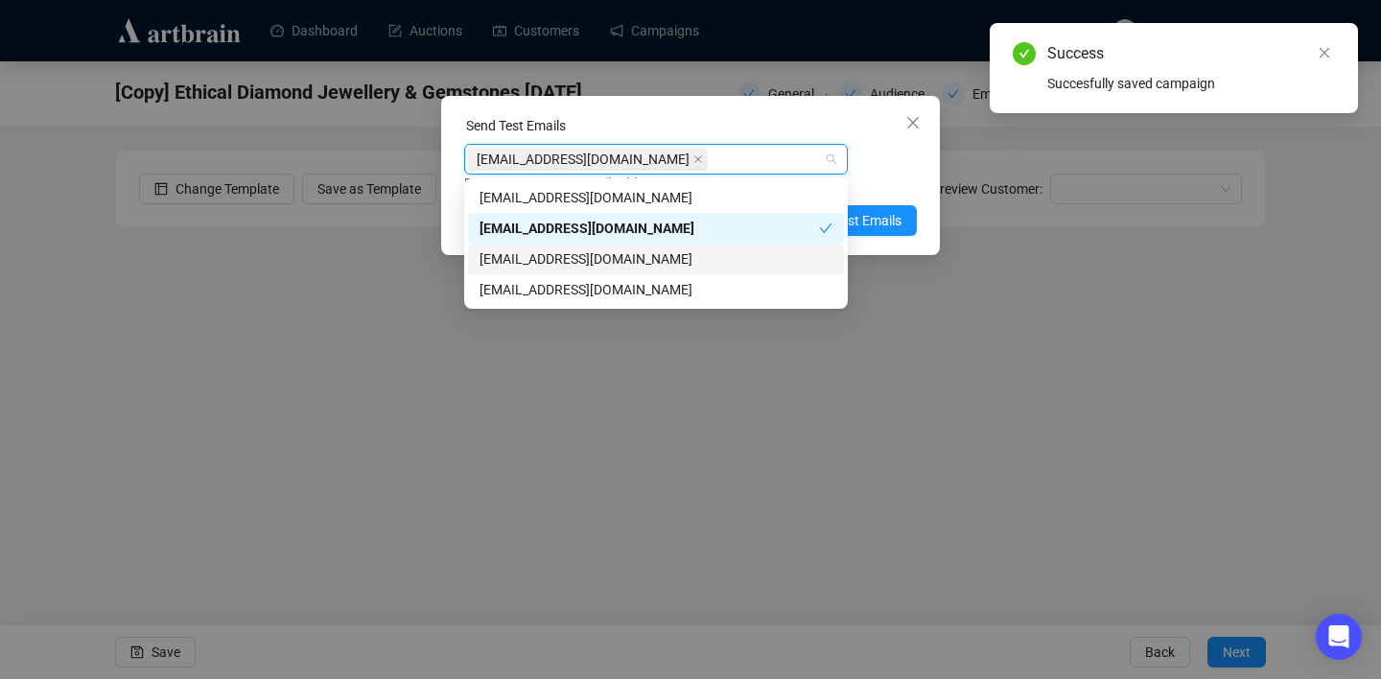
click at [593, 257] on div "[EMAIL_ADDRESS][DOMAIN_NAME]" at bounding box center [655, 258] width 353 height 21
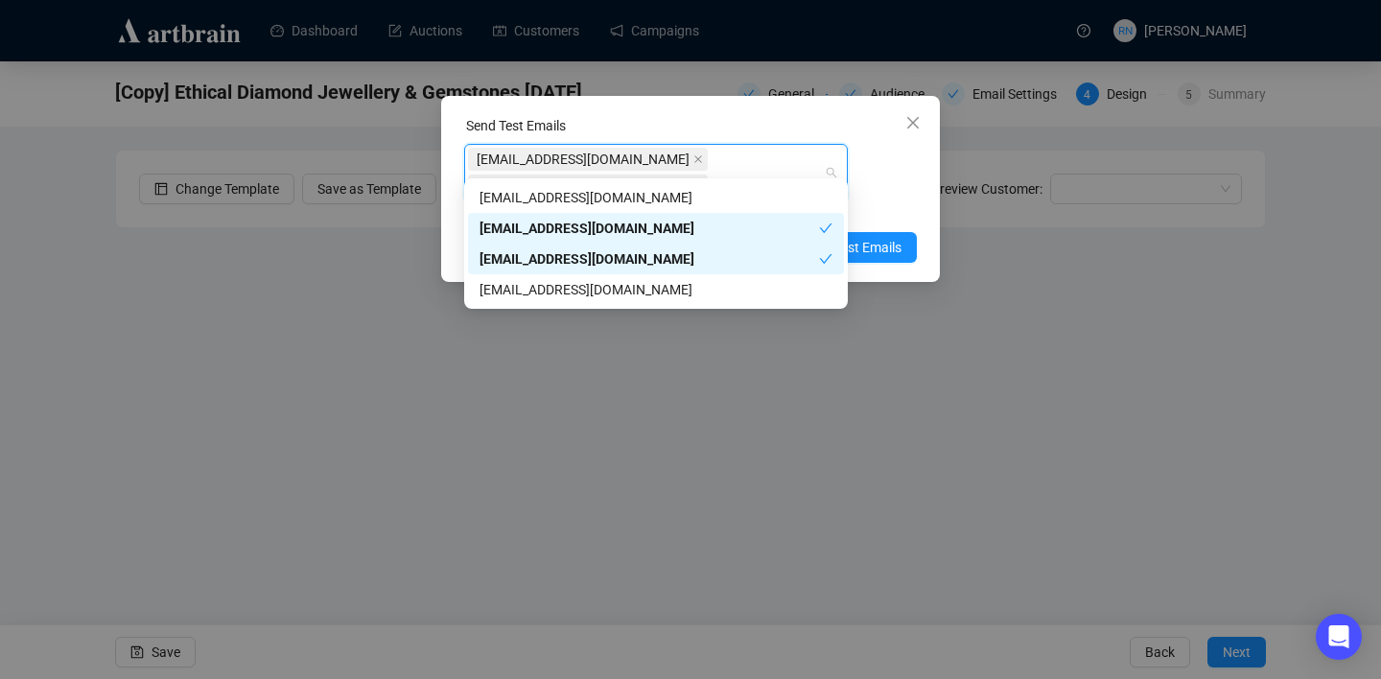
click at [904, 199] on div "Enter up to 20 Test Email Addresses" at bounding box center [690, 210] width 453 height 22
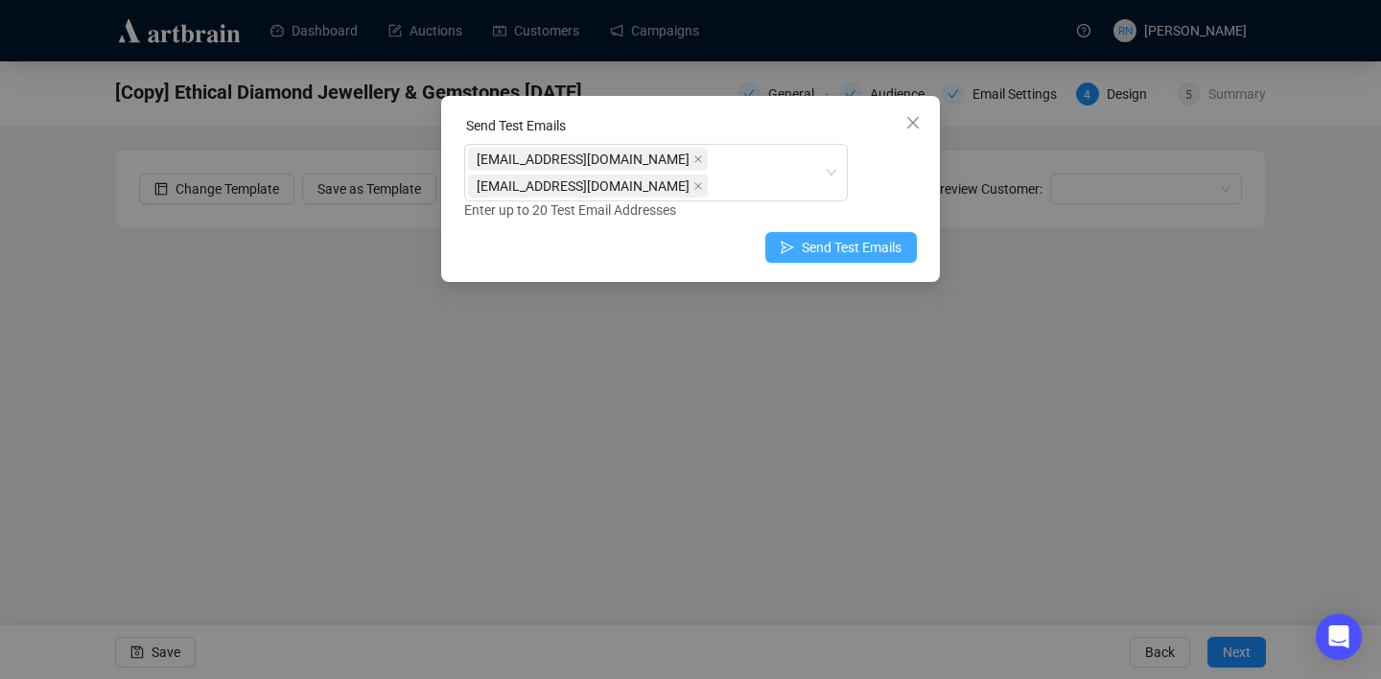
click at [885, 237] on span "Send Test Emails" at bounding box center [852, 247] width 100 height 21
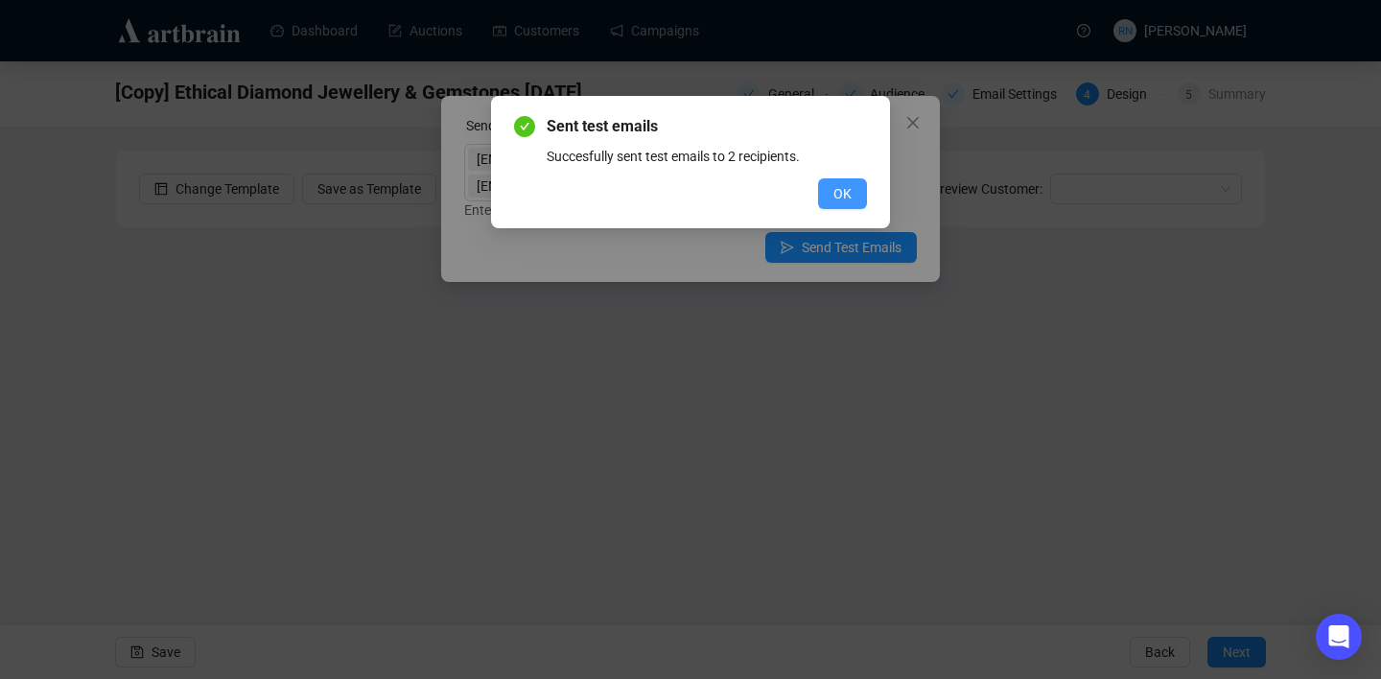
click at [842, 197] on span "OK" at bounding box center [842, 193] width 18 height 21
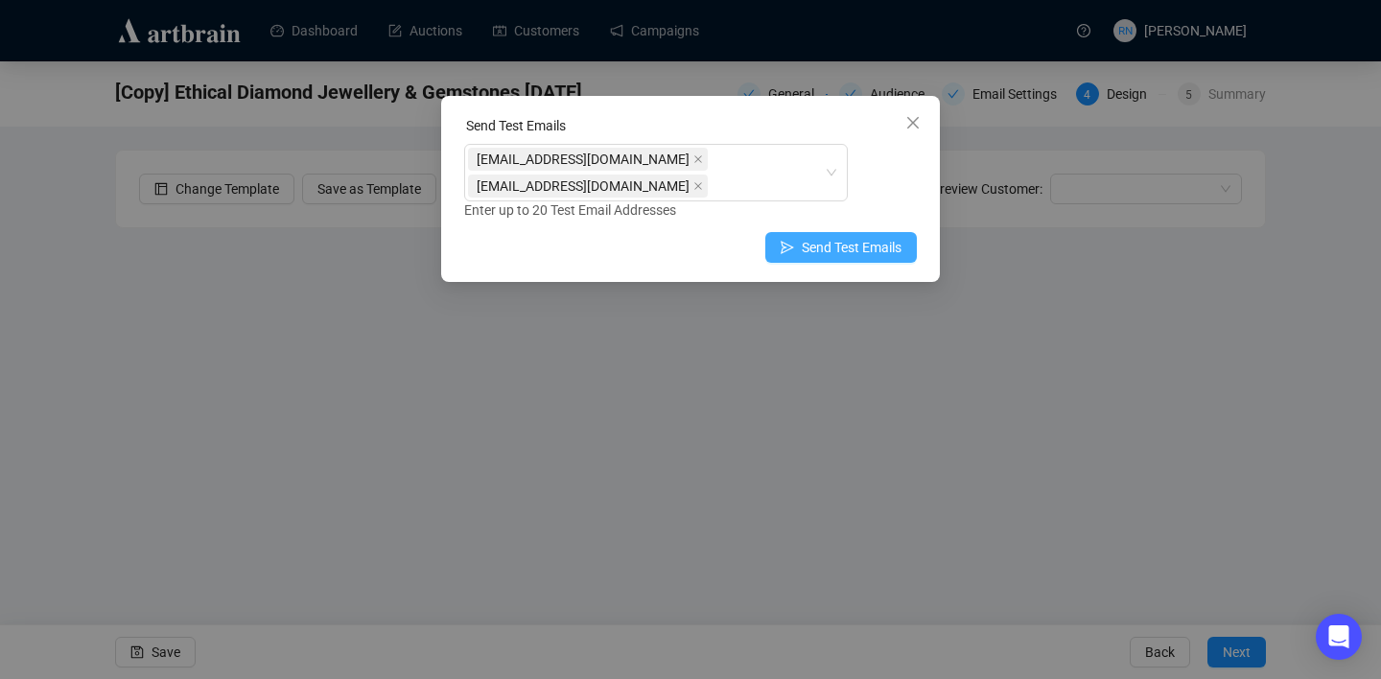
click at [831, 237] on span "Send Test Emails" at bounding box center [852, 247] width 100 height 21
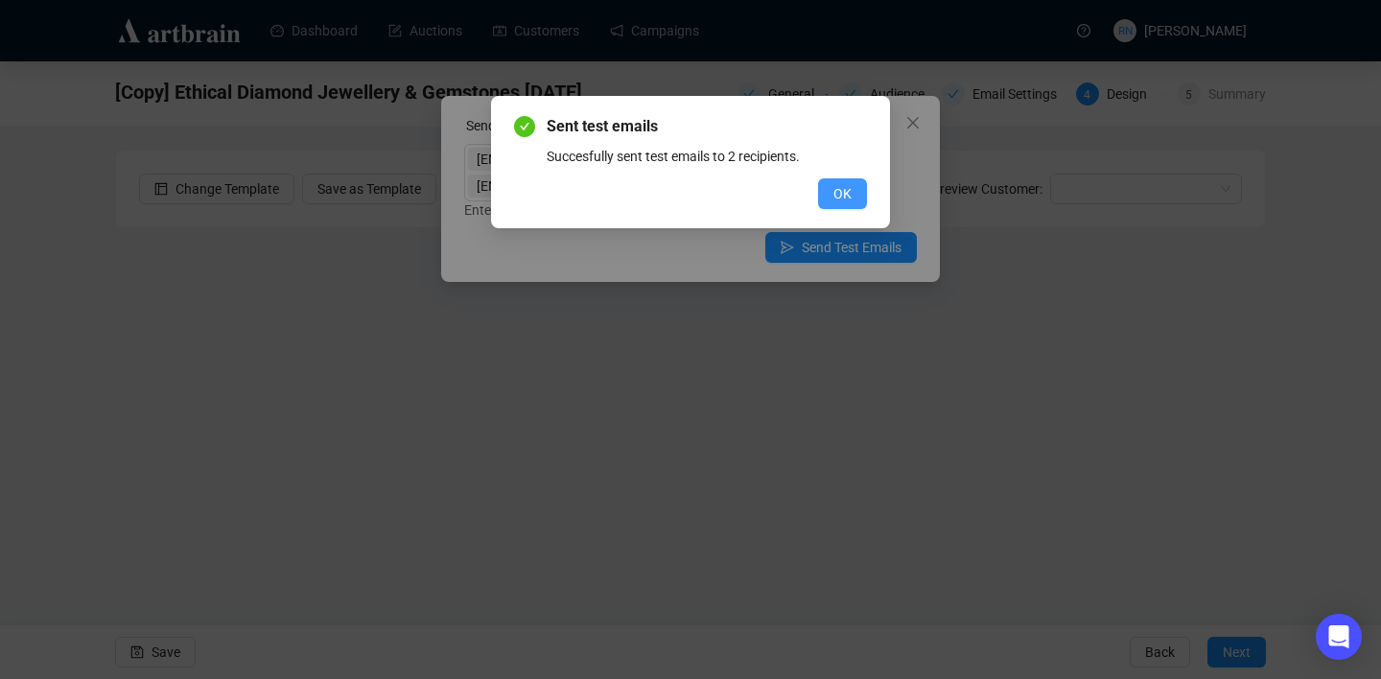
click at [825, 187] on button "OK" at bounding box center [842, 193] width 49 height 31
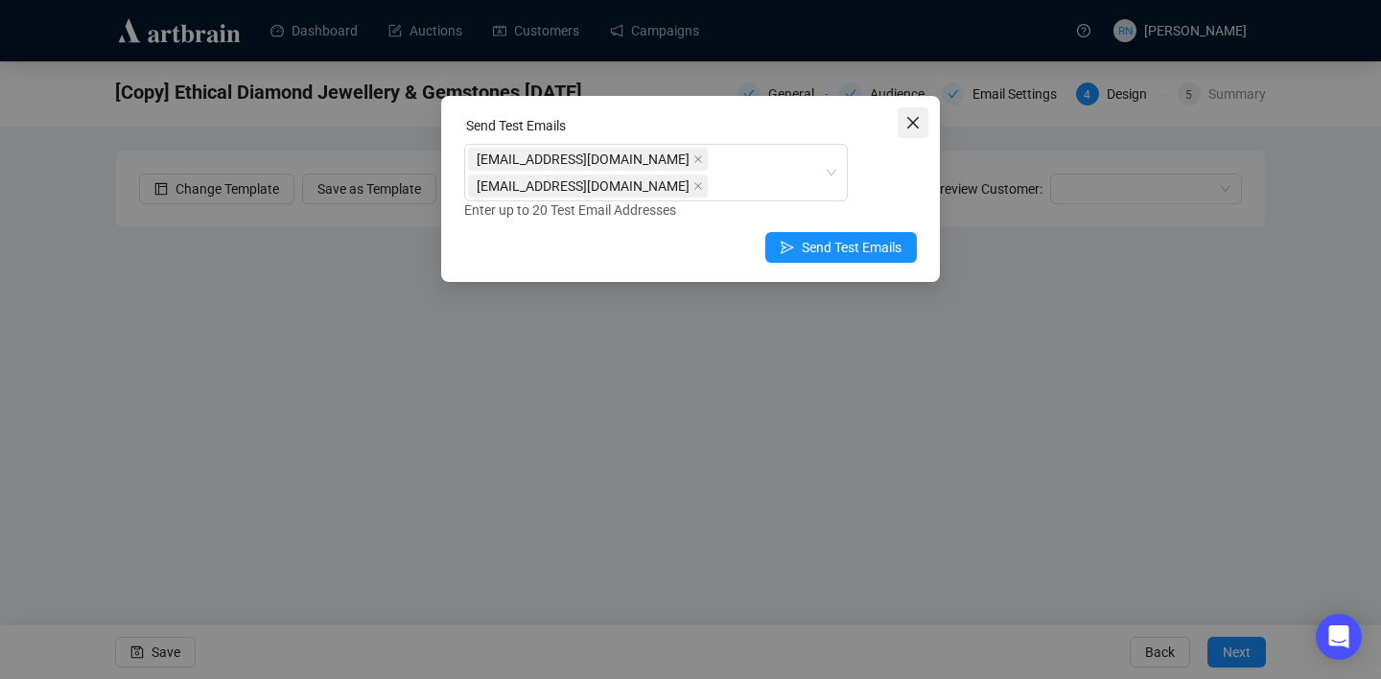
click at [912, 120] on icon "close" at bounding box center [912, 122] width 15 height 15
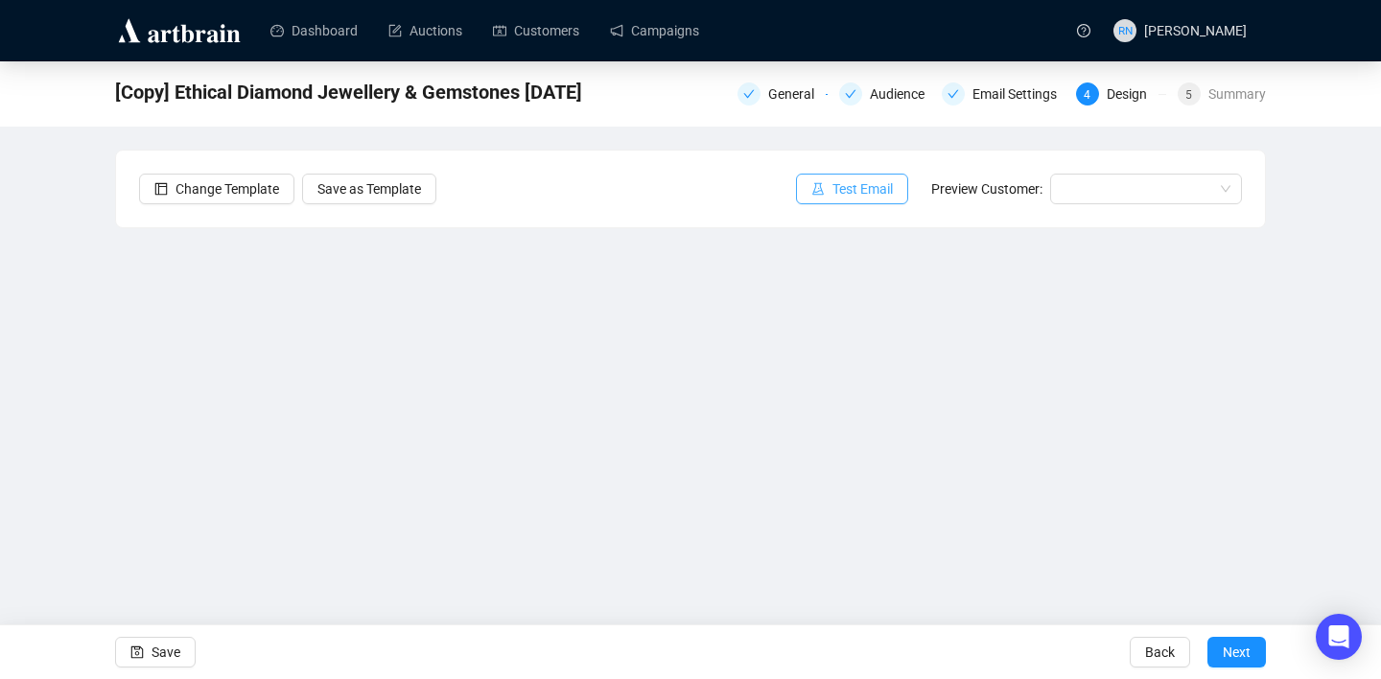
click at [855, 195] on span "Test Email" at bounding box center [862, 188] width 60 height 21
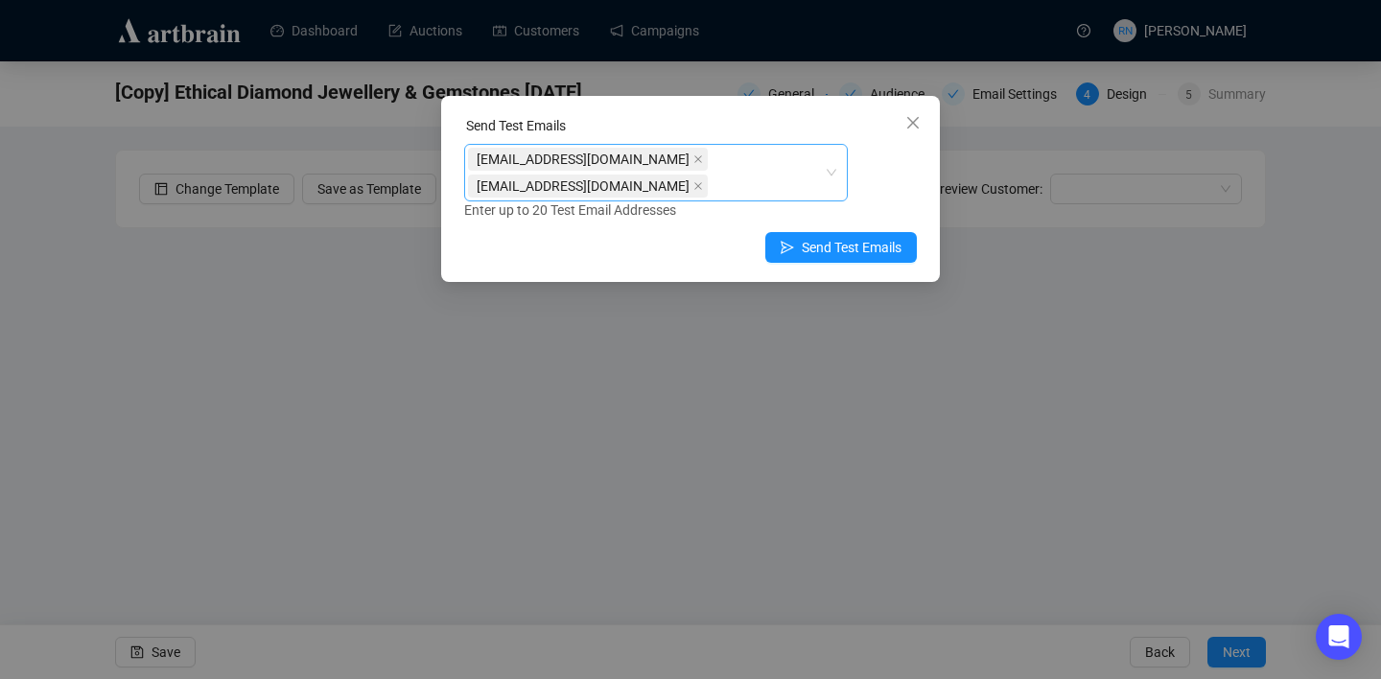
click at [826, 155] on div "[EMAIL_ADDRESS][DOMAIN_NAME] [EMAIL_ADDRESS][DOMAIN_NAME]" at bounding box center [656, 173] width 384 height 58
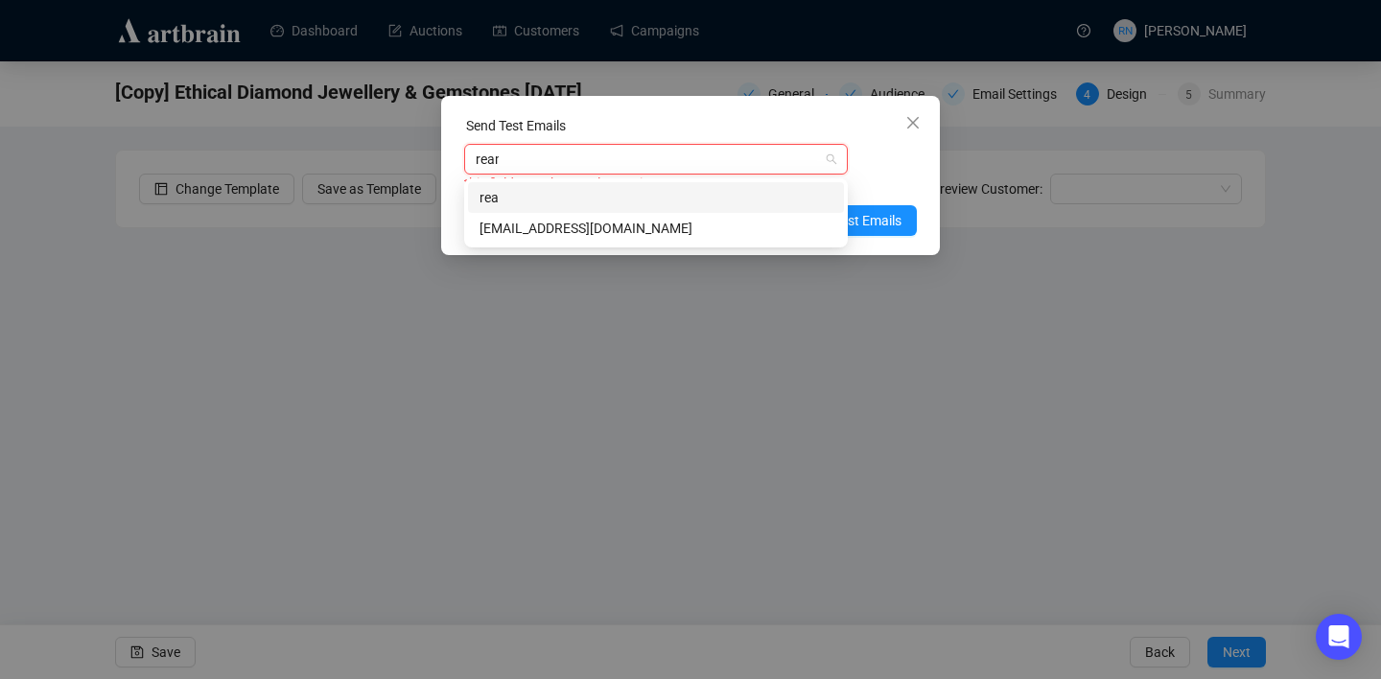
type input "[PERSON_NAME]"
click at [740, 224] on div "[EMAIL_ADDRESS][DOMAIN_NAME]" at bounding box center [655, 228] width 353 height 21
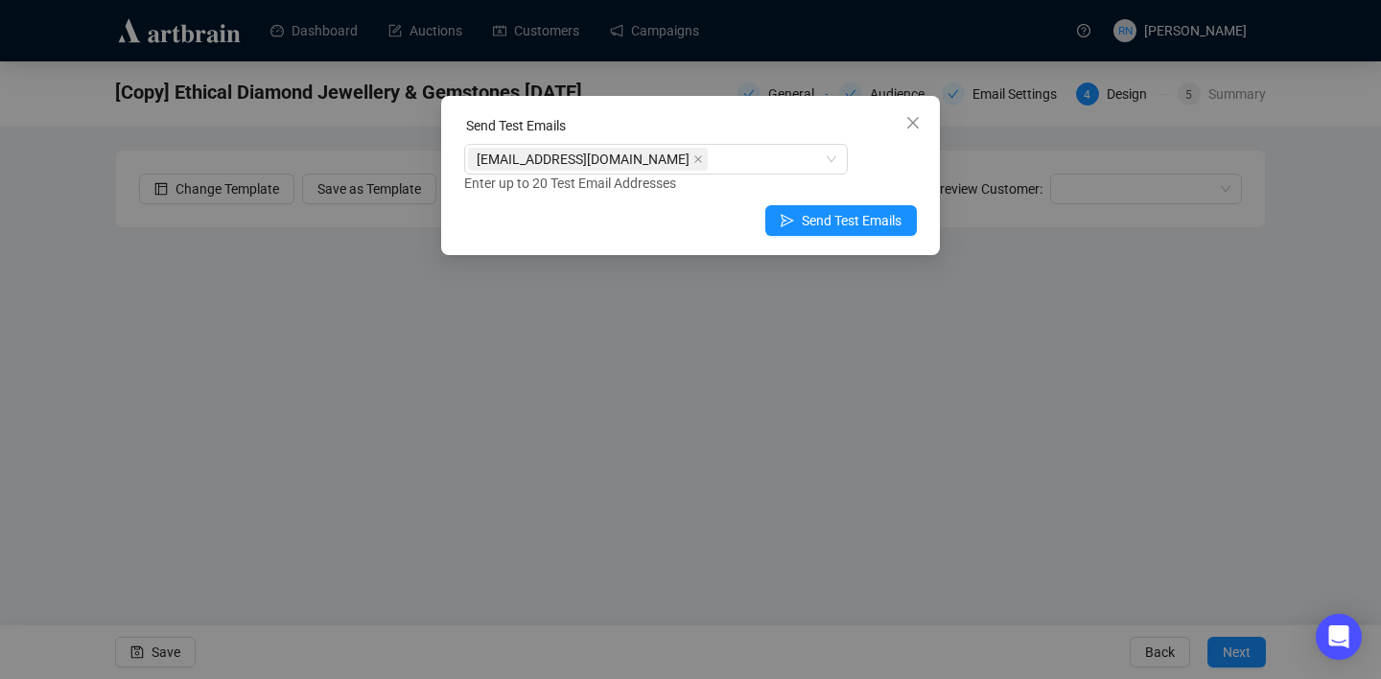
click at [895, 163] on div "[EMAIL_ADDRESS][DOMAIN_NAME] Enter up to 20 Test Email Addresses" at bounding box center [690, 169] width 453 height 50
click at [855, 223] on span "Send Test Emails" at bounding box center [852, 220] width 100 height 21
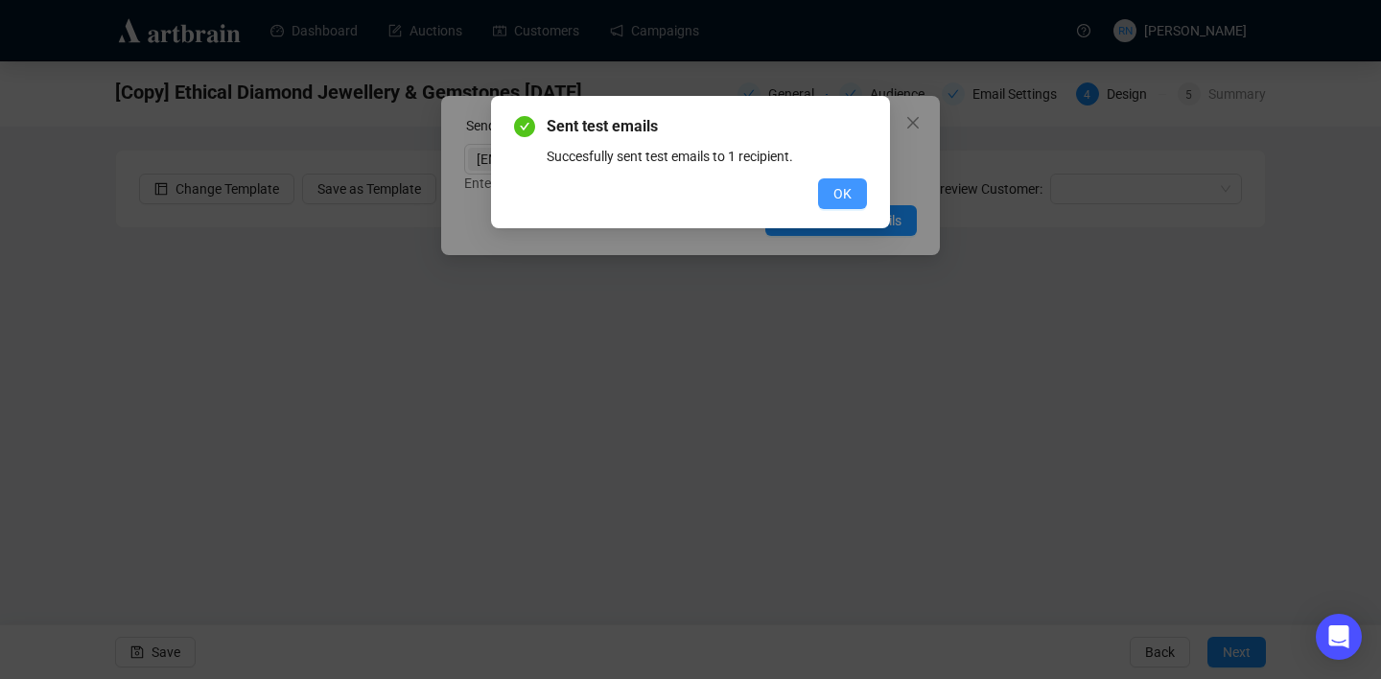
click at [835, 197] on span "OK" at bounding box center [842, 193] width 18 height 21
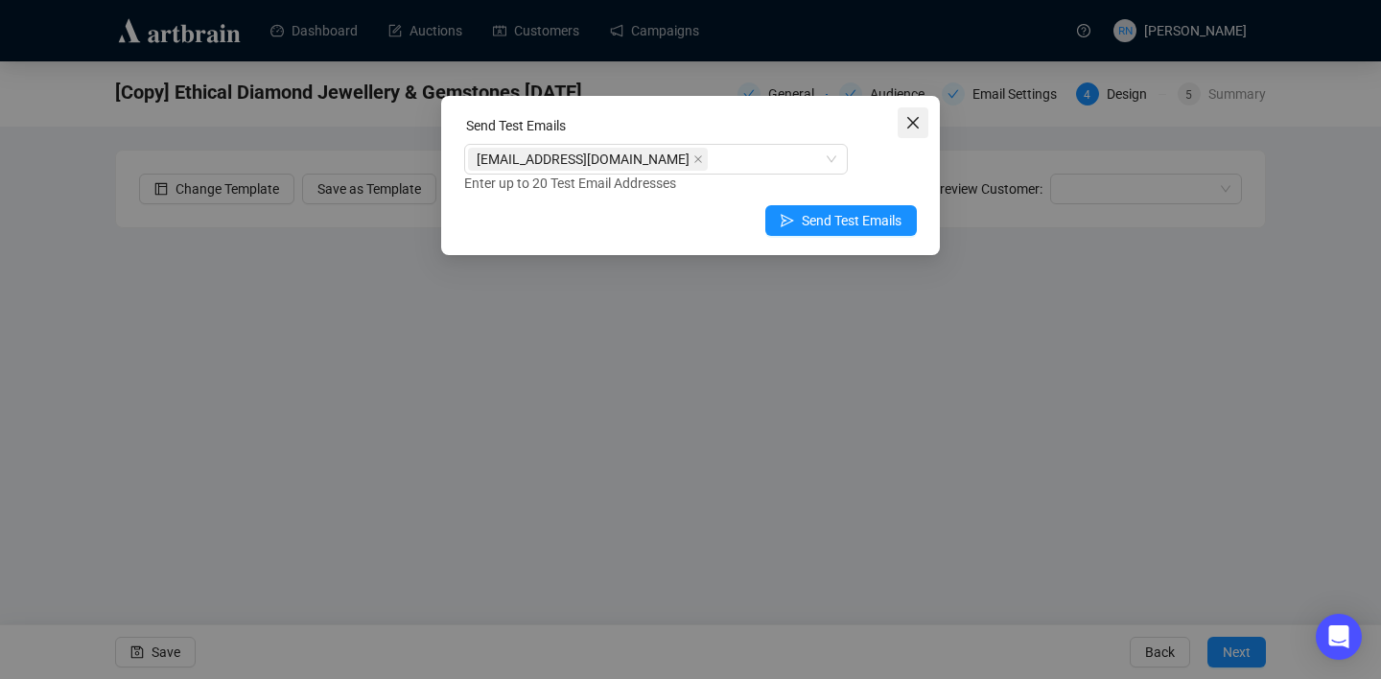
click at [906, 125] on icon "close" at bounding box center [912, 122] width 15 height 15
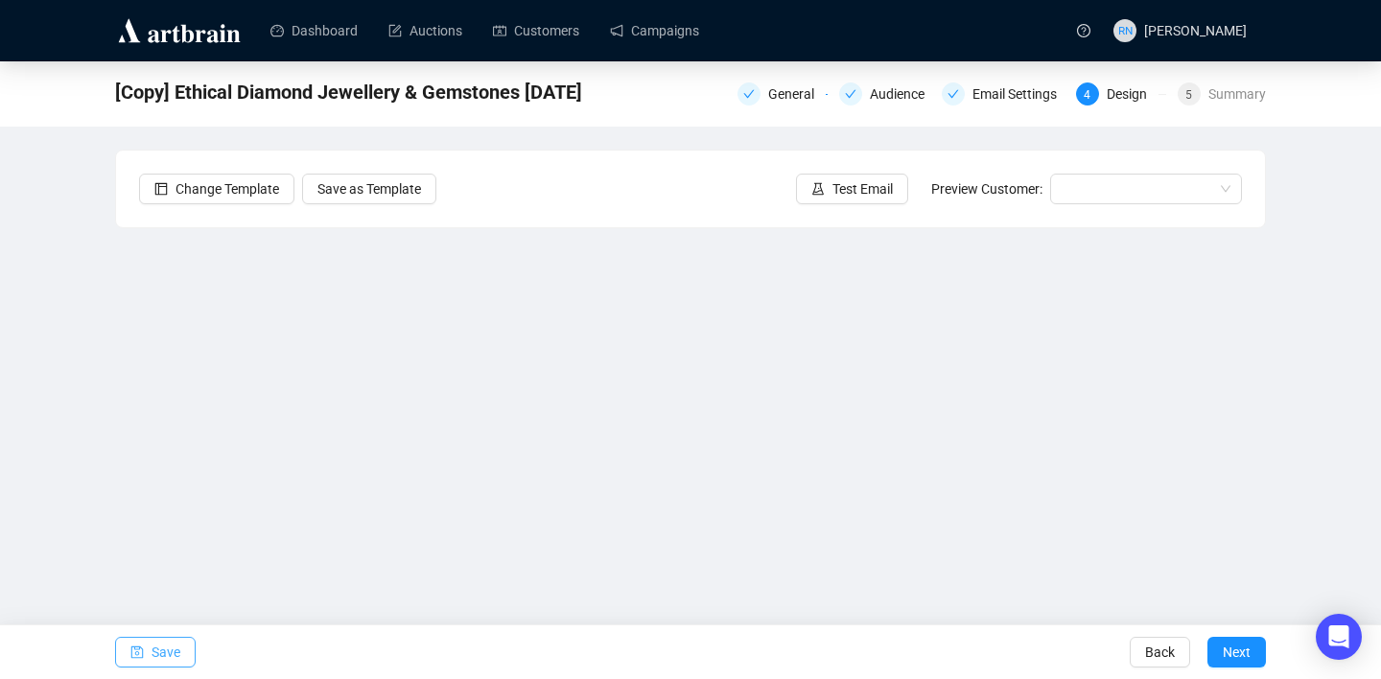
click at [183, 641] on button "Save" at bounding box center [155, 652] width 81 height 31
click at [1231, 650] on span "Next" at bounding box center [1236, 652] width 28 height 54
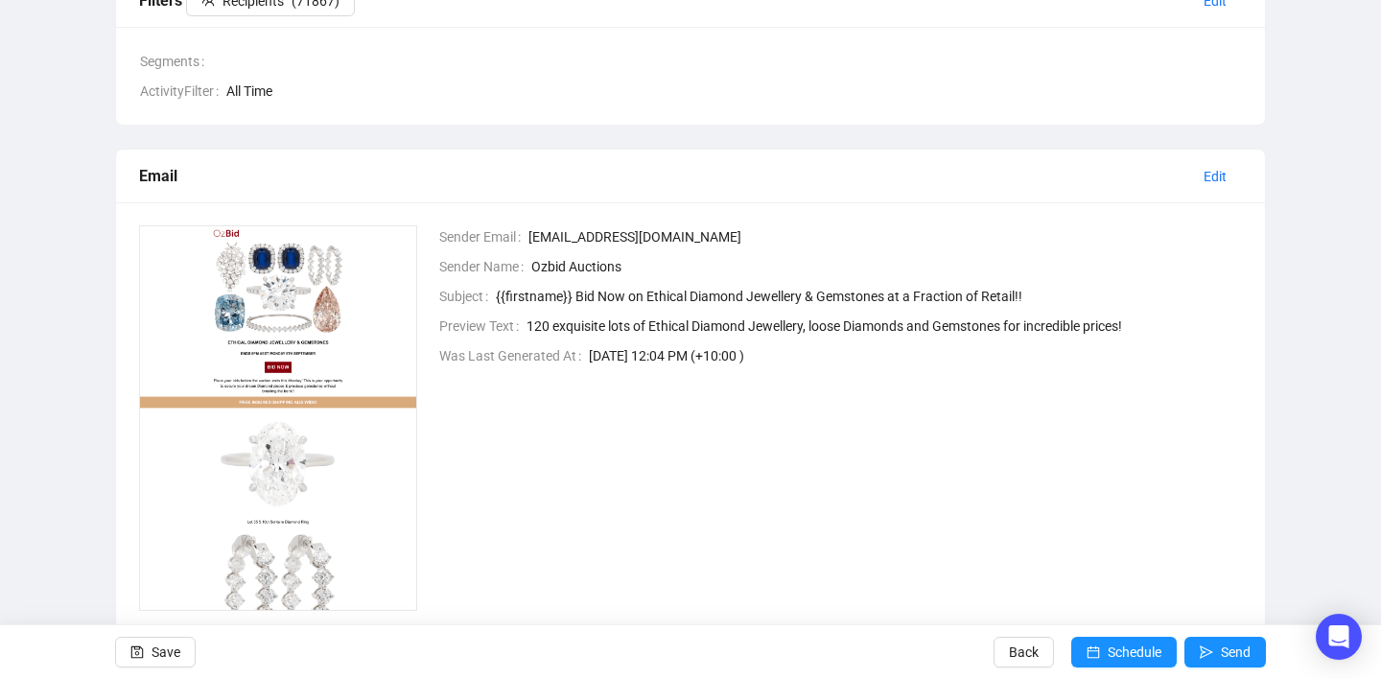
scroll to position [348, 0]
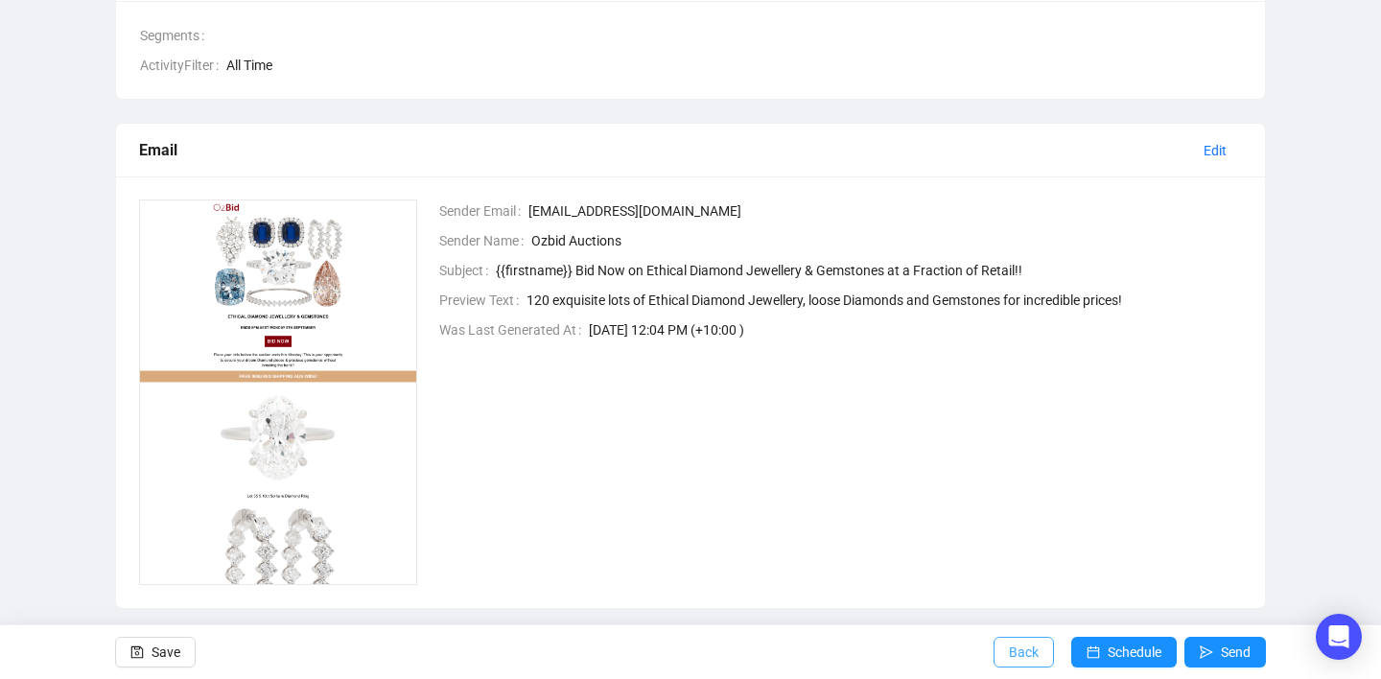
click at [1029, 655] on span "Back" at bounding box center [1024, 652] width 30 height 54
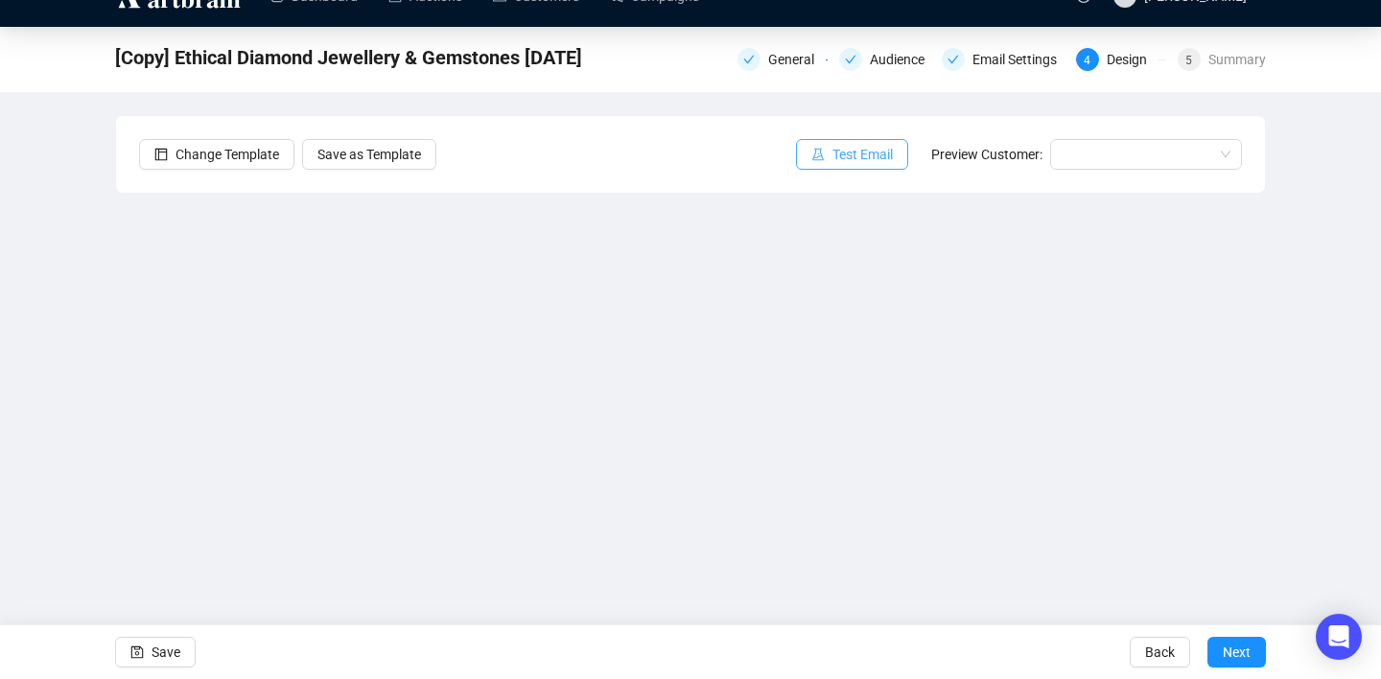
click at [839, 150] on span "Test Email" at bounding box center [862, 154] width 60 height 21
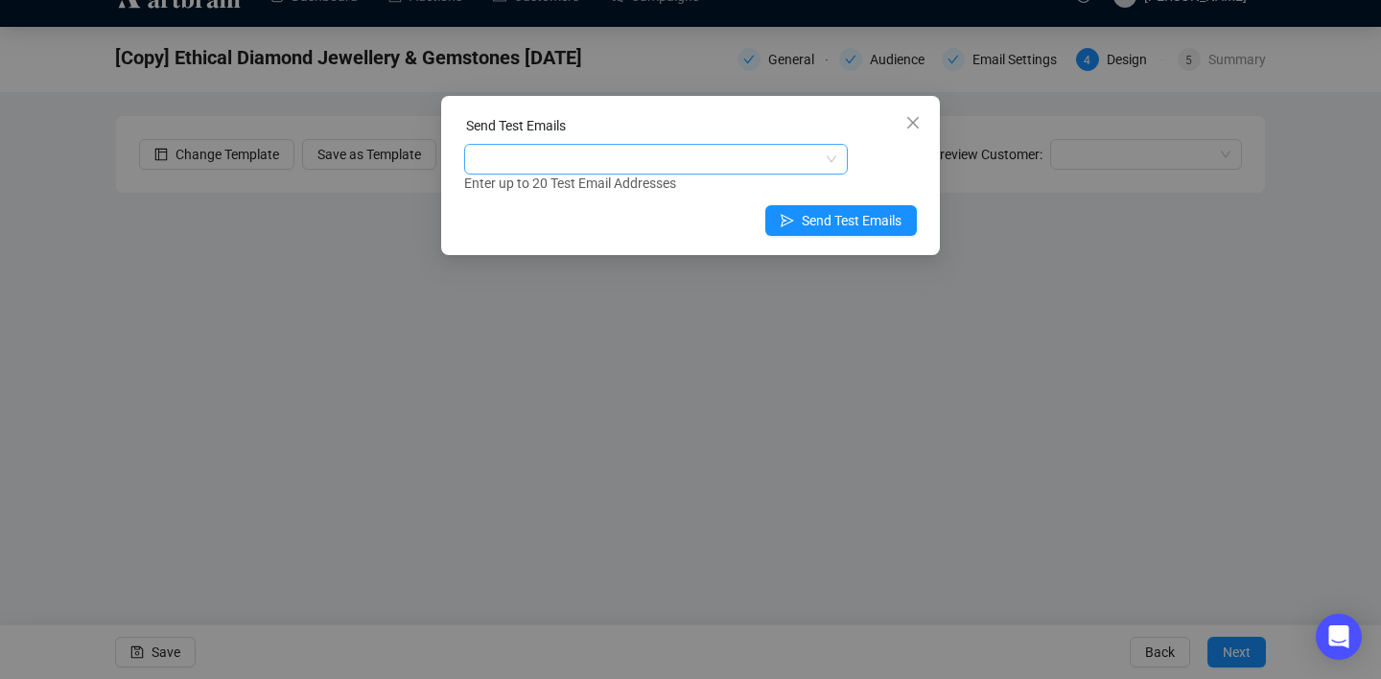
click at [581, 167] on div at bounding box center [646, 159] width 356 height 27
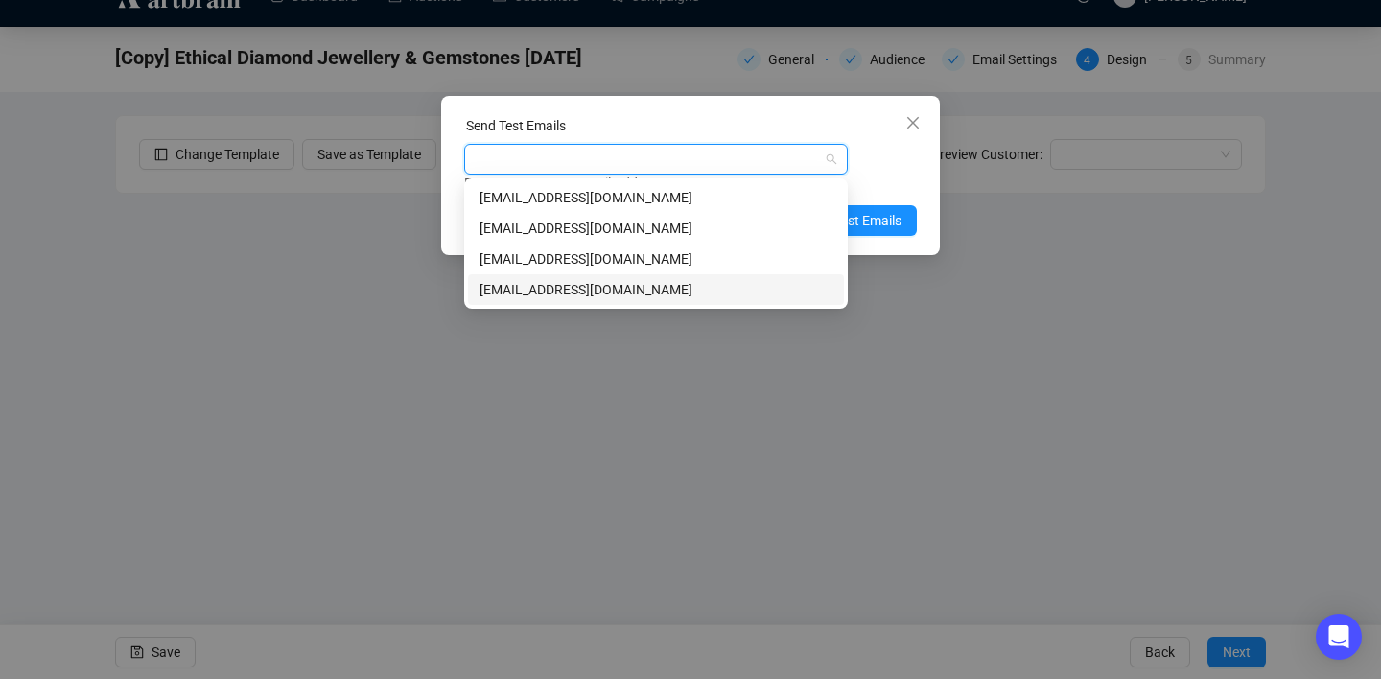
click at [582, 298] on div "[EMAIL_ADDRESS][DOMAIN_NAME]" at bounding box center [655, 289] width 353 height 21
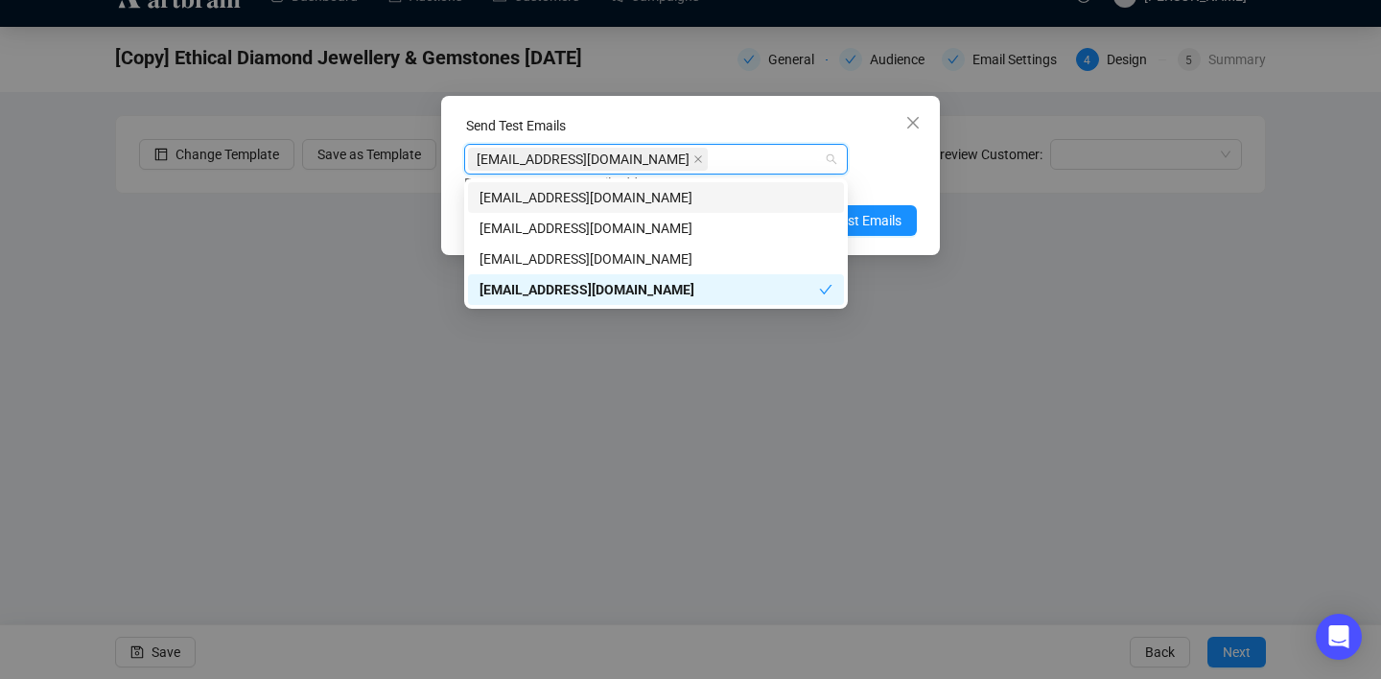
click at [886, 186] on div "Enter up to 20 Test Email Addresses" at bounding box center [690, 184] width 453 height 22
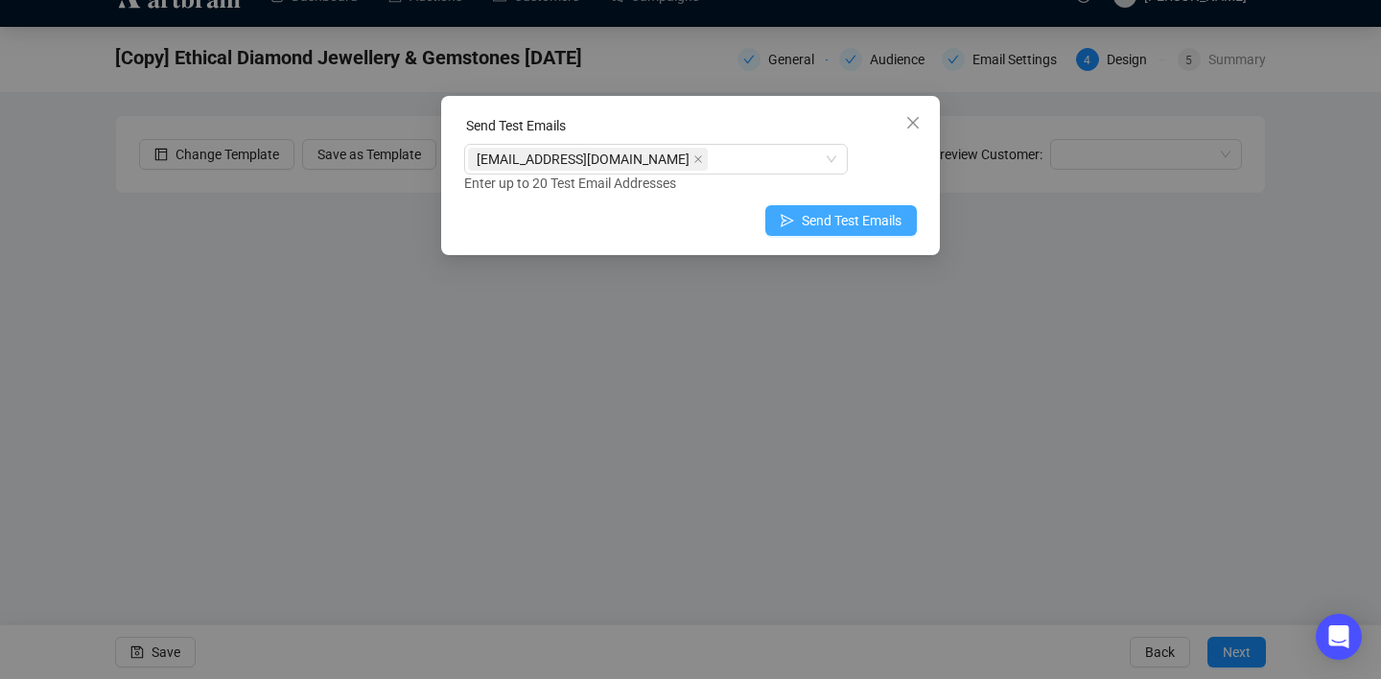
click at [872, 215] on span "Send Test Emails" at bounding box center [852, 220] width 100 height 21
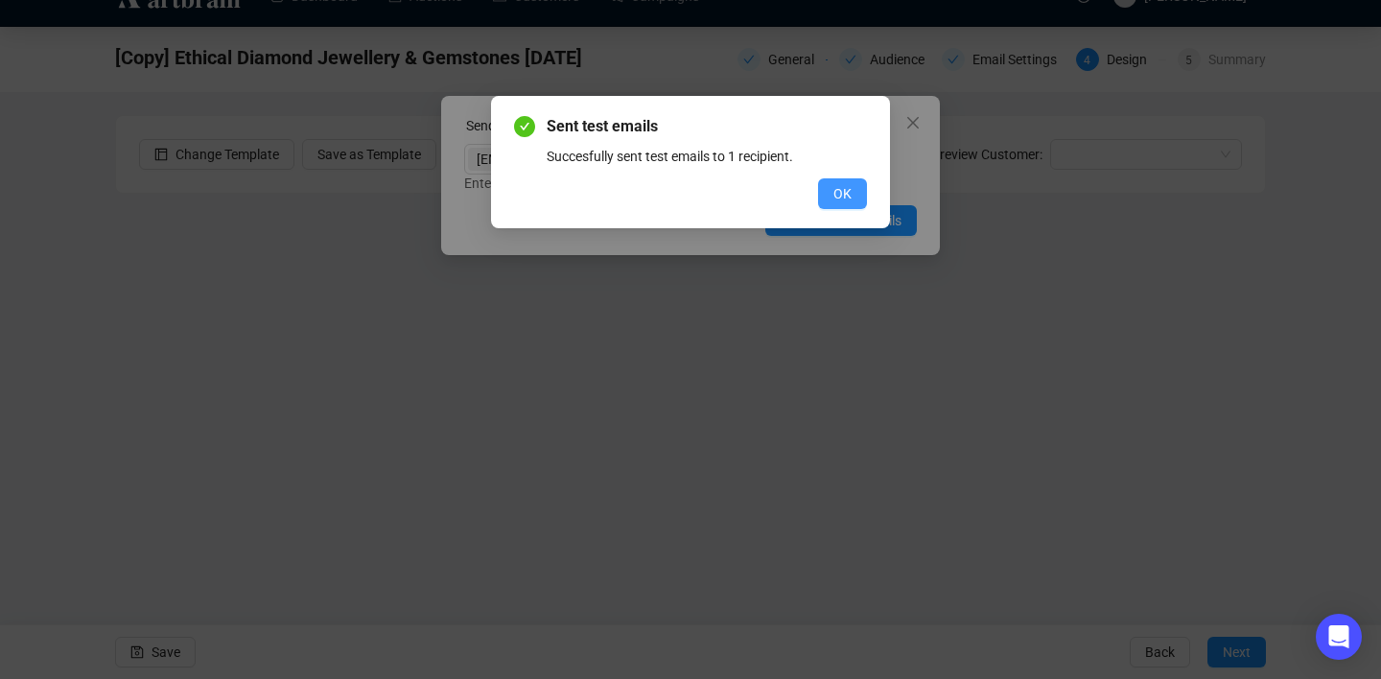
click at [846, 187] on span "OK" at bounding box center [842, 193] width 18 height 21
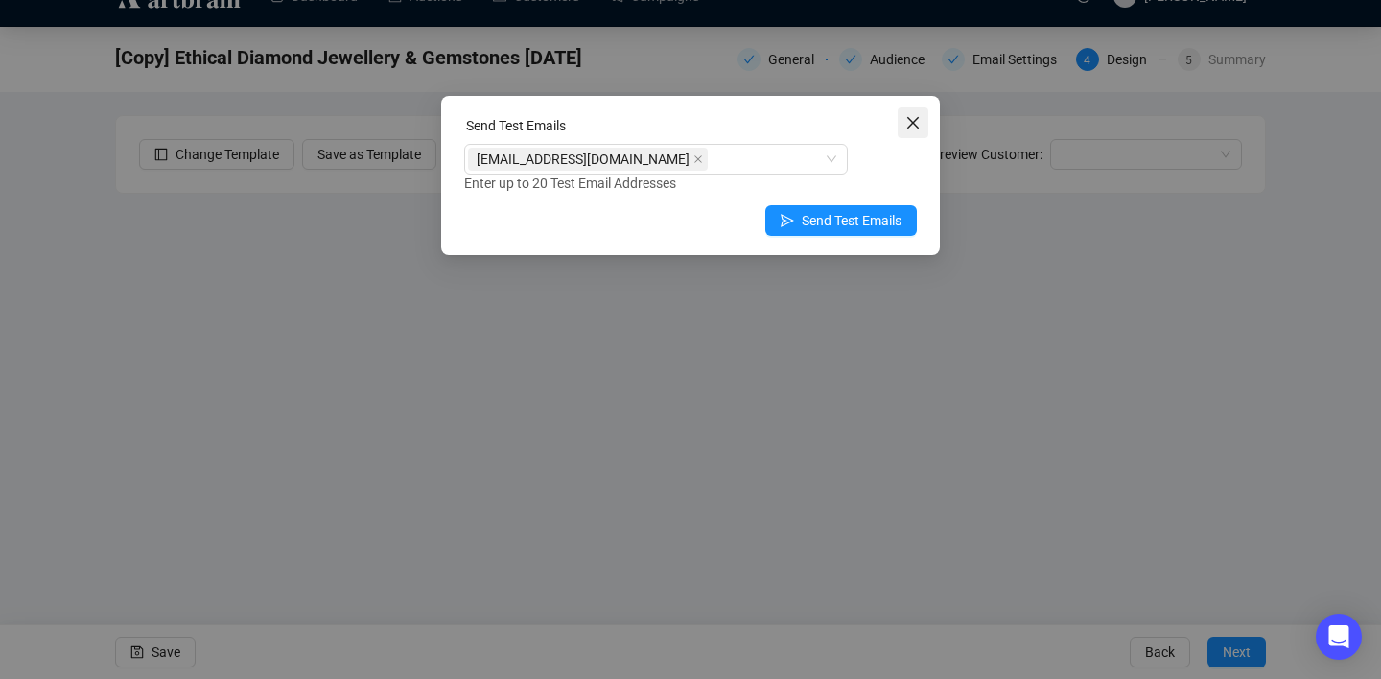
click at [906, 126] on icon "close" at bounding box center [912, 122] width 15 height 15
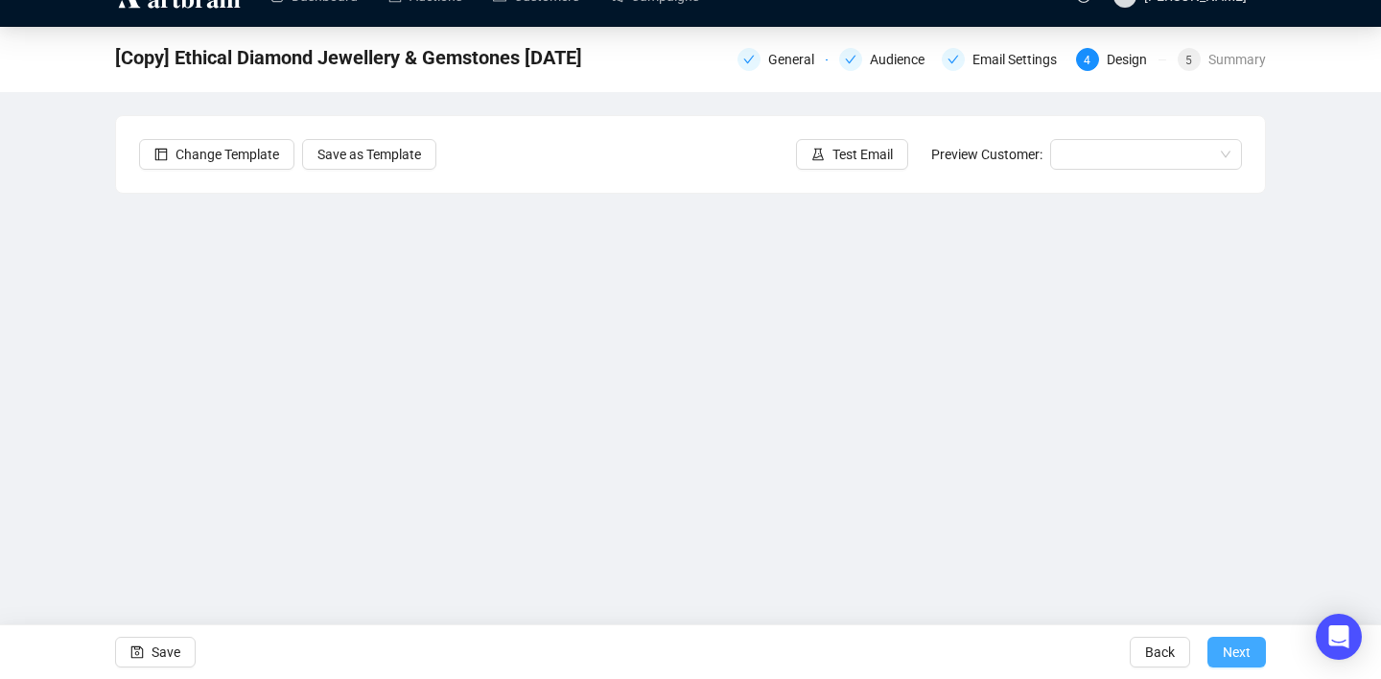
click at [1246, 644] on span "Next" at bounding box center [1236, 652] width 28 height 54
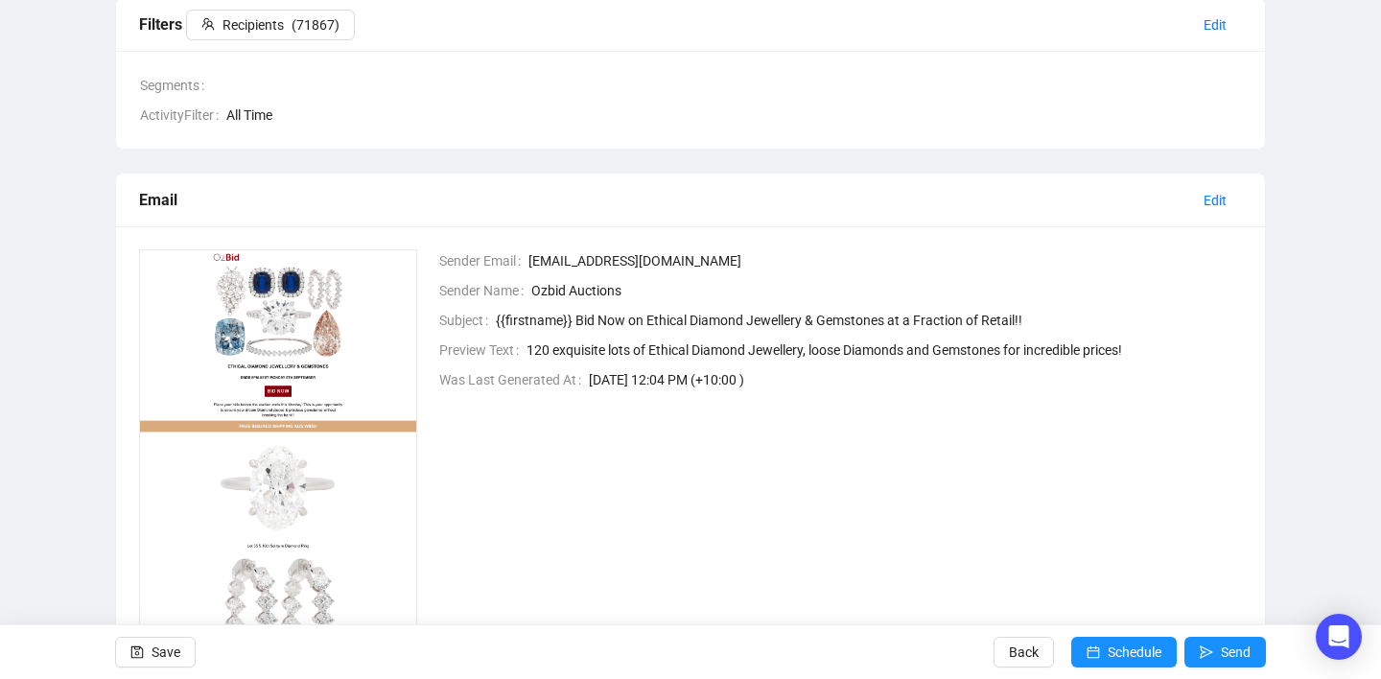
scroll to position [374, 0]
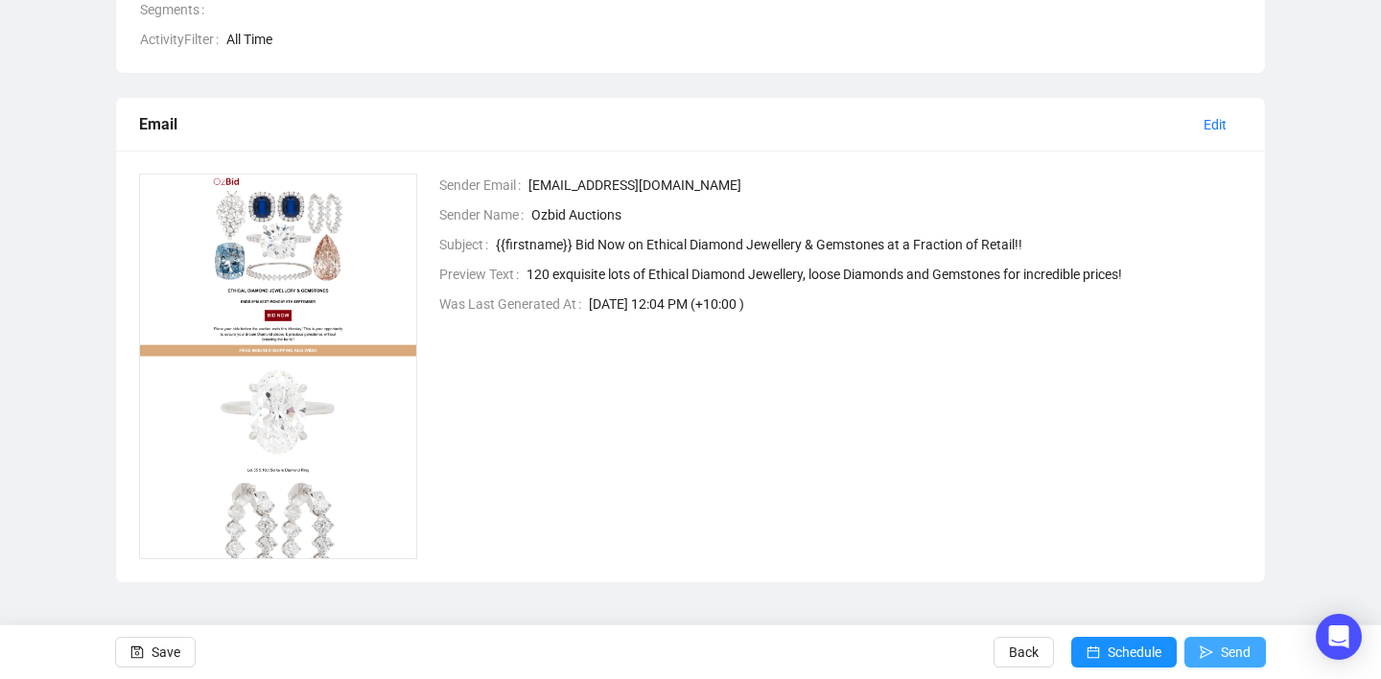
click at [1224, 651] on span "Send" at bounding box center [1236, 652] width 30 height 54
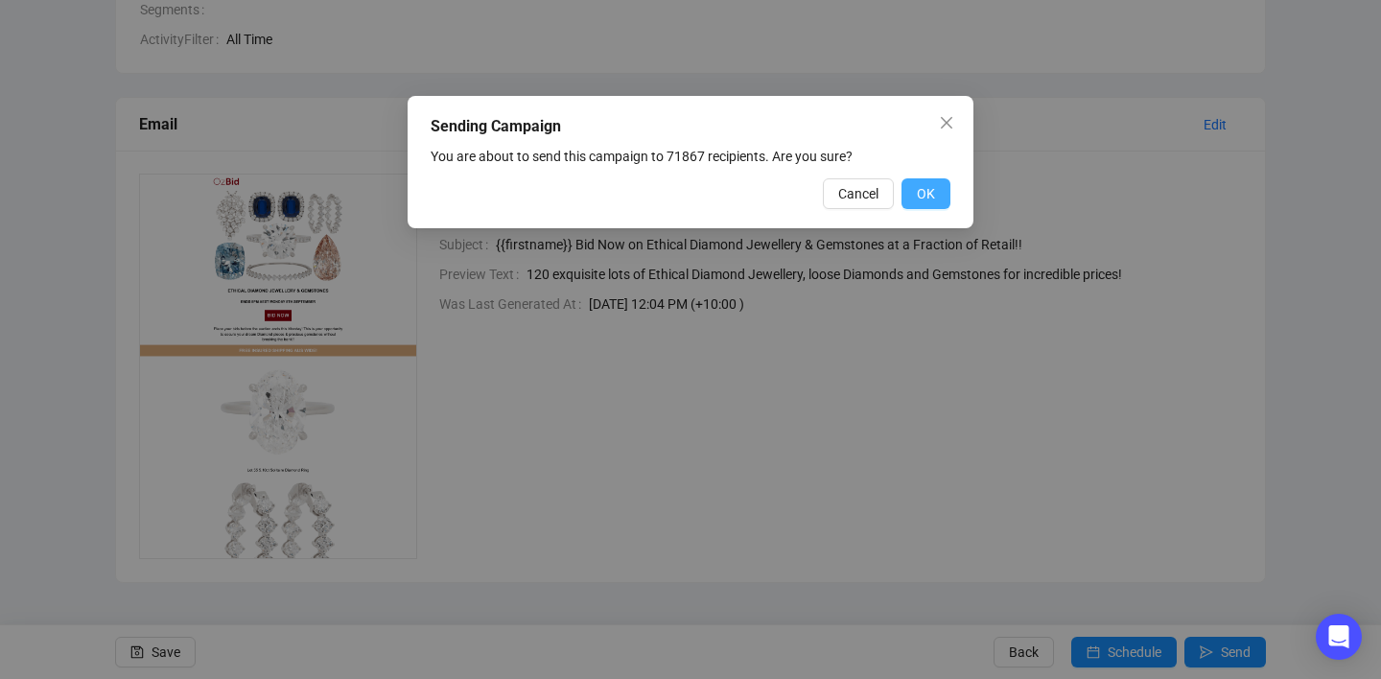
click at [924, 199] on span "OK" at bounding box center [926, 193] width 18 height 21
